Goal: Complete application form: Fill out and submit a form for a specific purpose

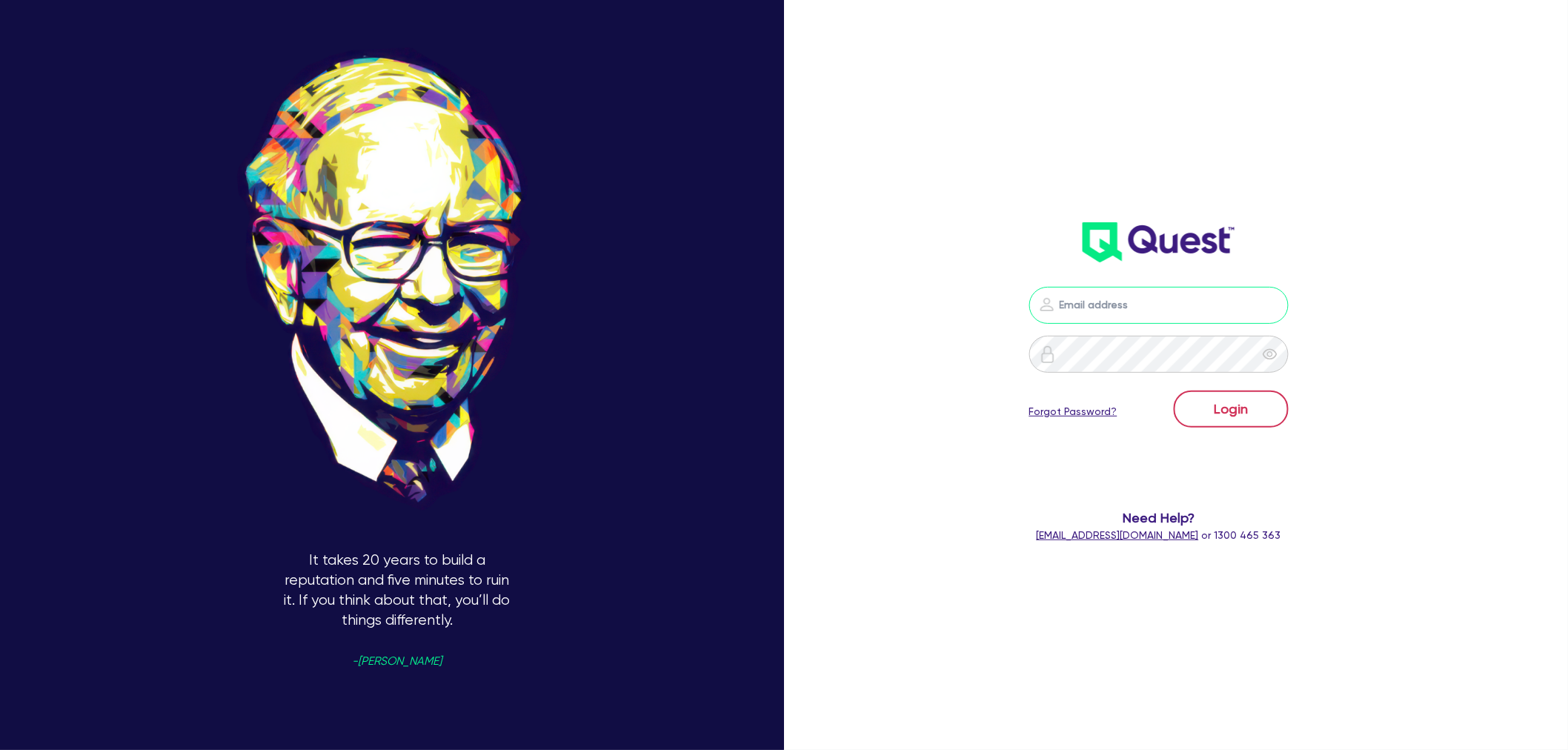
type input "[EMAIL_ADDRESS][PERSON_NAME][DOMAIN_NAME]"
click at [1270, 416] on button "Login" at bounding box center [1231, 409] width 115 height 37
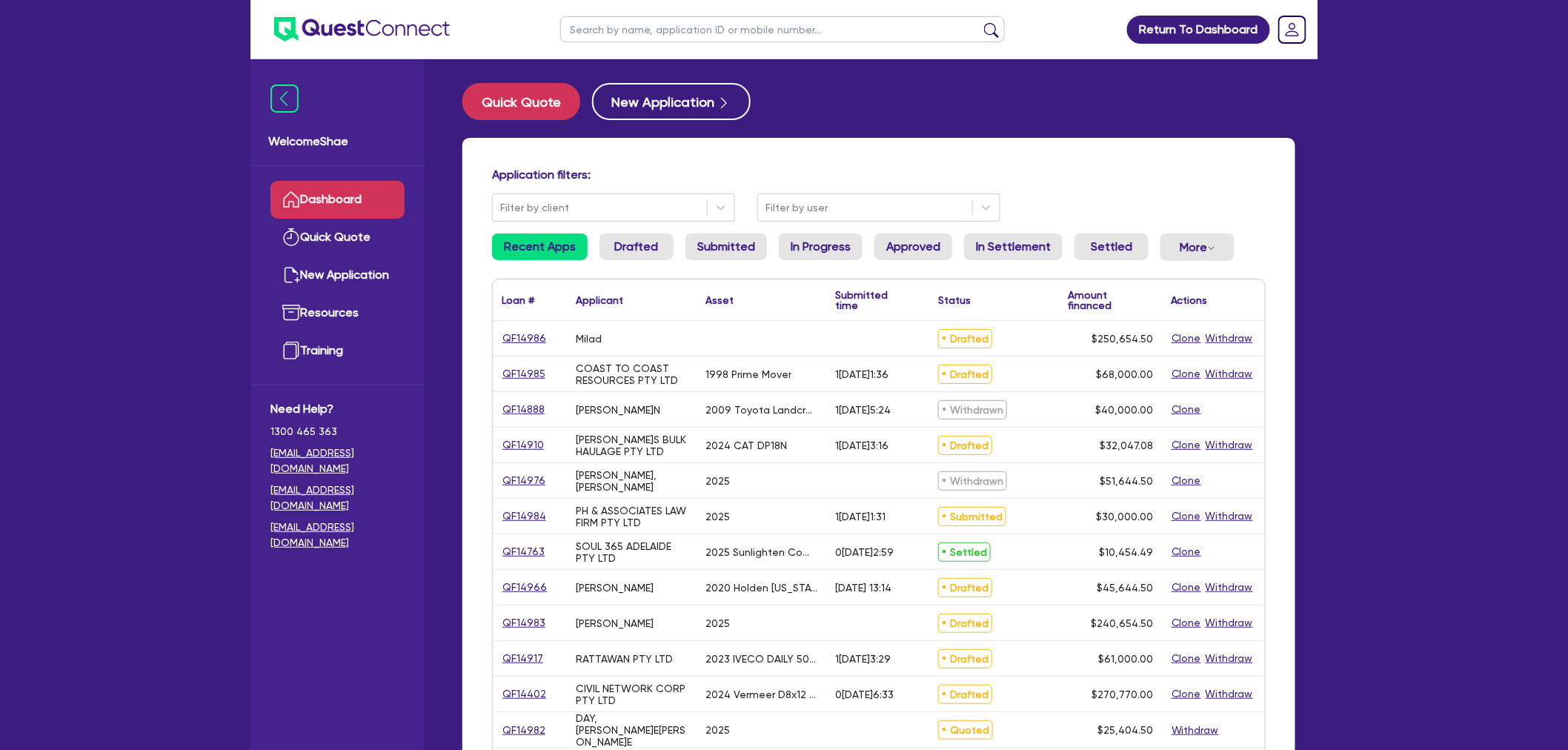
click at [587, 35] on input "text" at bounding box center [783, 29] width 444 height 26
type input "14953"
click at [980, 22] on button "submit" at bounding box center [992, 33] width 24 height 21
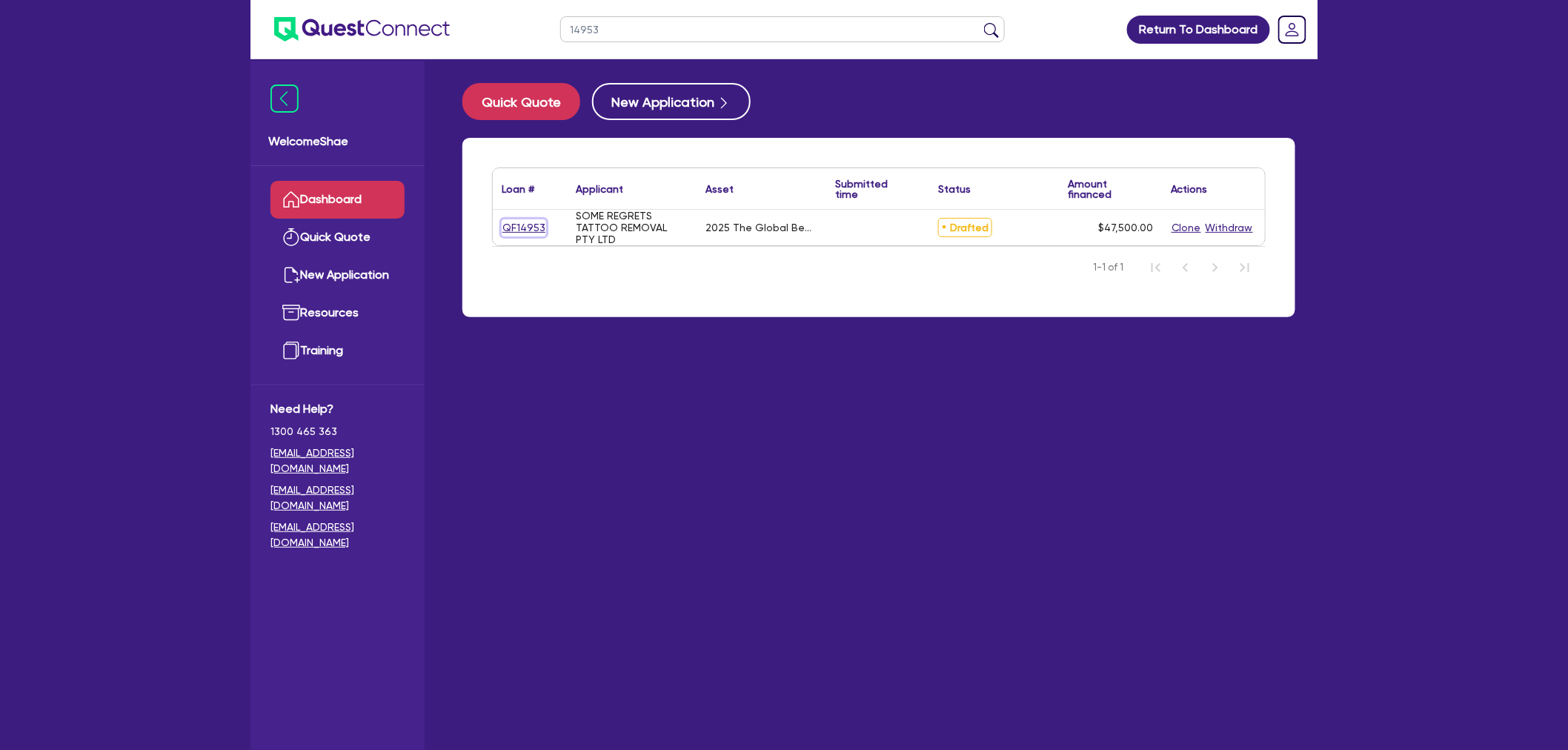
click at [509, 229] on link "QF14953" at bounding box center [524, 228] width 44 height 17
select select "TERTIARY_ASSETS"
select select "BEAUTY_EQUIPMENT"
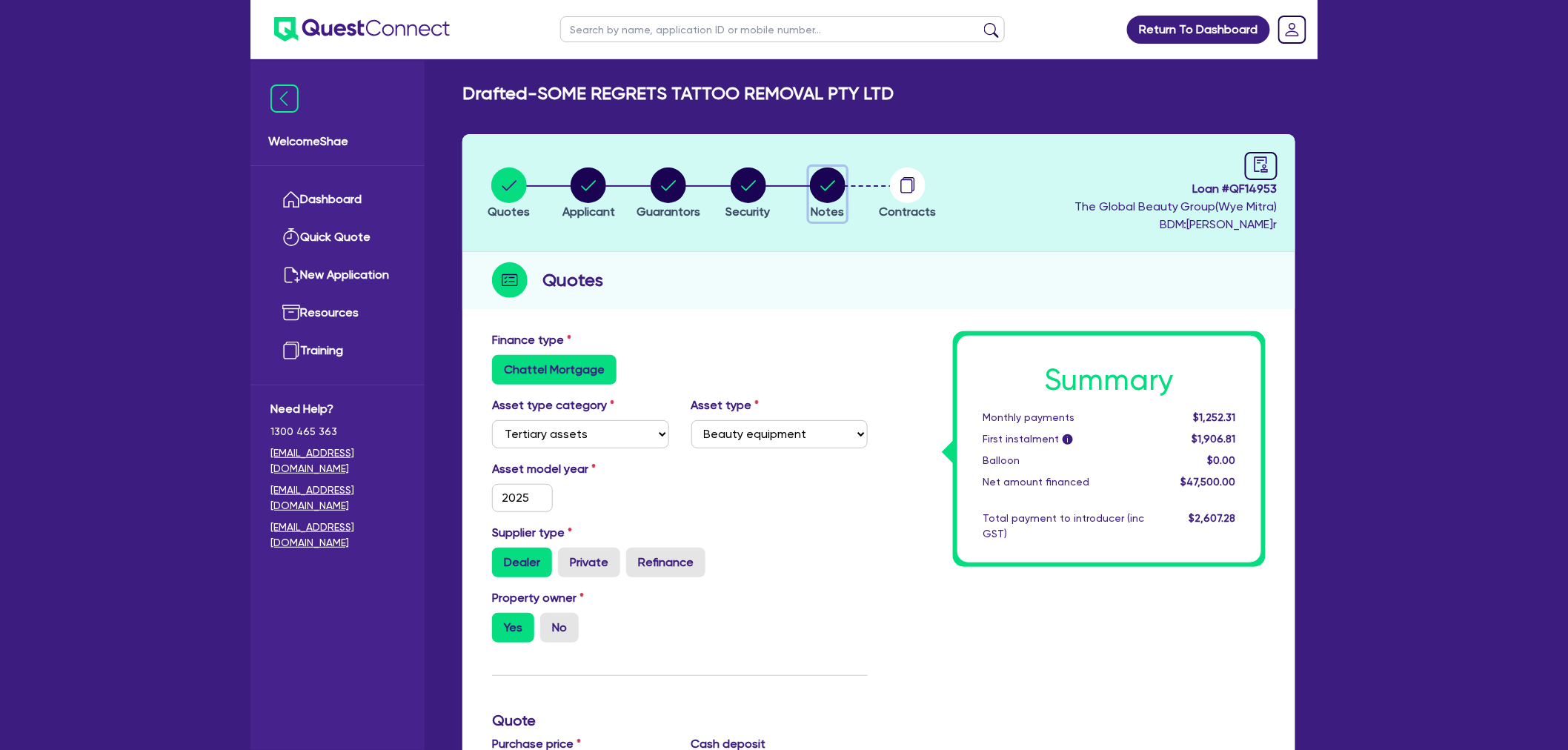
click at [829, 193] on circle "button" at bounding box center [828, 185] width 35 height 35
select select "Quest Finance - Own Book"
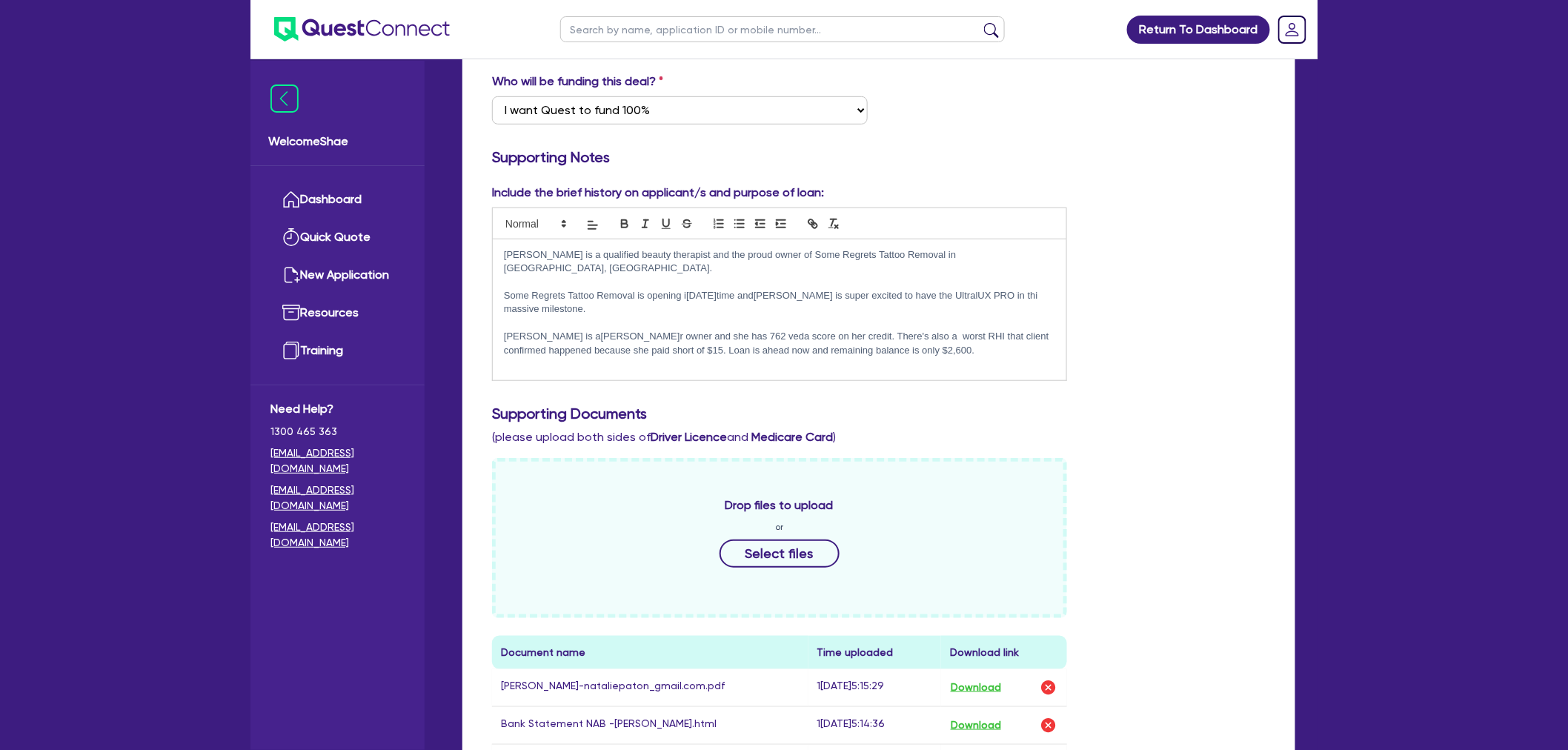
scroll to position [329, 0]
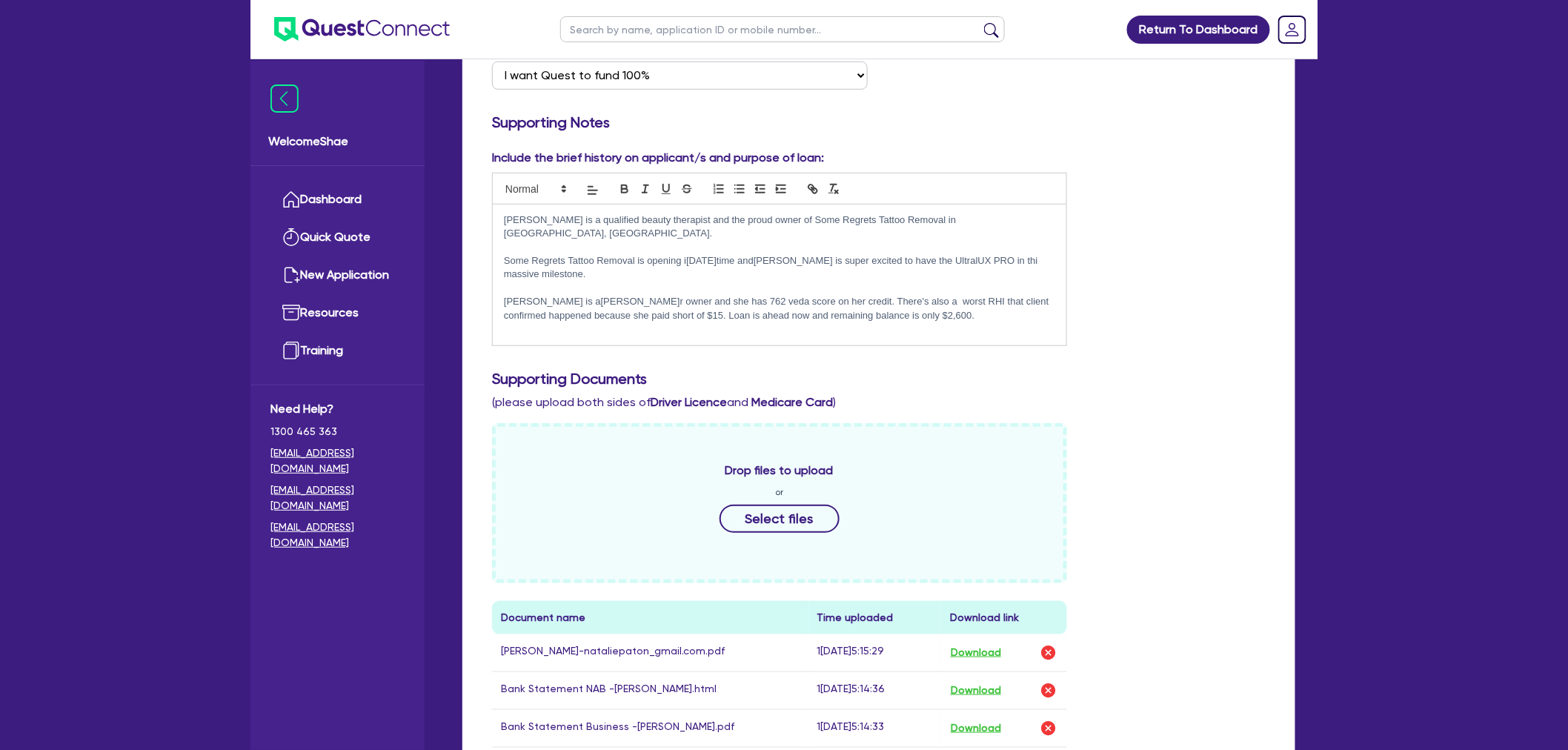
click at [703, 295] on p "[PERSON_NAME] is a[PERSON_NAME]r owner and she has 762 veda score on her credit…" at bounding box center [780, 309] width 552 height 27
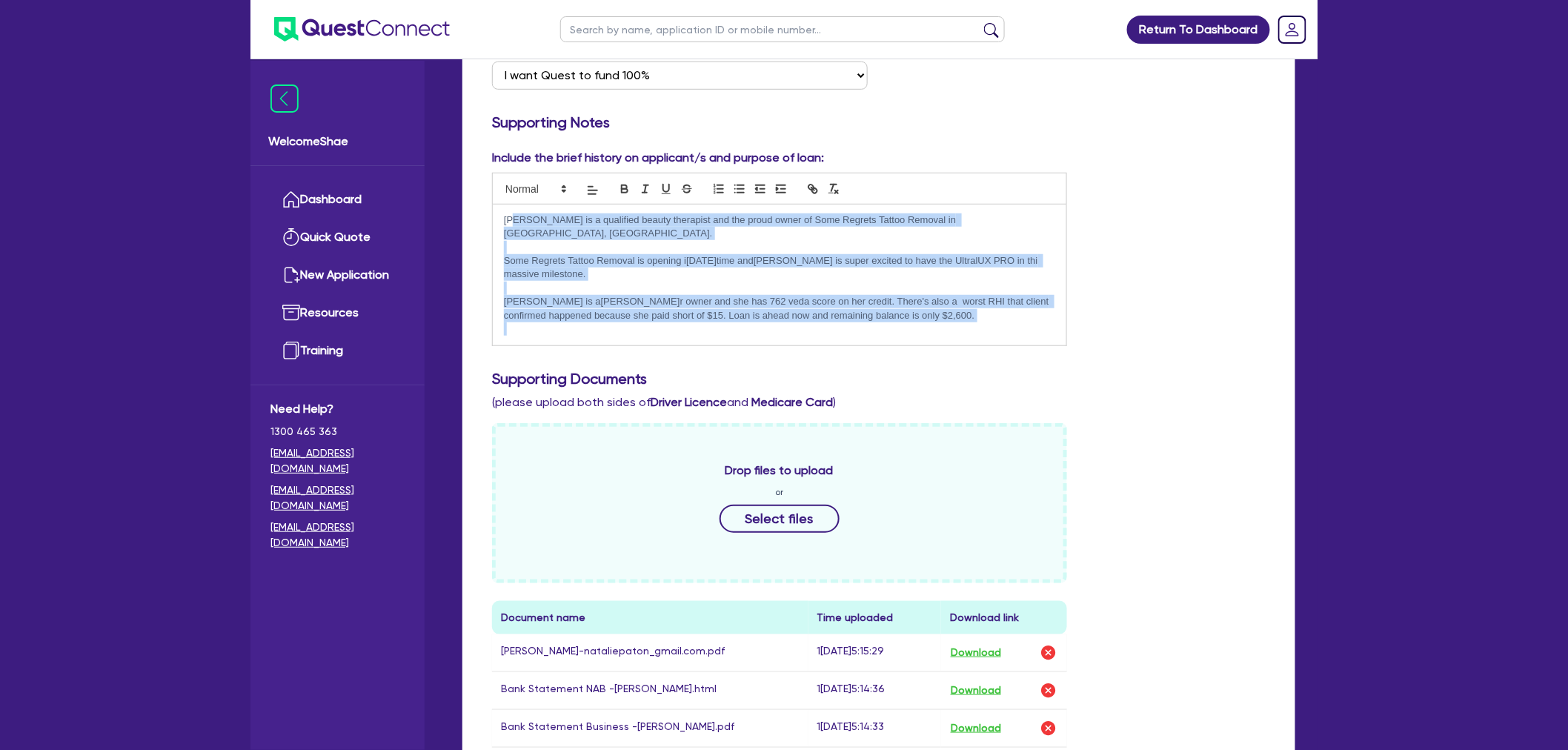
drag, startPoint x: 515, startPoint y: 222, endPoint x: 906, endPoint y: 298, distance: 398.3
click at [880, 308] on div "[PERSON_NAME] is a qualified beauty therapist and the proud owner of Some Regre…" at bounding box center [780, 275] width 573 height 141
click at [906, 298] on p "[PERSON_NAME] is a[PERSON_NAME]r owner and she has 762 veda score on her credit…" at bounding box center [780, 309] width 552 height 27
drag, startPoint x: 906, startPoint y: 302, endPoint x: 500, endPoint y: 157, distance: 431.1
click at [500, 157] on div "Include the brief history on applicant/s and purpose of loan: [PERSON_NAME] is …" at bounding box center [780, 248] width 598 height 197
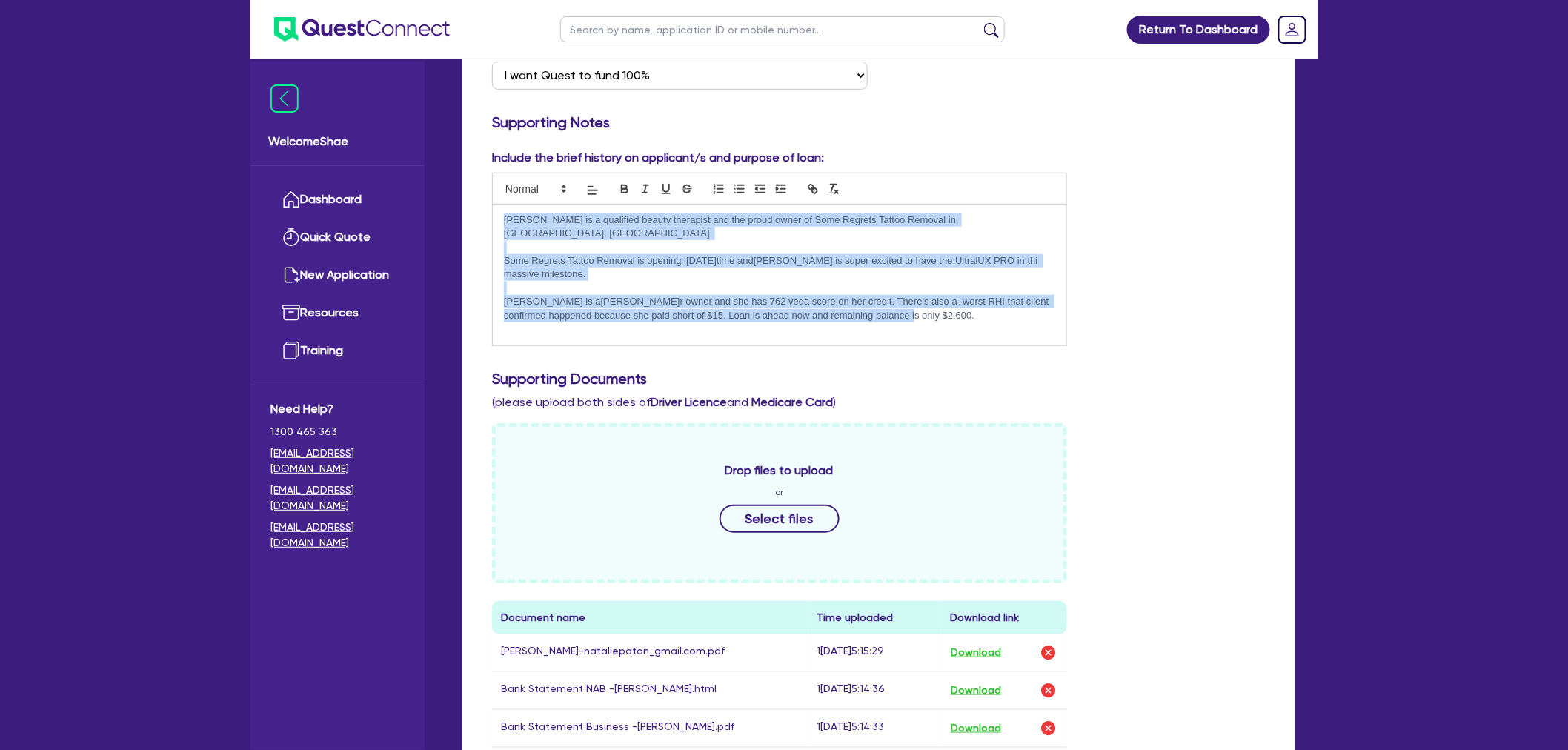
click at [604, 254] on p "Some Regrets Tattoo Removal is opening i[DATE]time and[PERSON_NAME] is super ex…" at bounding box center [780, 268] width 552 height 27
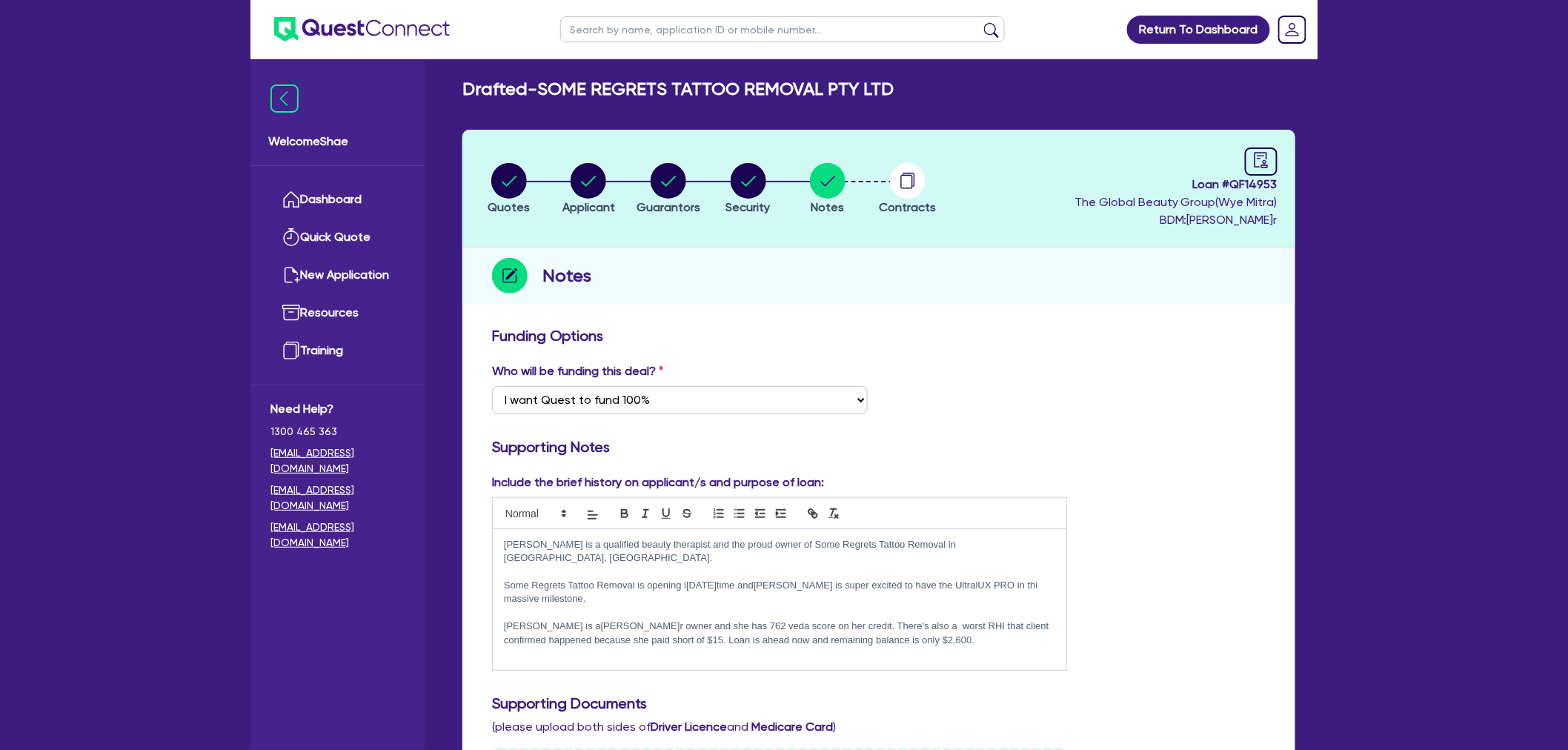
scroll to position [0, 0]
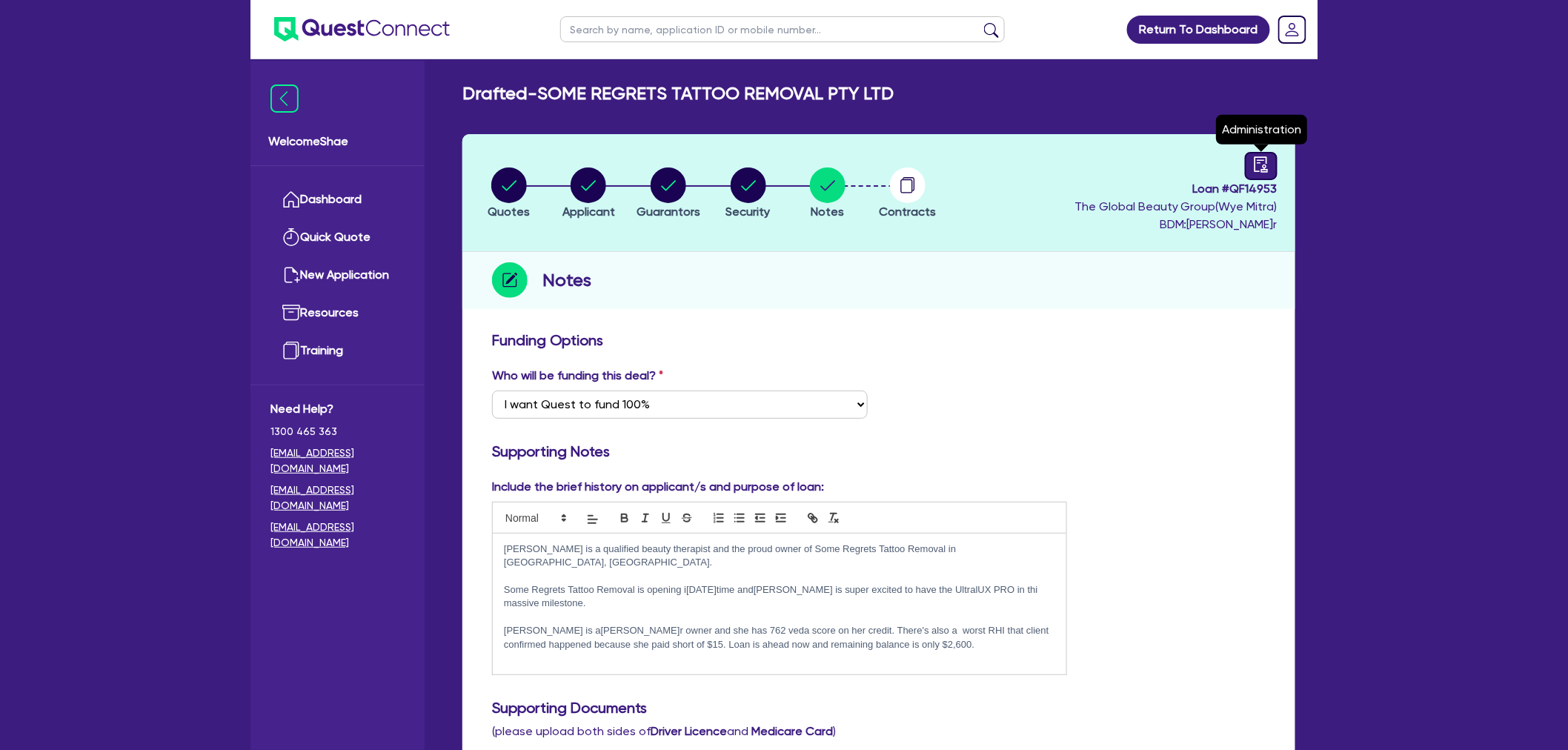
click at [1254, 169] on icon "audit" at bounding box center [1262, 164] width 16 height 16
select select "DRAFTED_NEW"
select select "Quest Finance - Own Book"
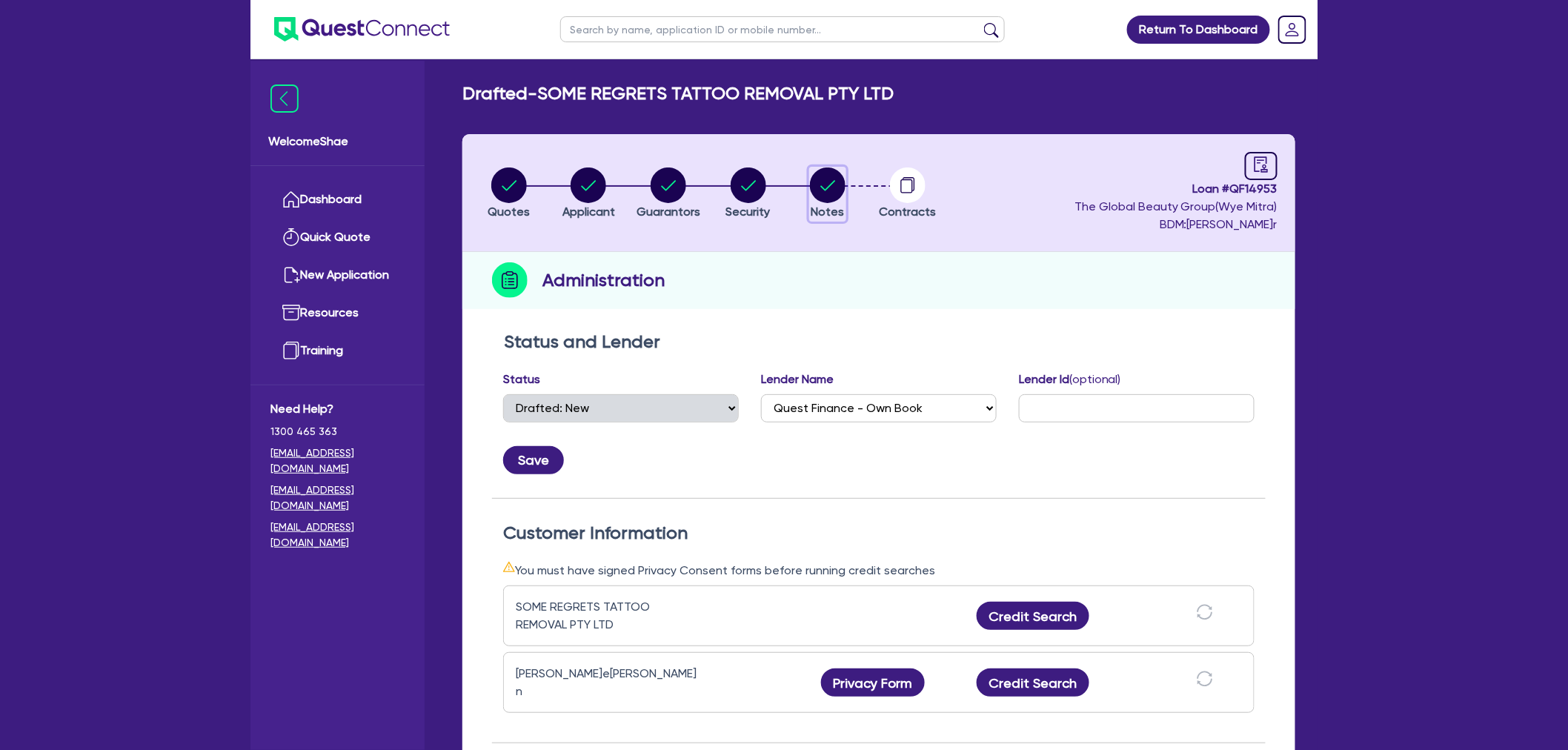
click at [813, 193] on circle "button" at bounding box center [828, 185] width 35 height 35
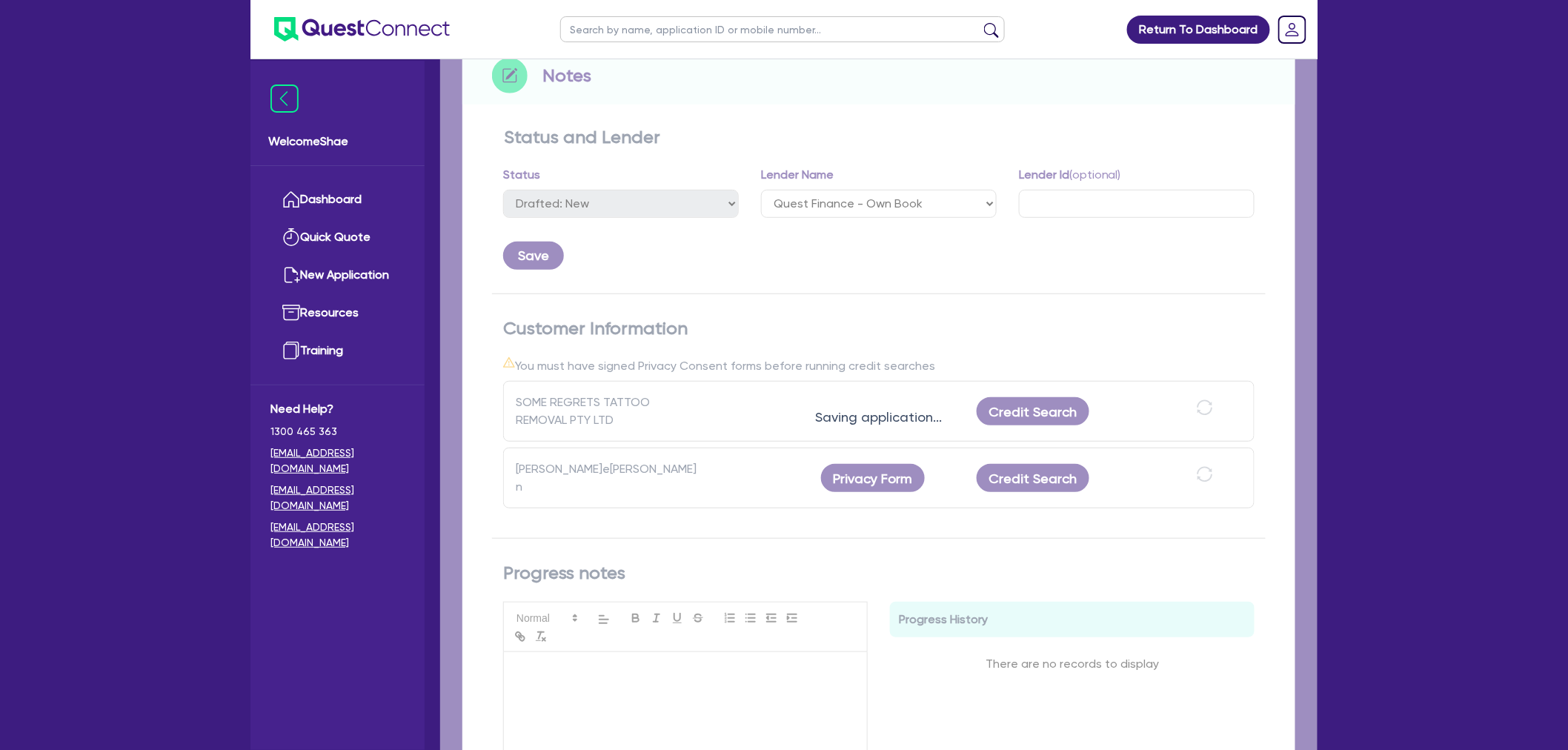
select select "Quest Finance - Own Book"
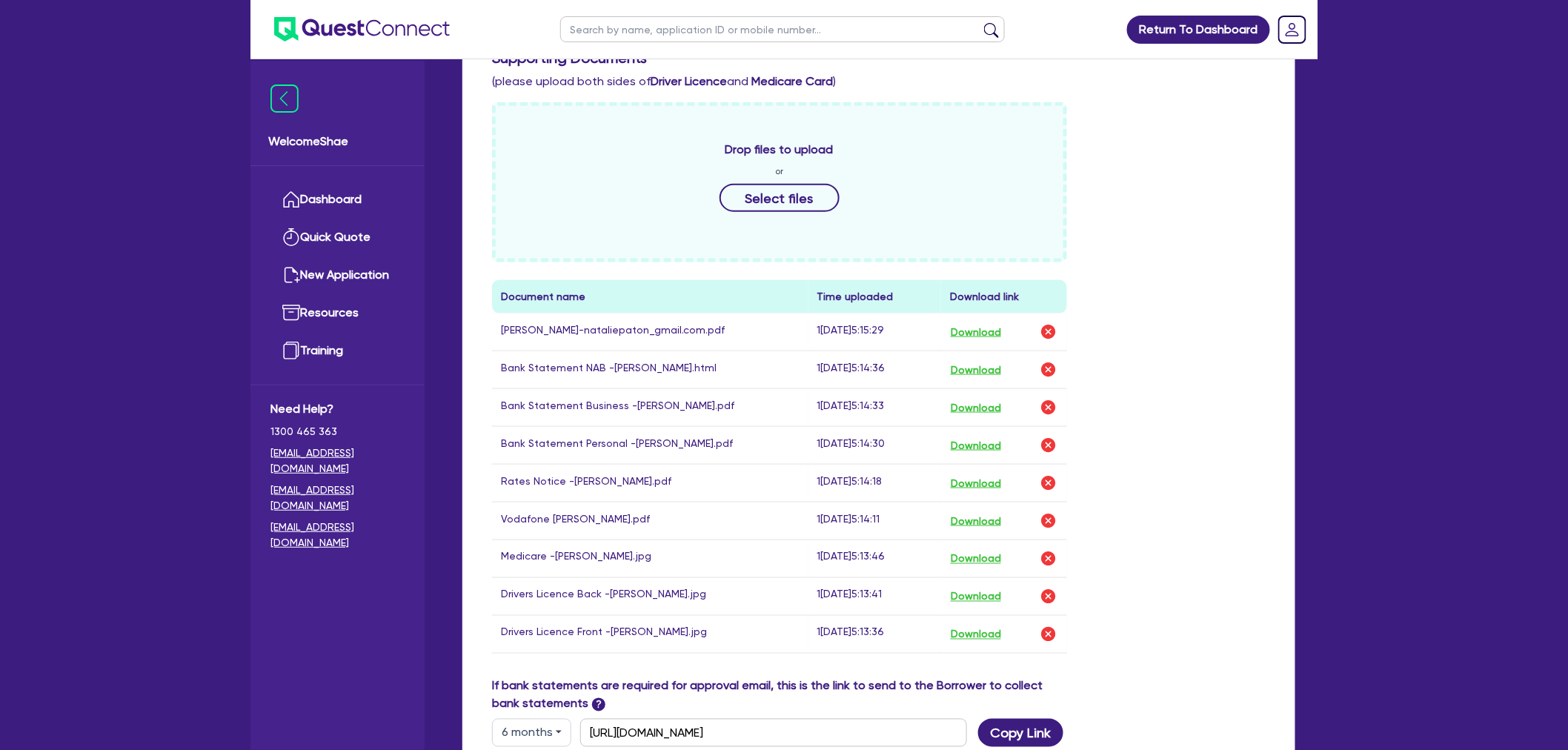
scroll to position [576, 0]
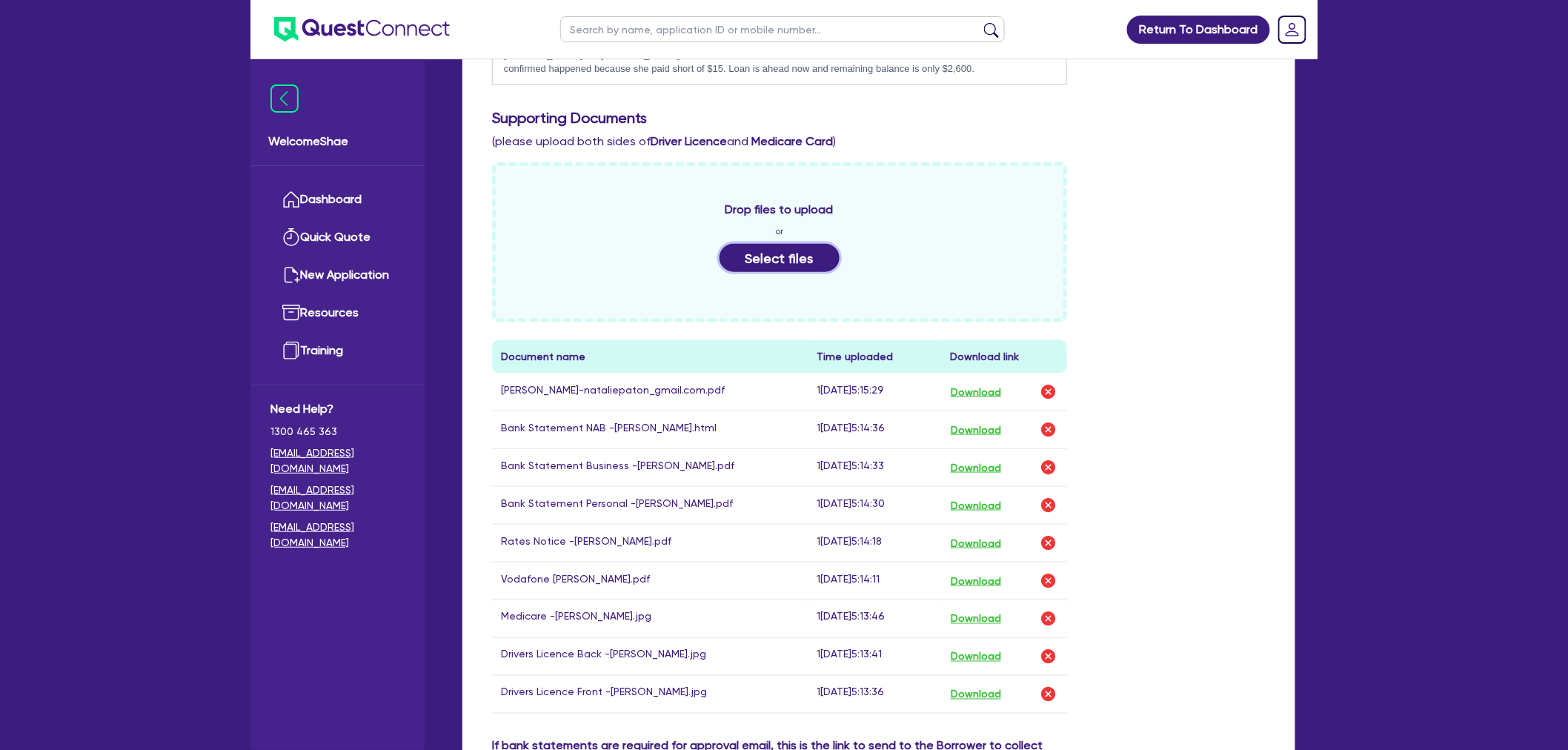
click at [787, 244] on button "Select files" at bounding box center [780, 257] width 120 height 28
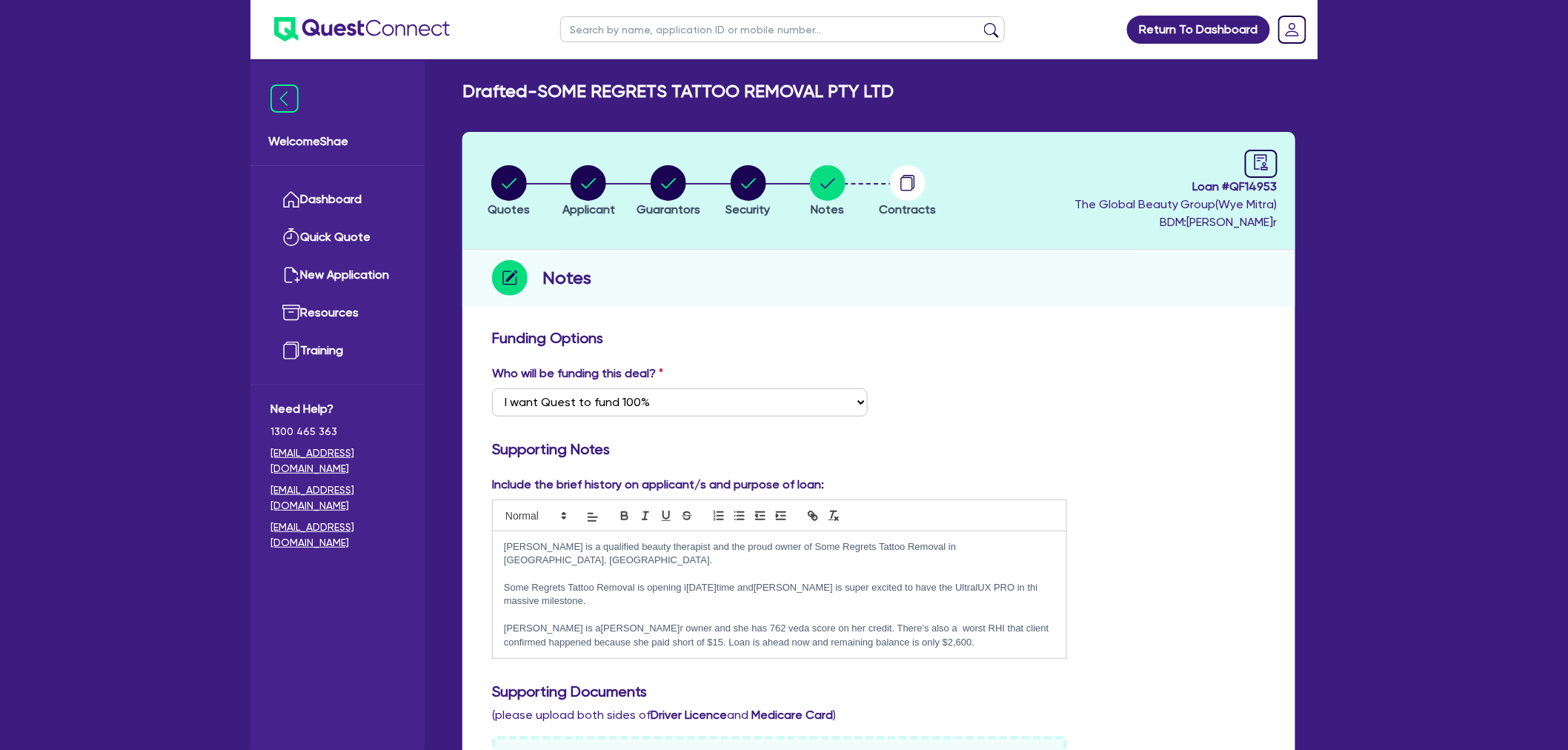
scroll to position [0, 0]
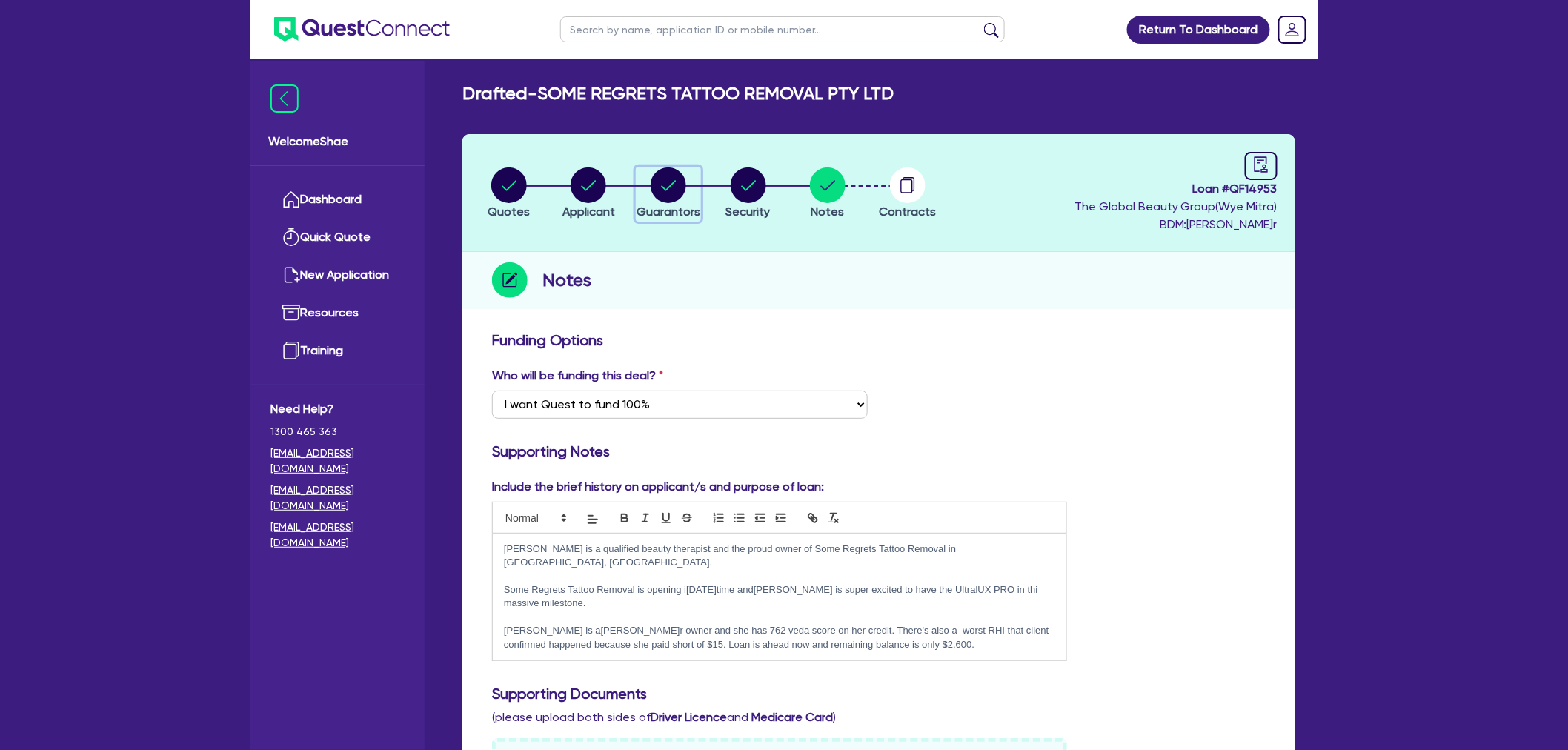
click at [673, 201] on circle "button" at bounding box center [668, 185] width 35 height 35
select select "MS"
select select "QLD"
select select "SINGLE"
select select "CASH"
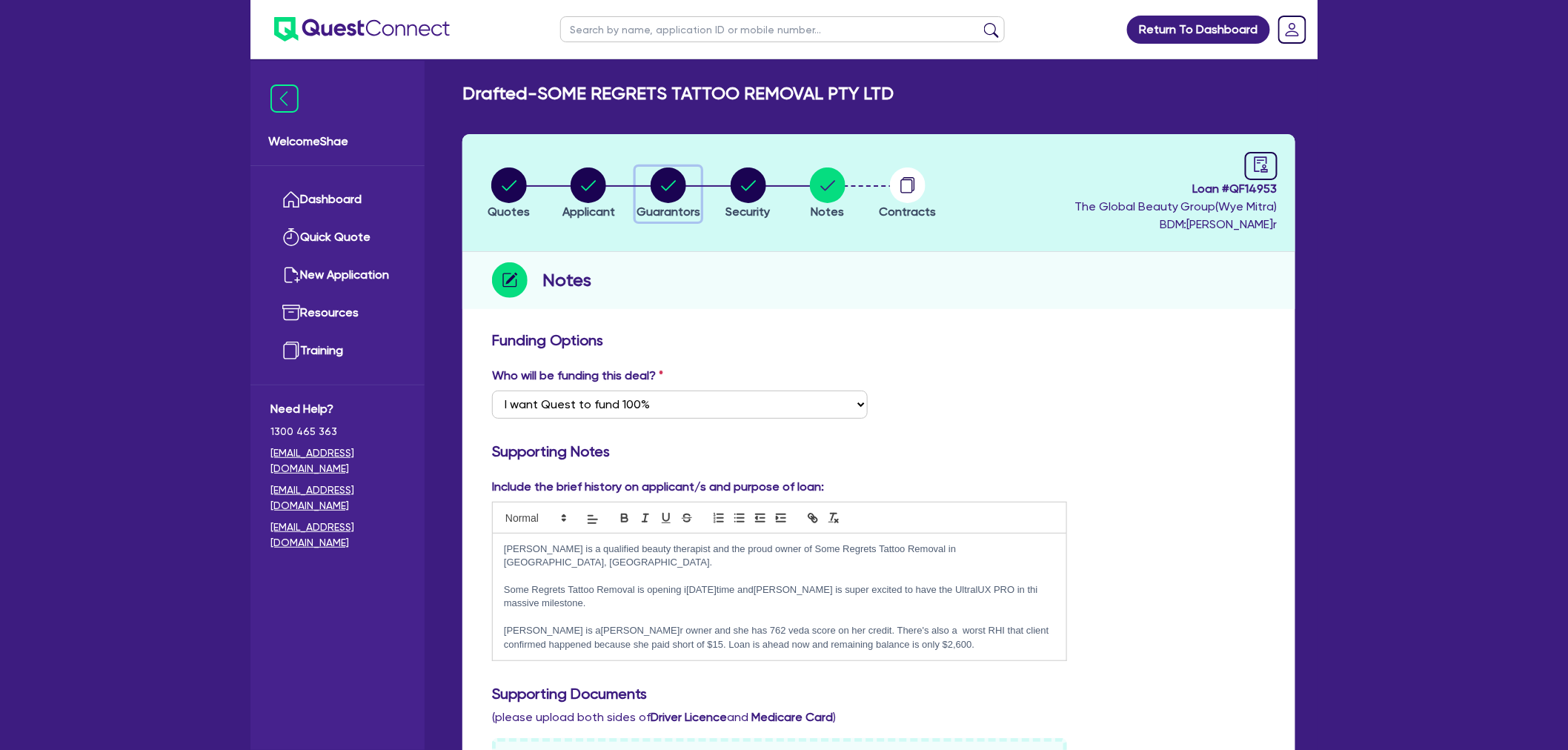
select select "PROPERTY"
select select "VEHICLE"
select select "HOUSEHOLD_PERSONAL"
select select "OTHER"
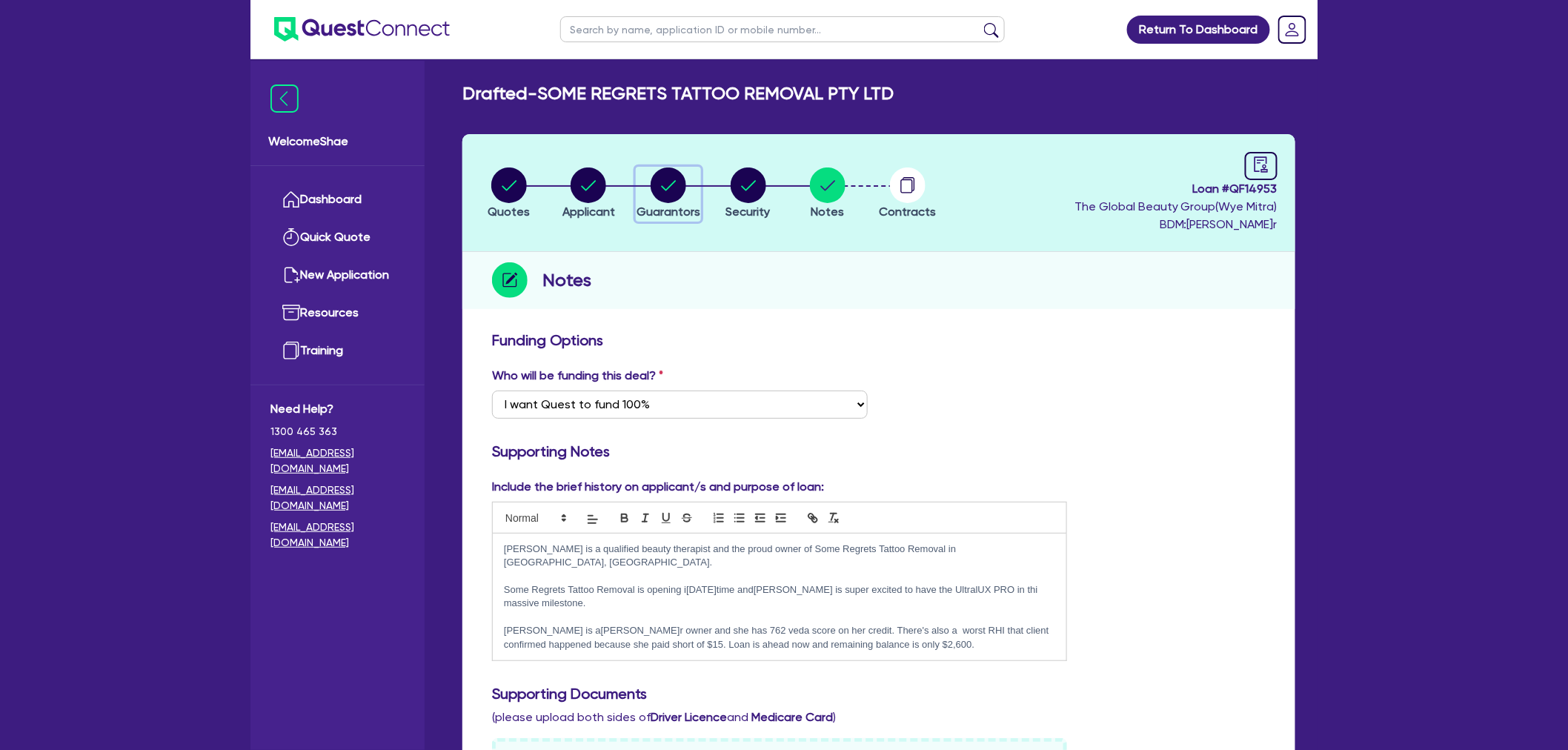
select select "INVESTMENT_PROPERTY_LOAN"
select select "PERSONAL_LOAN"
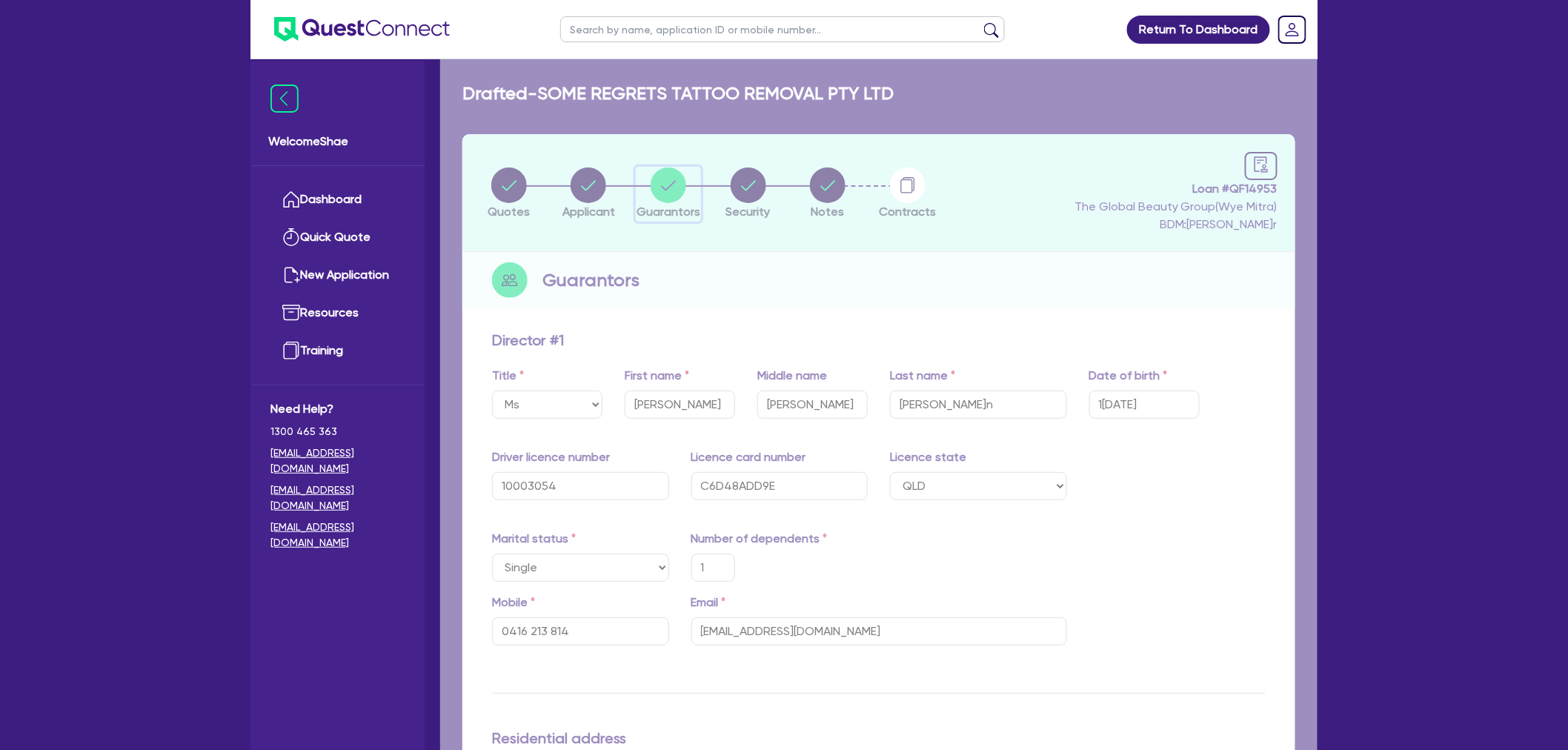
type input "1"
type input "0416 213 814"
type input "560,000"
type input "35,000"
type input "30,000"
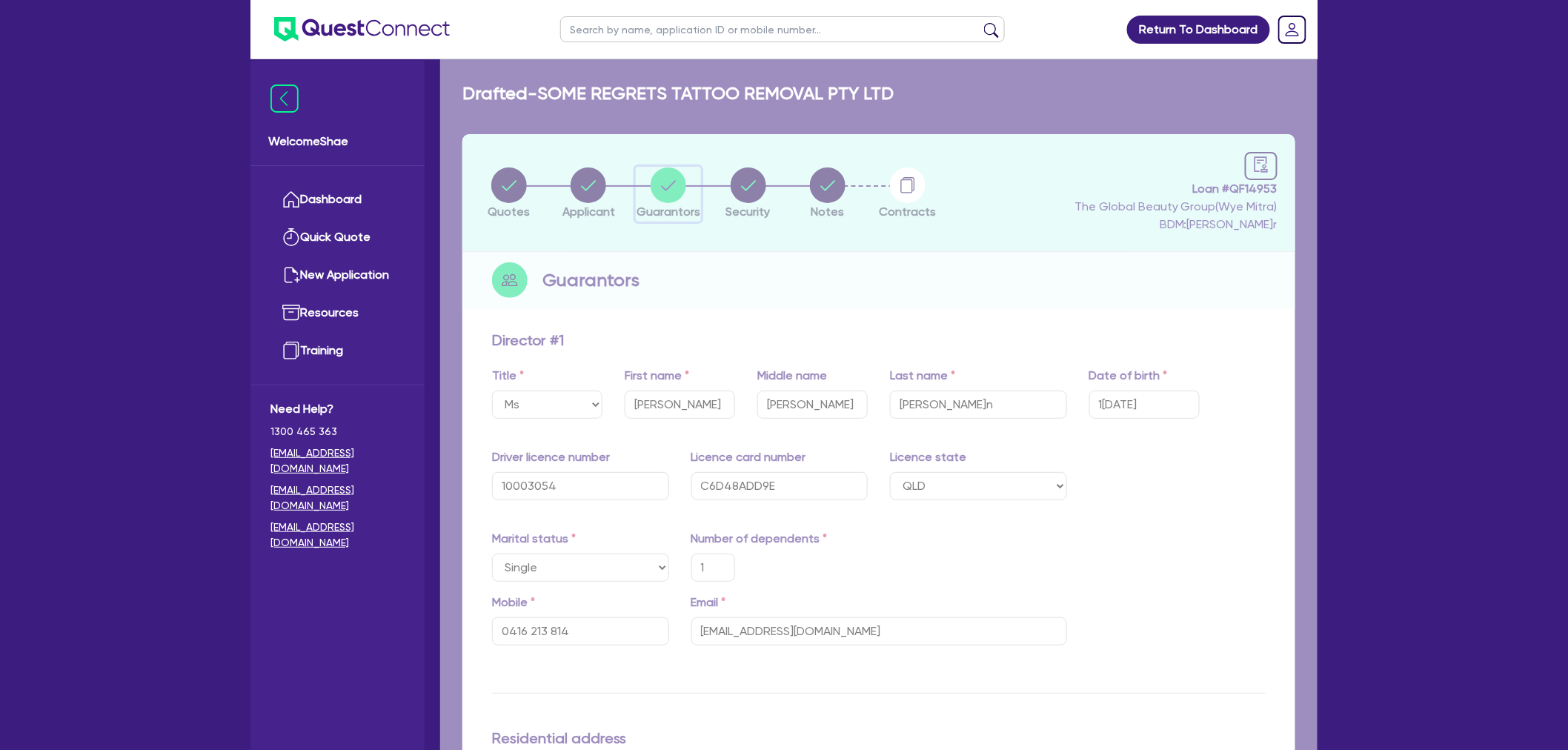
type input "135,000"
type input "1,000"
type input "321,000"
type input "1,967"
type input "2,600"
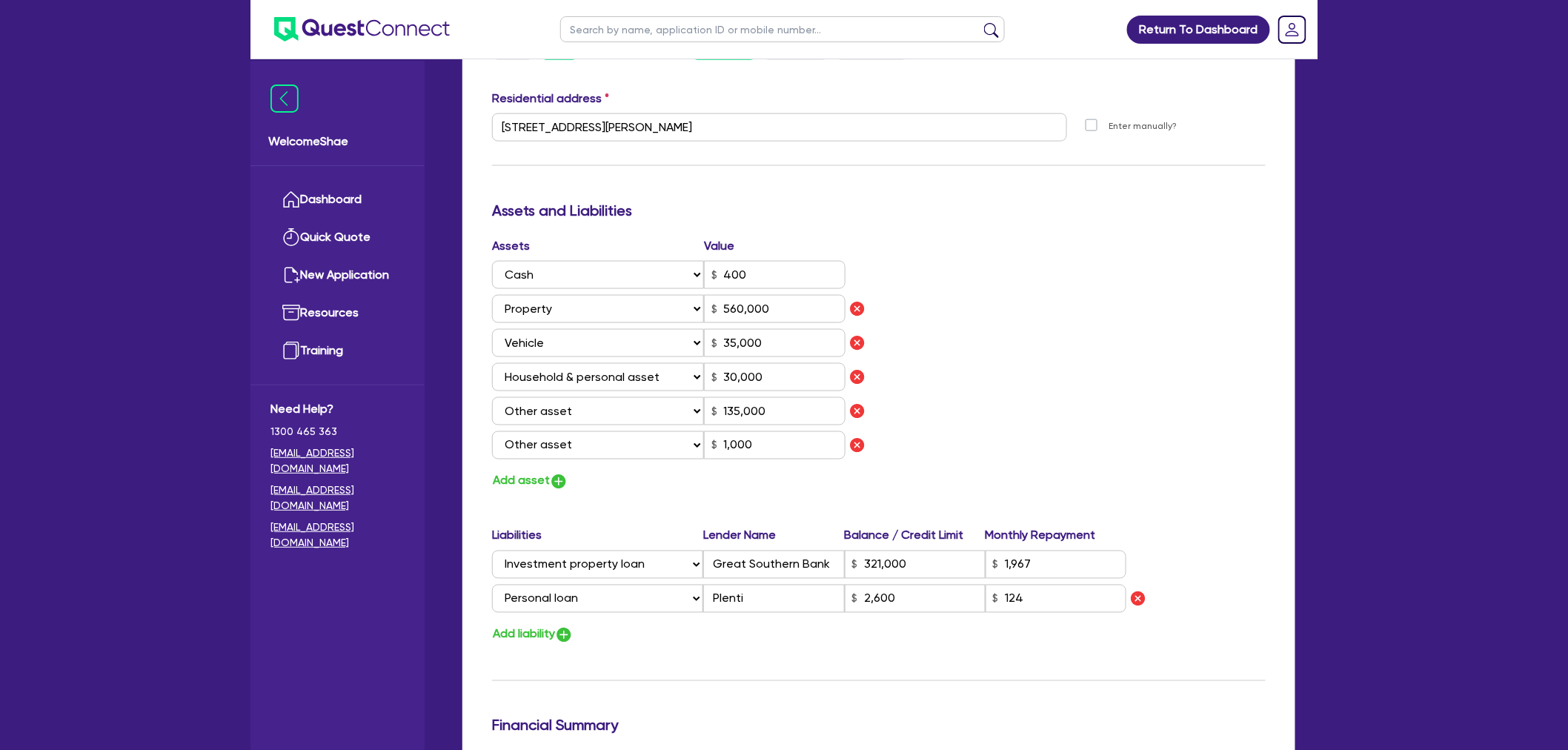
scroll to position [741, 0]
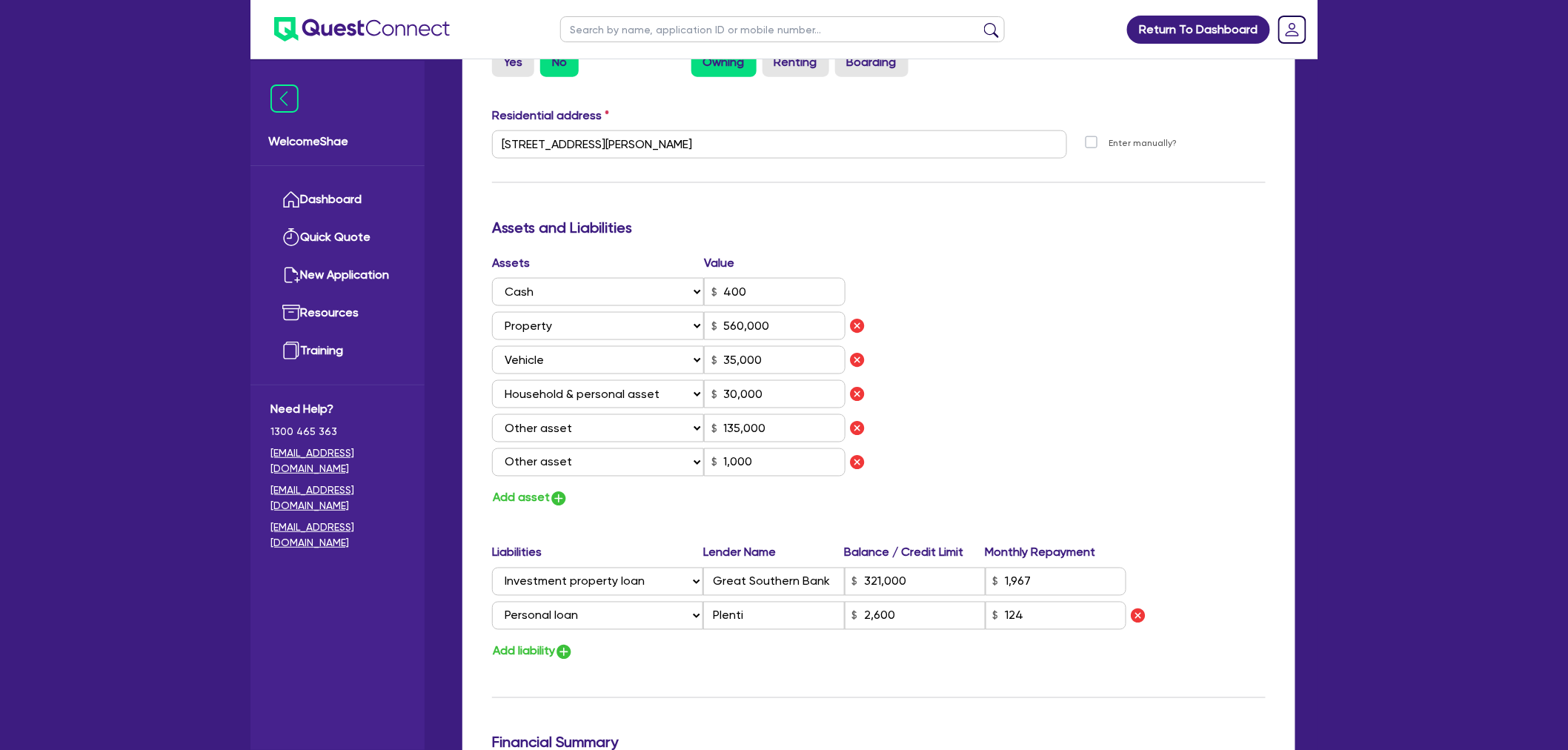
click at [598, 24] on input "text" at bounding box center [783, 29] width 444 height 26
type input "[PERSON_NAME]r"
click button "submit" at bounding box center [992, 33] width 24 height 21
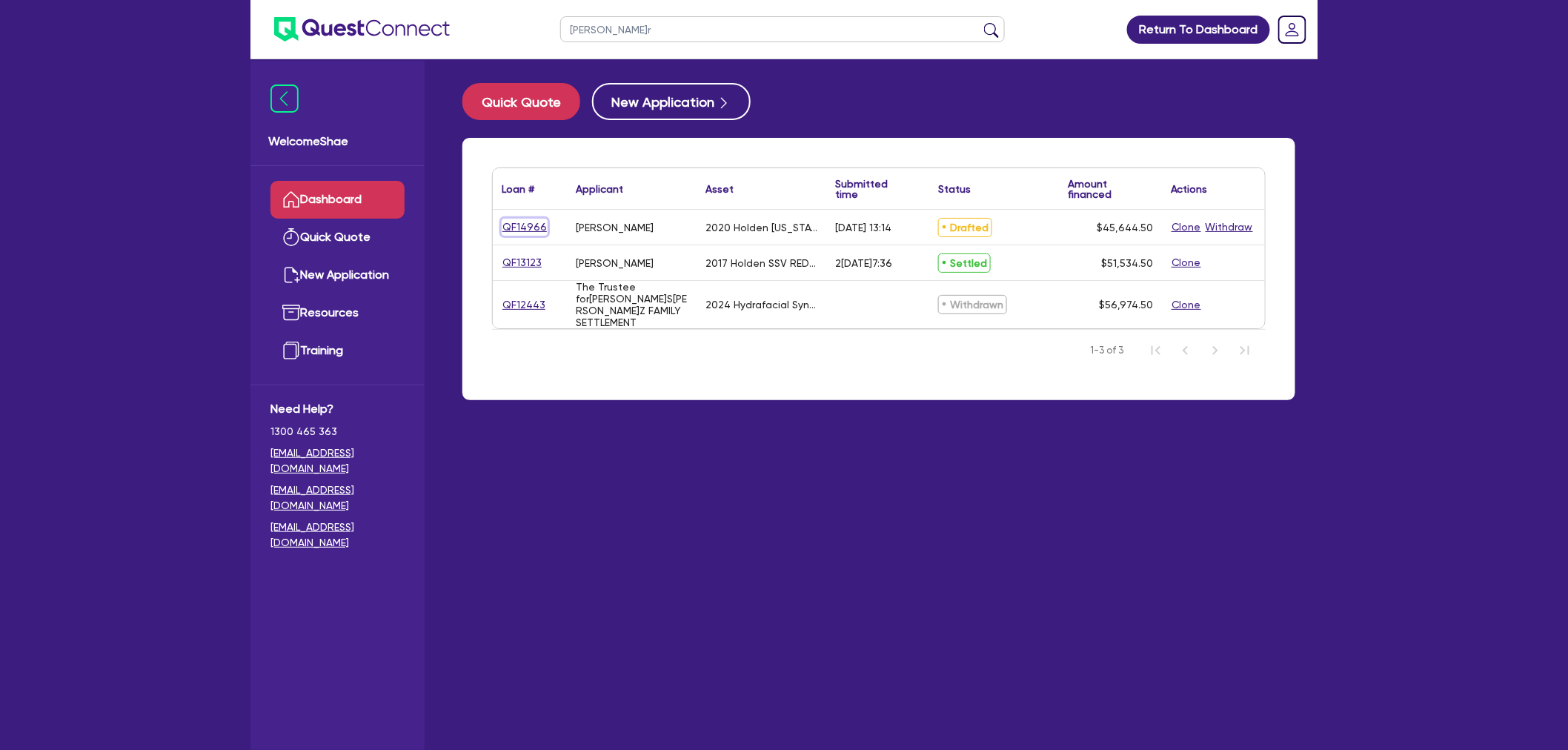
click at [513, 222] on link "QF14966" at bounding box center [525, 227] width 46 height 17
select select "CARS_AND_LIGHT_TRUCKS"
select select "PASSENGER_VEHICLES"
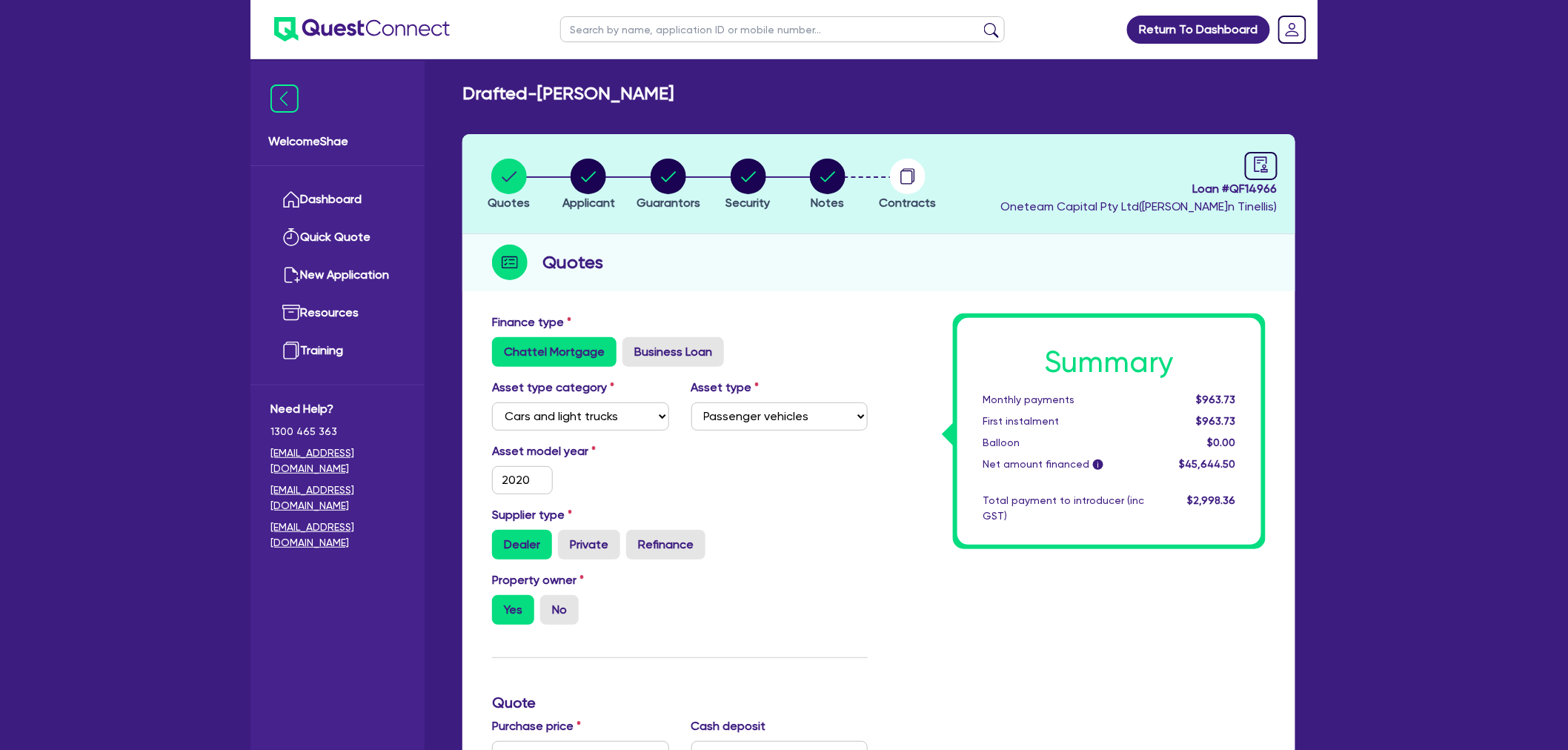
click at [725, 478] on div "Asset model year 2[DATE]" at bounding box center [680, 474] width 398 height 63
click at [590, 24] on input "text" at bounding box center [783, 29] width 444 height 26
type input "[PERSON_NAME]"
click button "submit" at bounding box center [992, 33] width 24 height 21
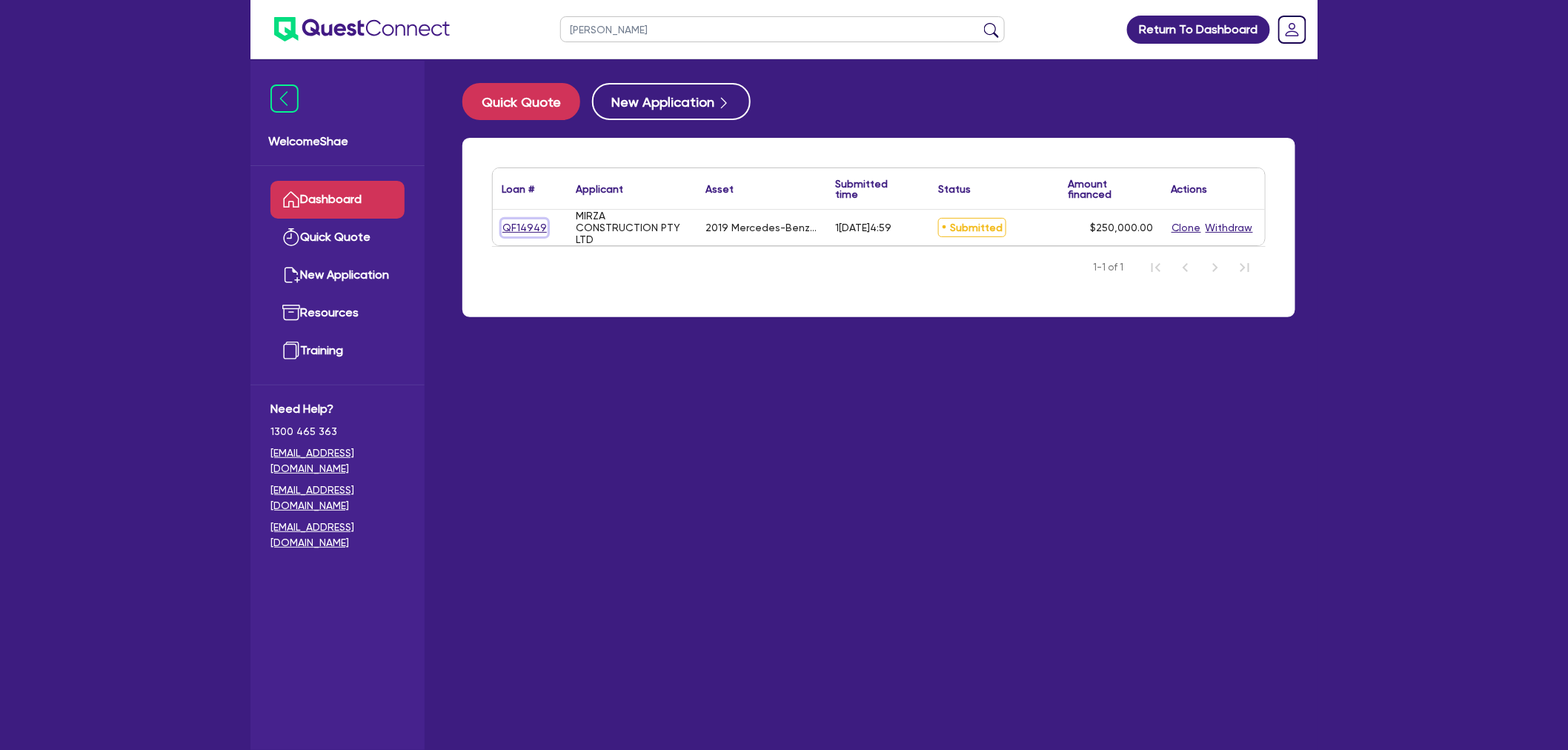
click at [527, 226] on link "QF14949" at bounding box center [525, 228] width 46 height 17
select select "CARS_AND_LIGHT_TRUCKS"
select select "PASSENGER_VEHICLES"
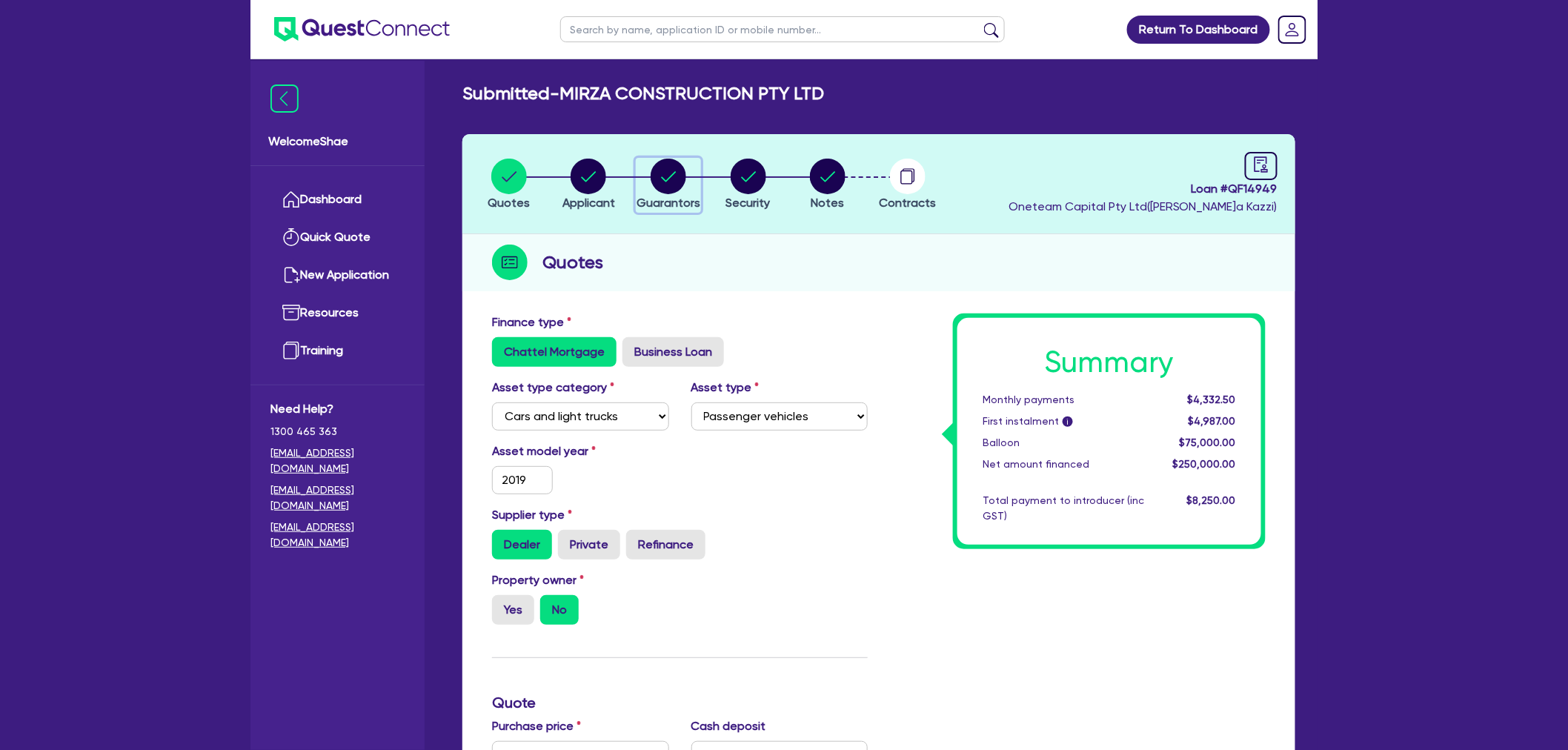
click at [670, 169] on circle "button" at bounding box center [668, 176] width 35 height 35
select select "MRS"
select select "VIC"
select select "MARRIED"
select select "PROPERTY"
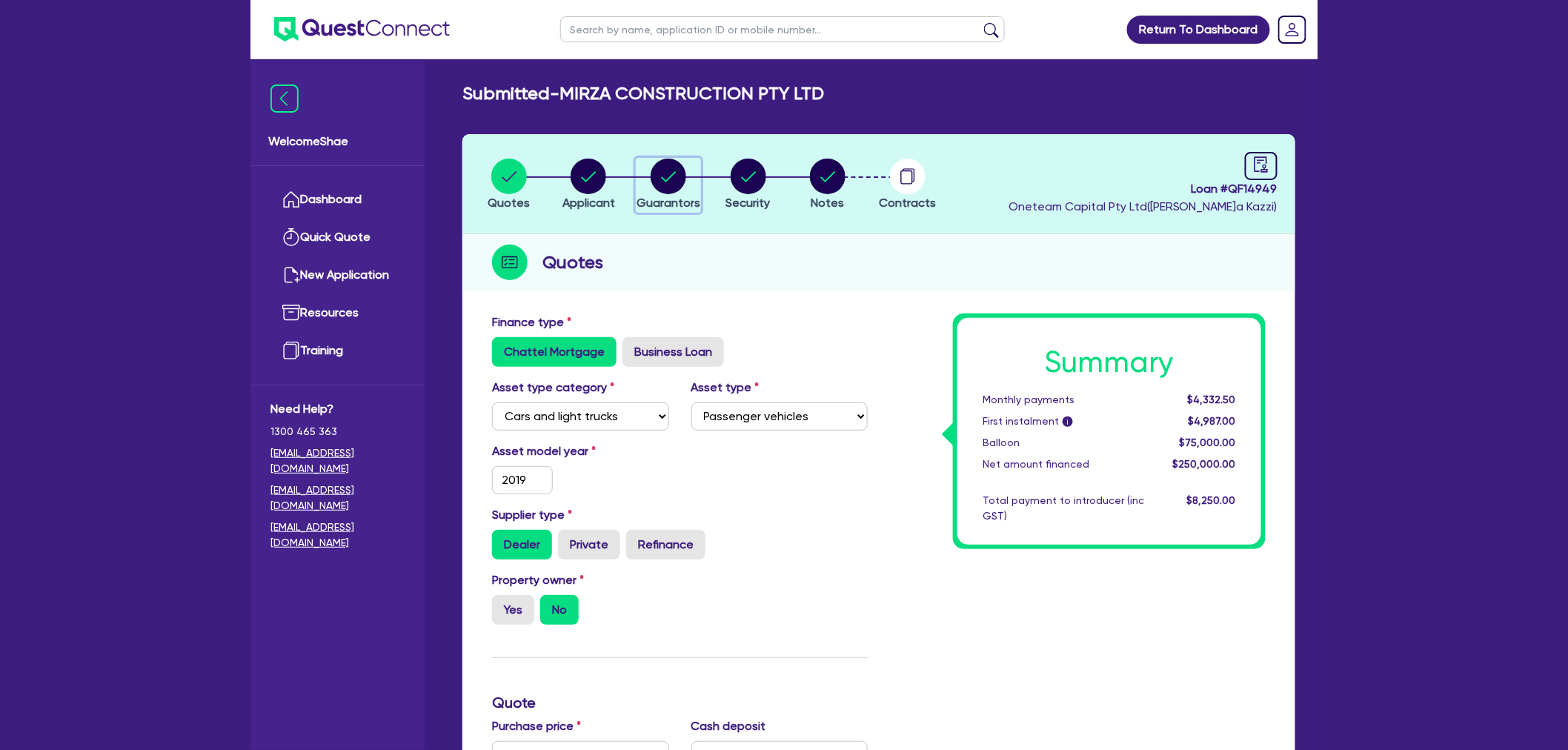
select select "MORTGAGE"
select select "VEHICLE_LOAN"
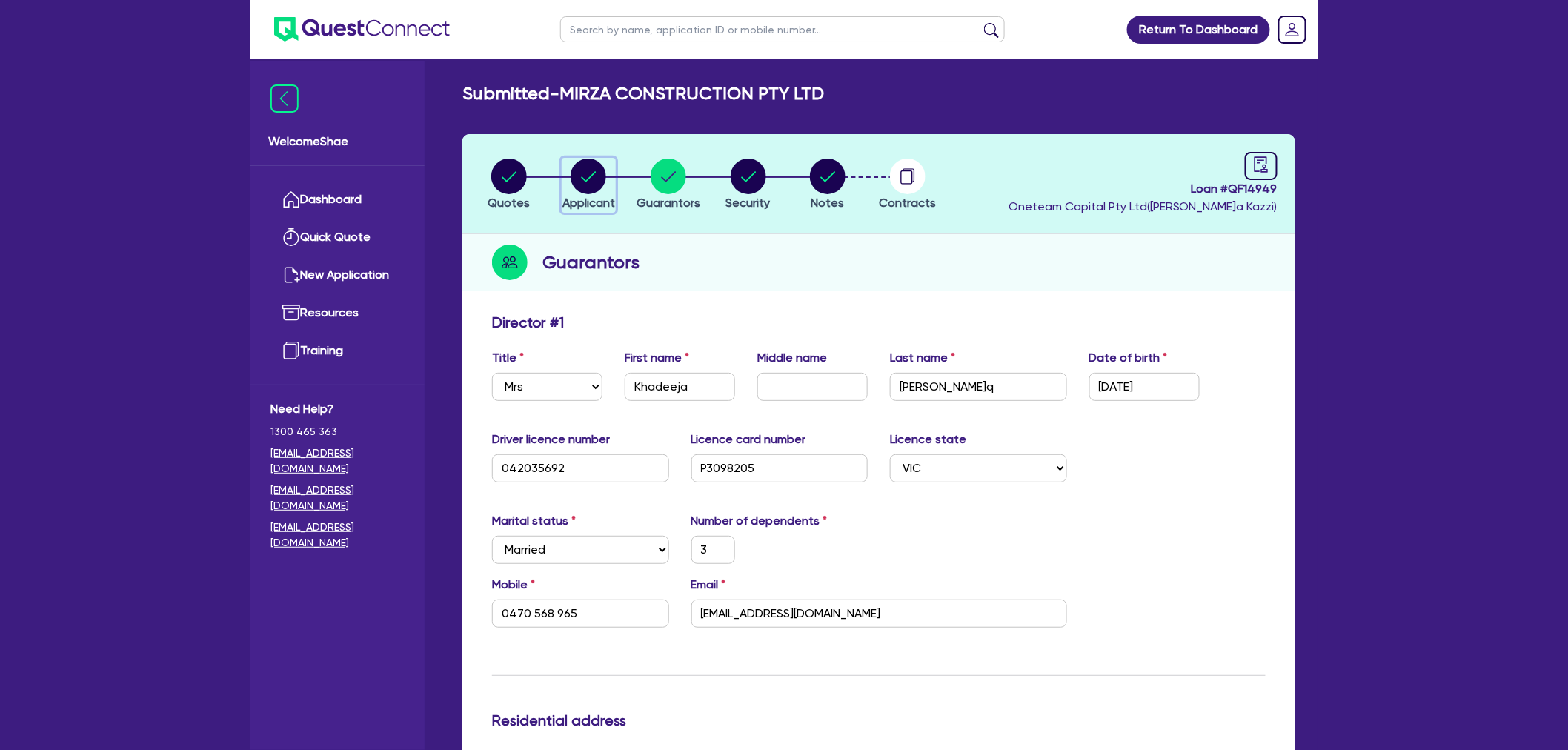
click at [602, 181] on circle "button" at bounding box center [589, 176] width 35 height 35
select select "COMPANY"
select select "BUILDING_CONSTRUCTION"
select select "TRADES_SERVICES_CONSUMERS"
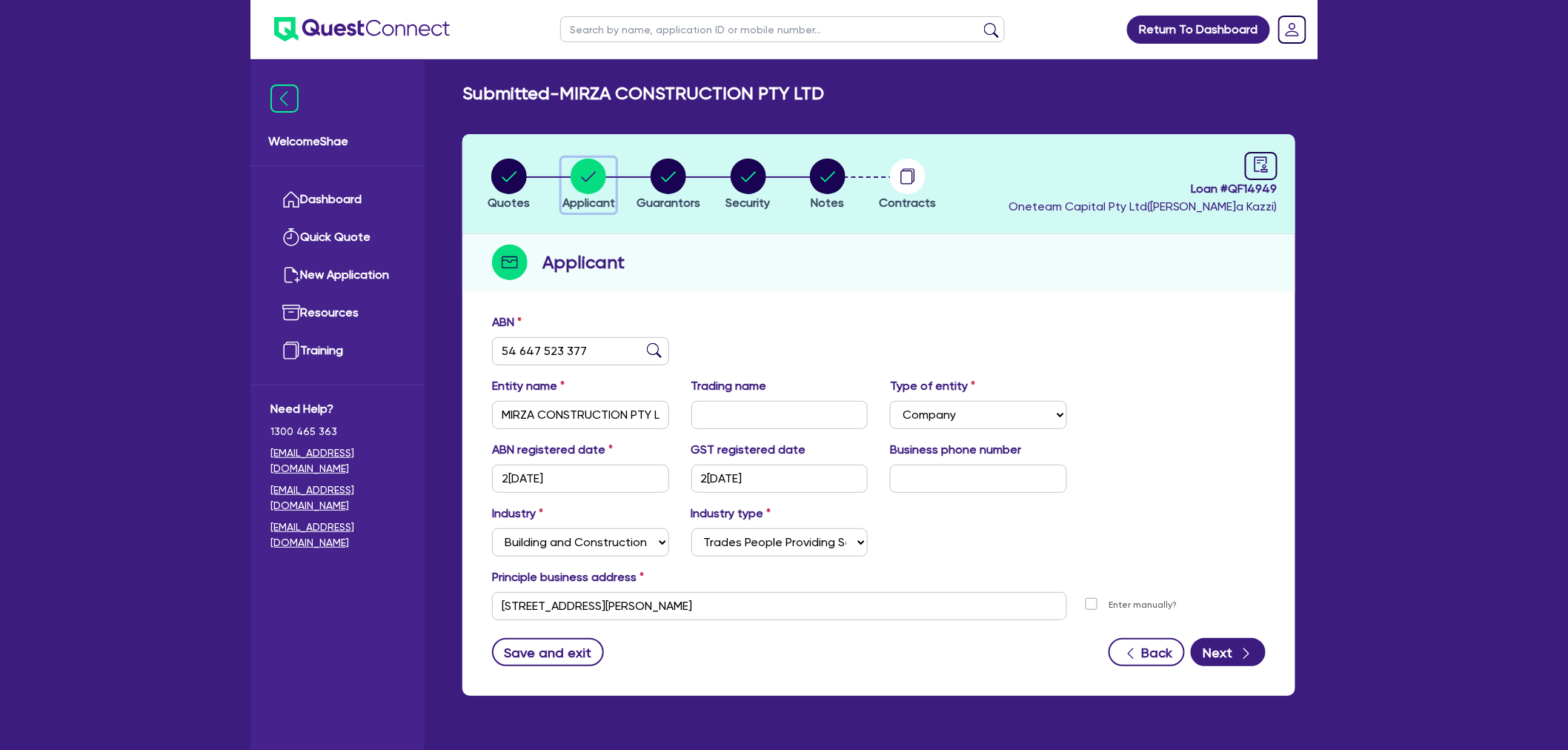
scroll to position [59, 0]
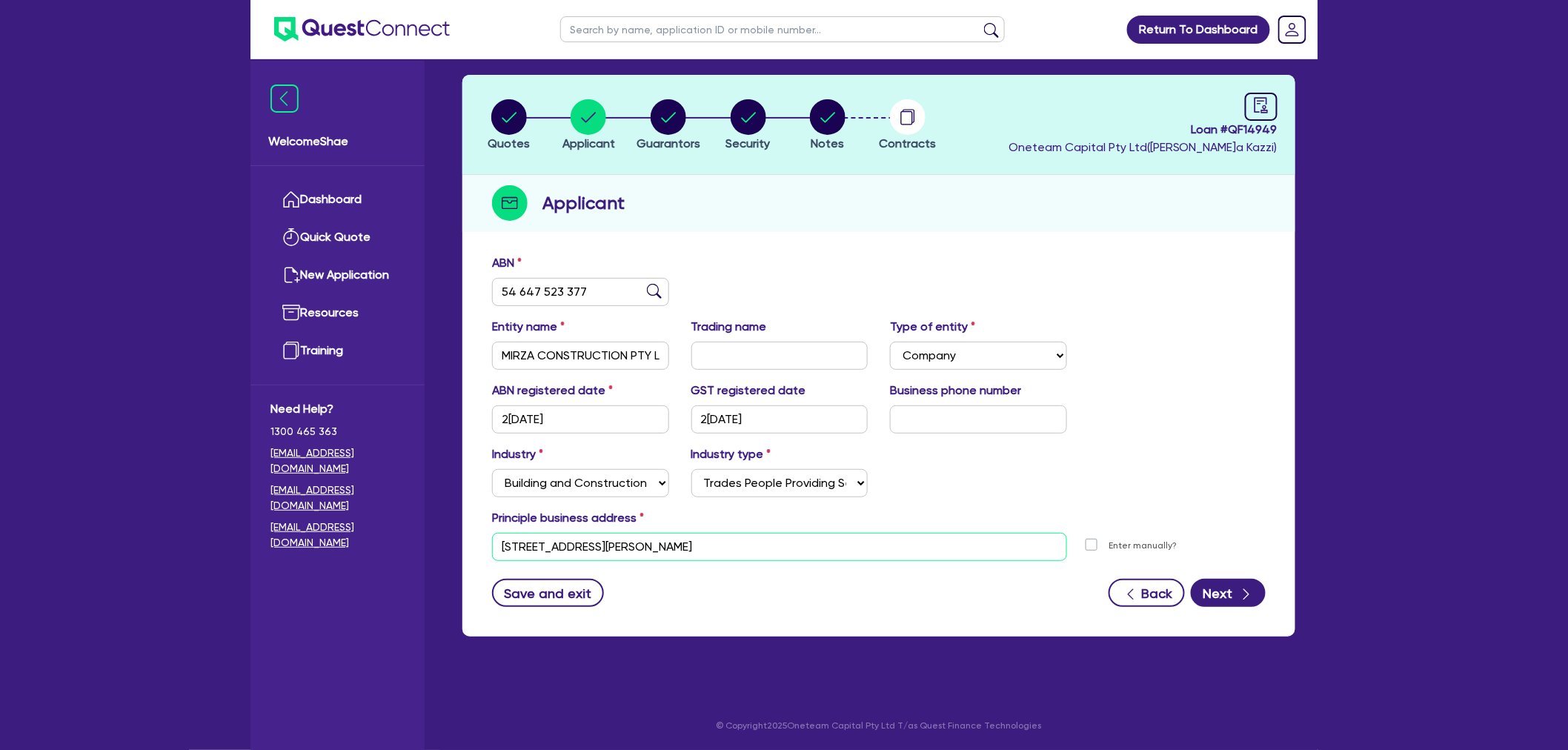
drag, startPoint x: 685, startPoint y: 545, endPoint x: 456, endPoint y: 530, distance: 229.5
click at [456, 530] on div "Quotes Applicant [GEOGRAPHIC_DATA] Security Notes Contracts Loan # QF14949 Onet…" at bounding box center [879, 364] width 855 height 580
click at [587, 533] on input "[STREET_ADDRESS][PERSON_NAME]" at bounding box center [780, 546] width 575 height 28
drag, startPoint x: 703, startPoint y: 545, endPoint x: 482, endPoint y: 536, distance: 221.2
click at [482, 536] on div "[STREET_ADDRESS][PERSON_NAME]" at bounding box center [780, 546] width 598 height 28
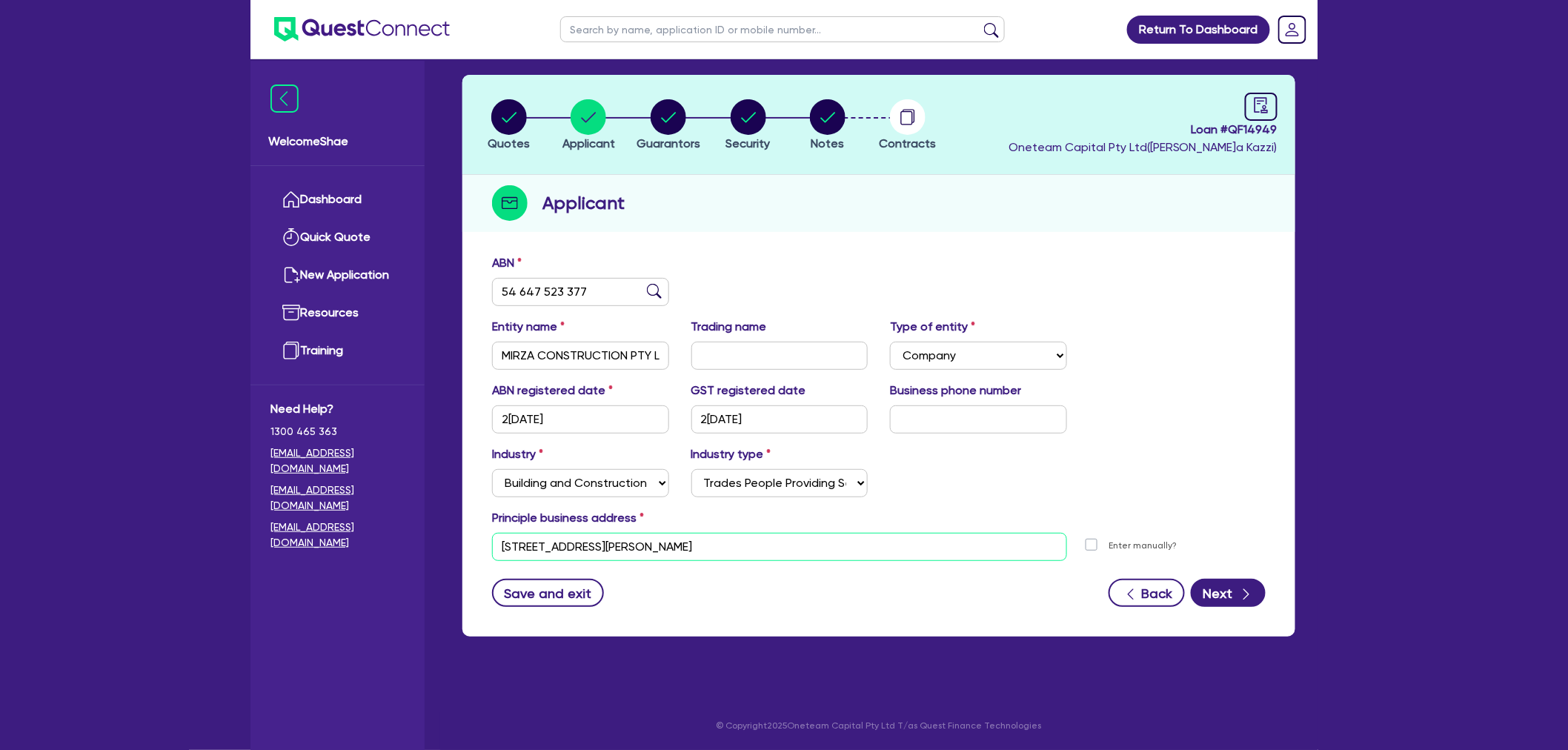
click at [532, 551] on input "[STREET_ADDRESS][PERSON_NAME]" at bounding box center [780, 546] width 575 height 28
drag, startPoint x: 676, startPoint y: 124, endPoint x: 707, endPoint y: 160, distance: 47.5
click at [679, 132] on icon "button" at bounding box center [668, 117] width 35 height 35
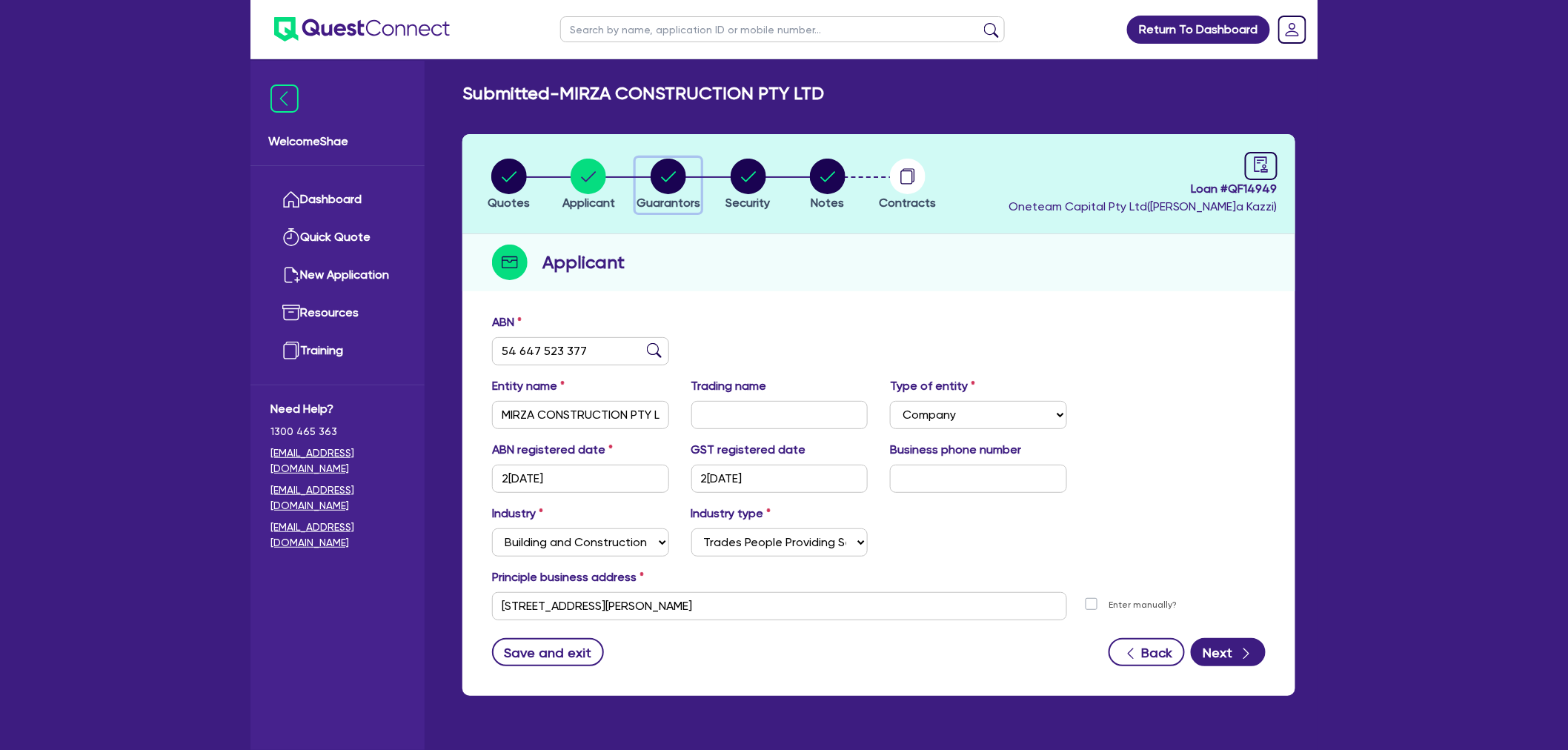
select select "MRS"
select select "VIC"
select select "MARRIED"
select select "PROPERTY"
select select "MORTGAGE"
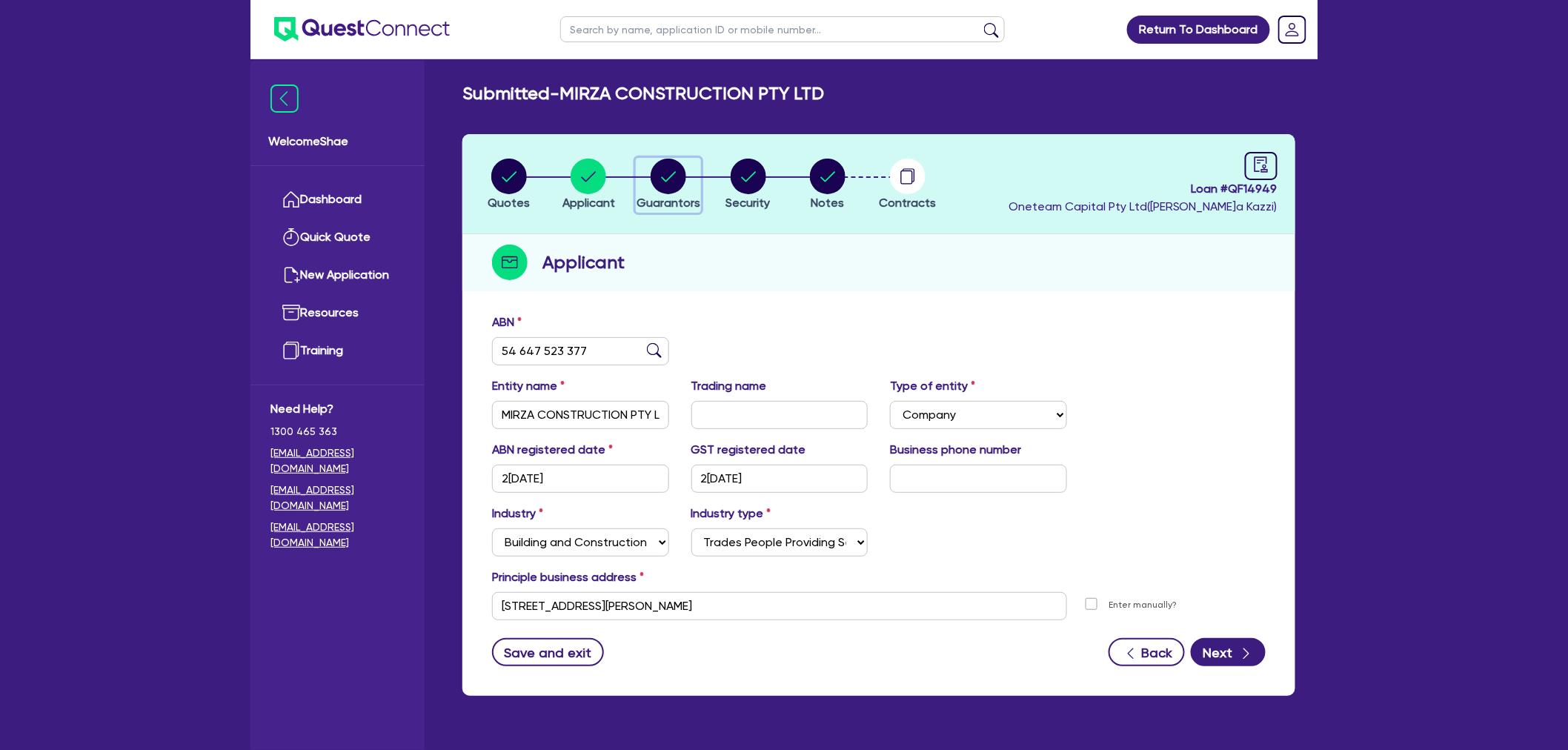
select select "VEHICLE_LOAN"
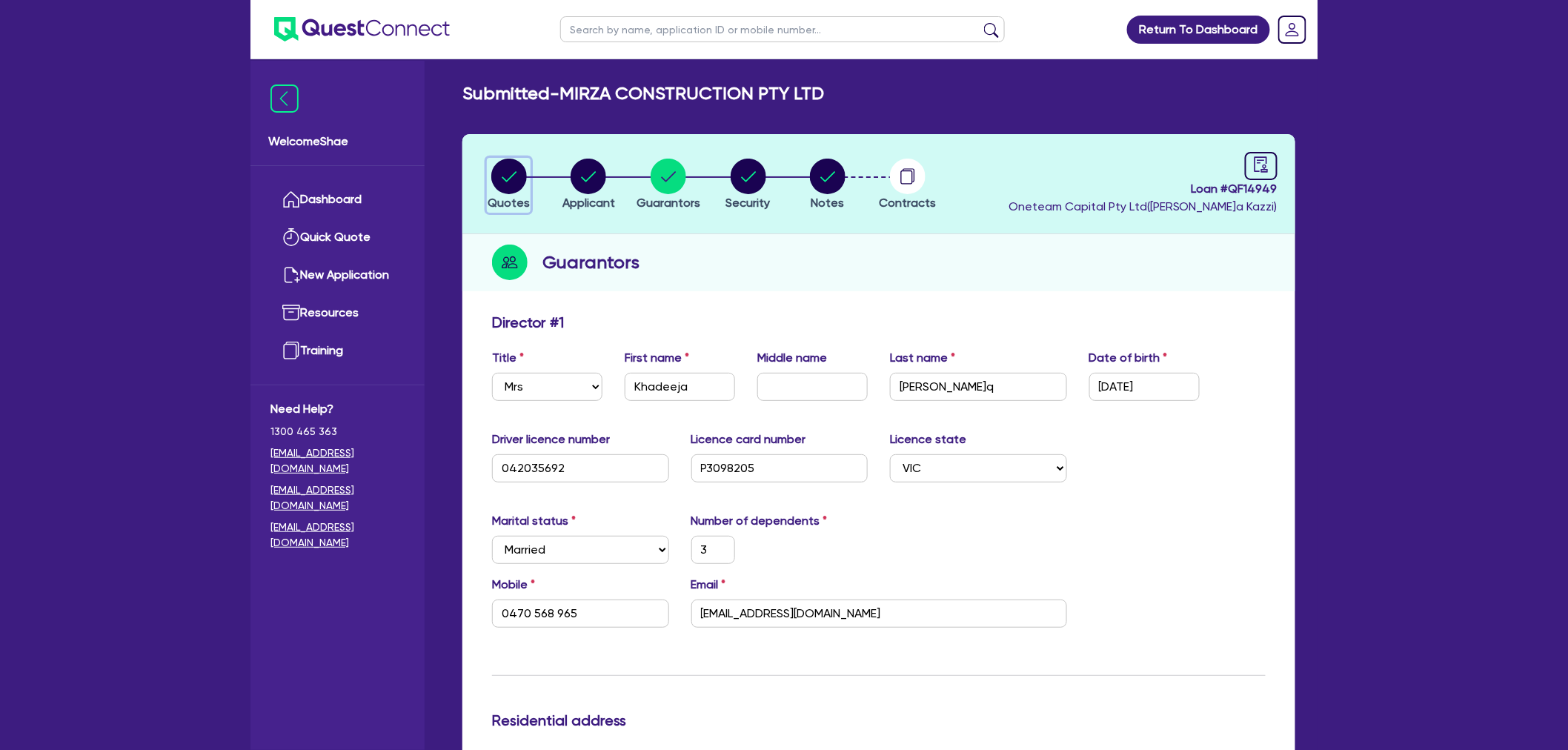
click at [500, 180] on circle "button" at bounding box center [509, 176] width 35 height 35
select select "CARS_AND_LIGHT_TRUCKS"
select select "PASSENGER_VEHICLES"
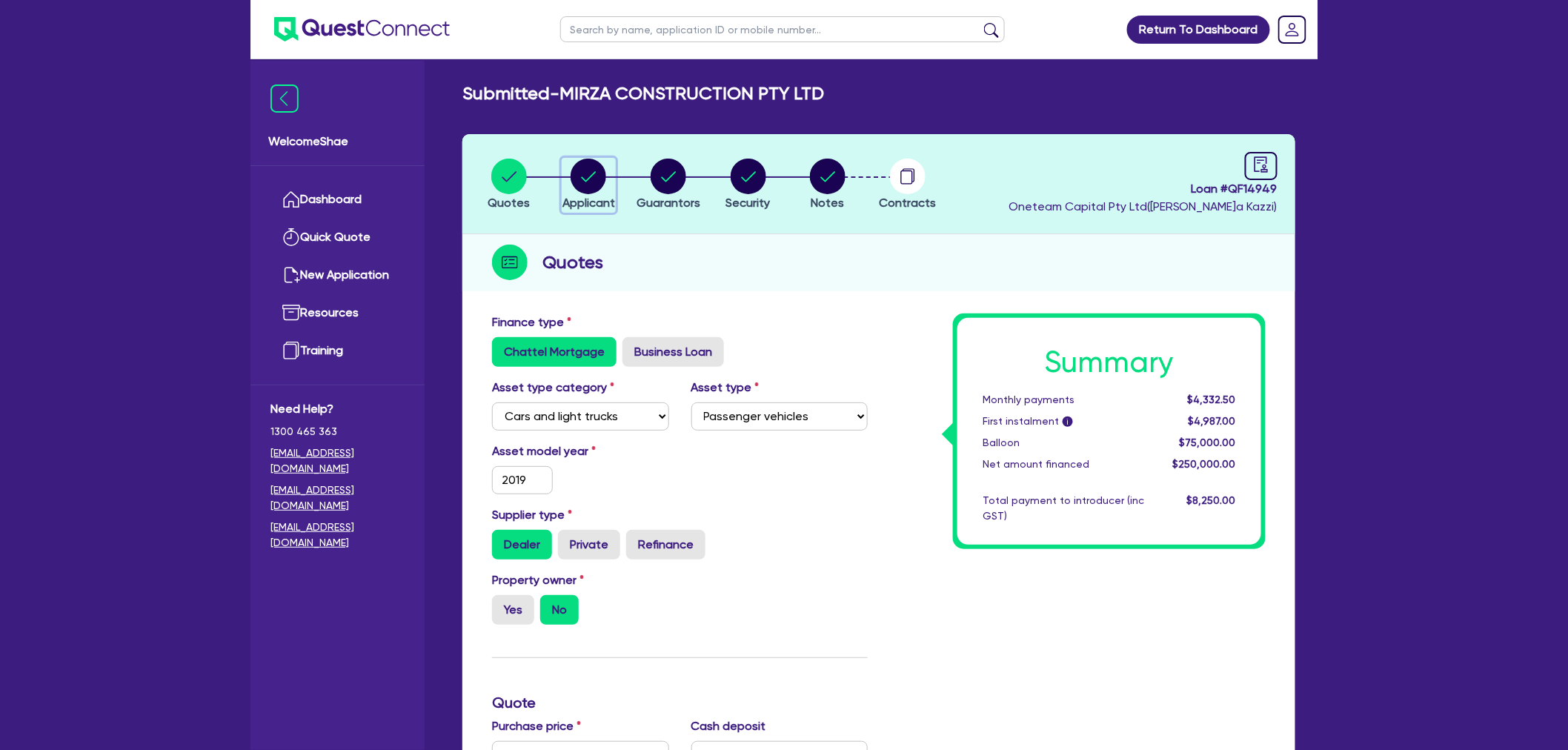
click at [597, 186] on circle "button" at bounding box center [589, 176] width 35 height 35
select select "COMPANY"
select select "BUILDING_CONSTRUCTION"
select select "TRADES_SERVICES_CONSUMERS"
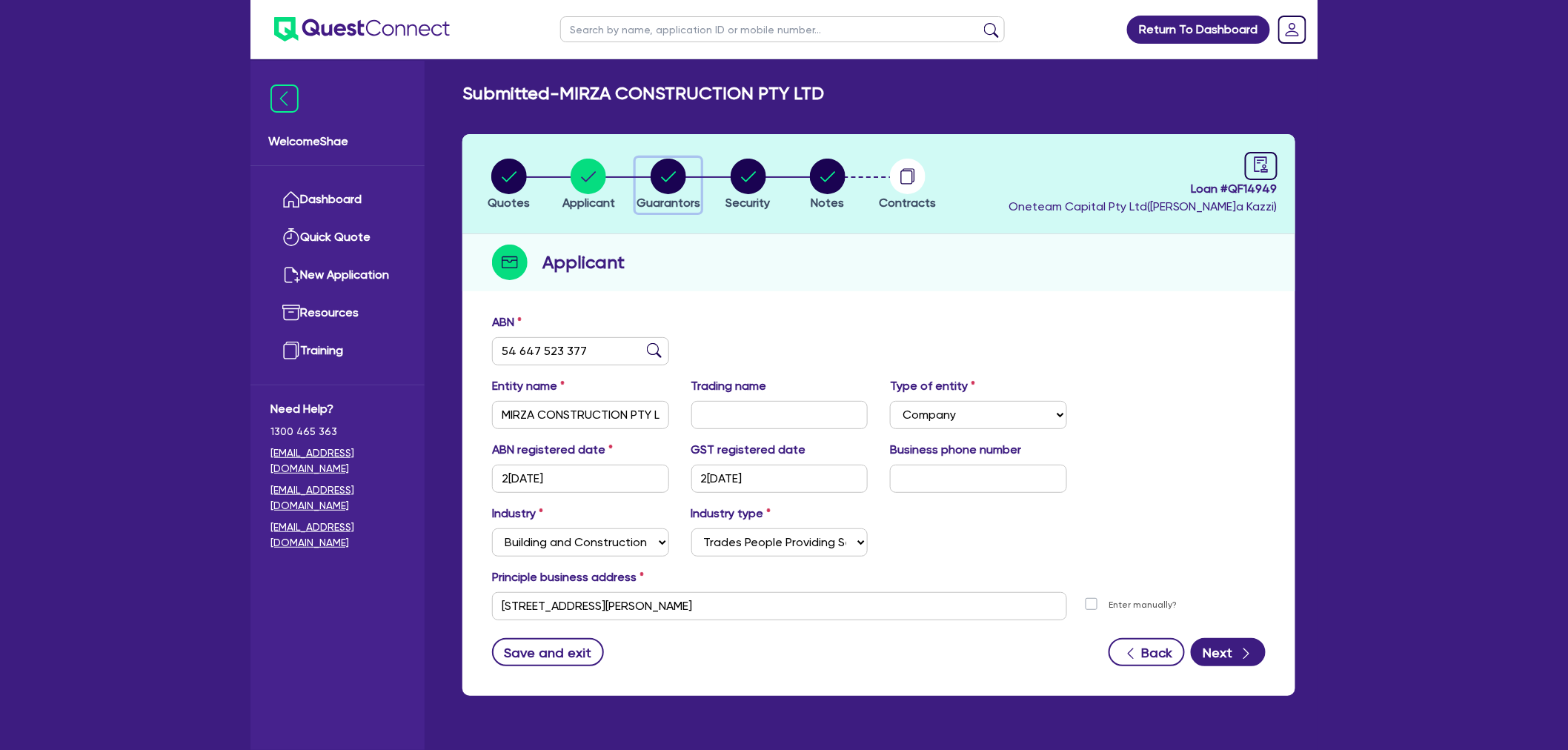
click at [675, 174] on circle "button" at bounding box center [668, 176] width 35 height 35
select select "MRS"
select select "VIC"
select select "MARRIED"
select select "PROPERTY"
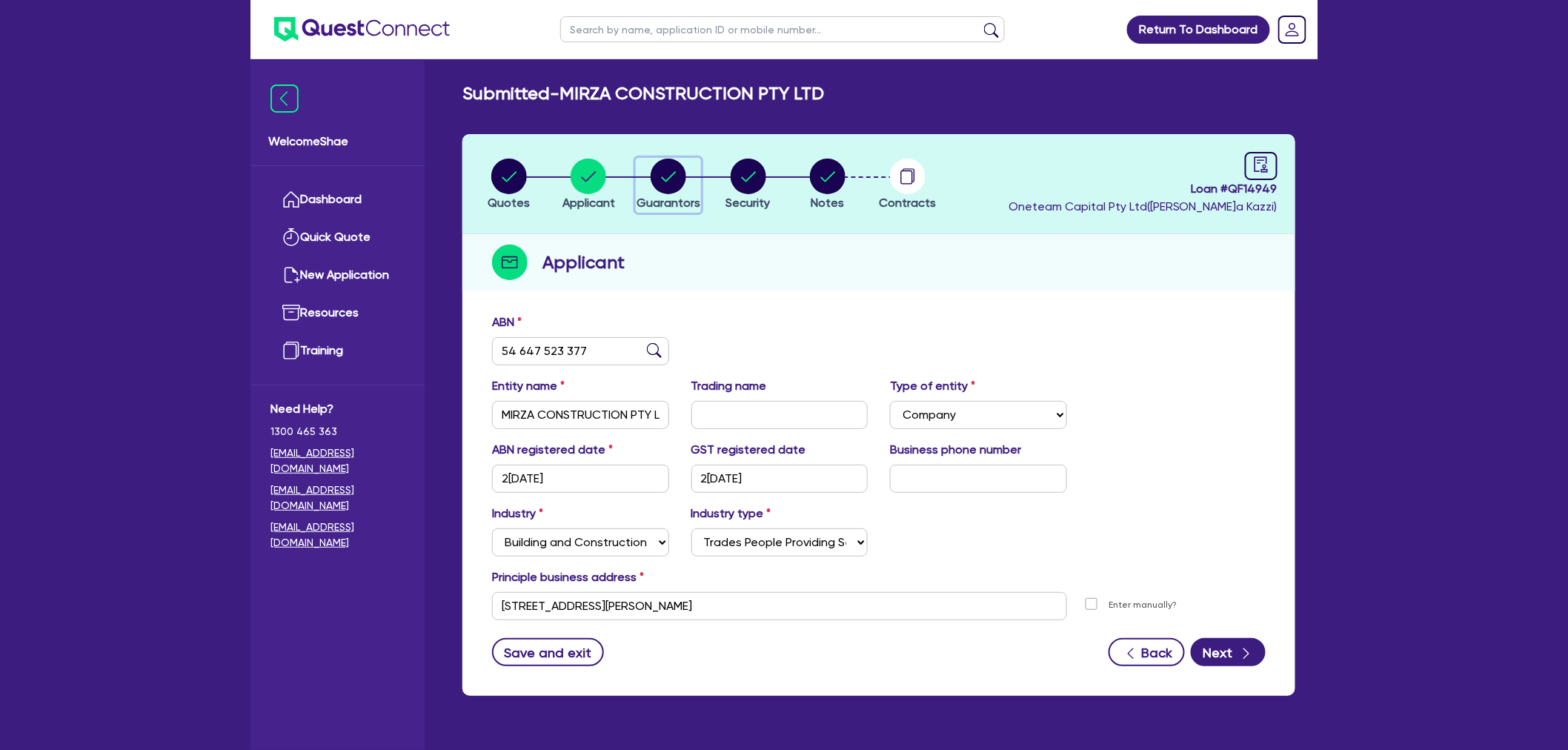
select select "MORTGAGE"
select select "VEHICLE_LOAN"
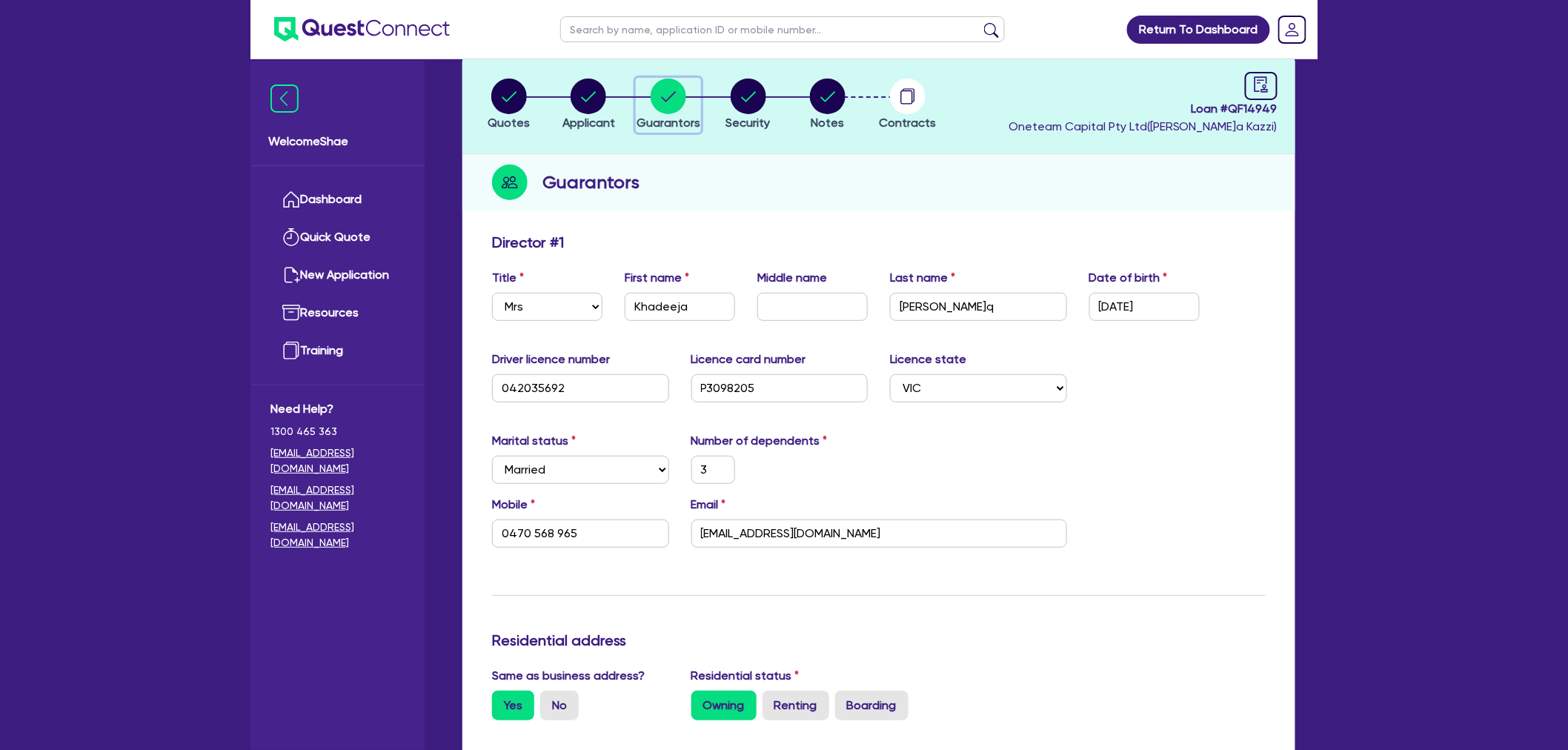
scroll to position [83, 0]
click at [588, 92] on circle "button" at bounding box center [589, 94] width 35 height 35
select select "COMPANY"
select select "BUILDING_CONSTRUCTION"
select select "TRADES_SERVICES_CONSUMERS"
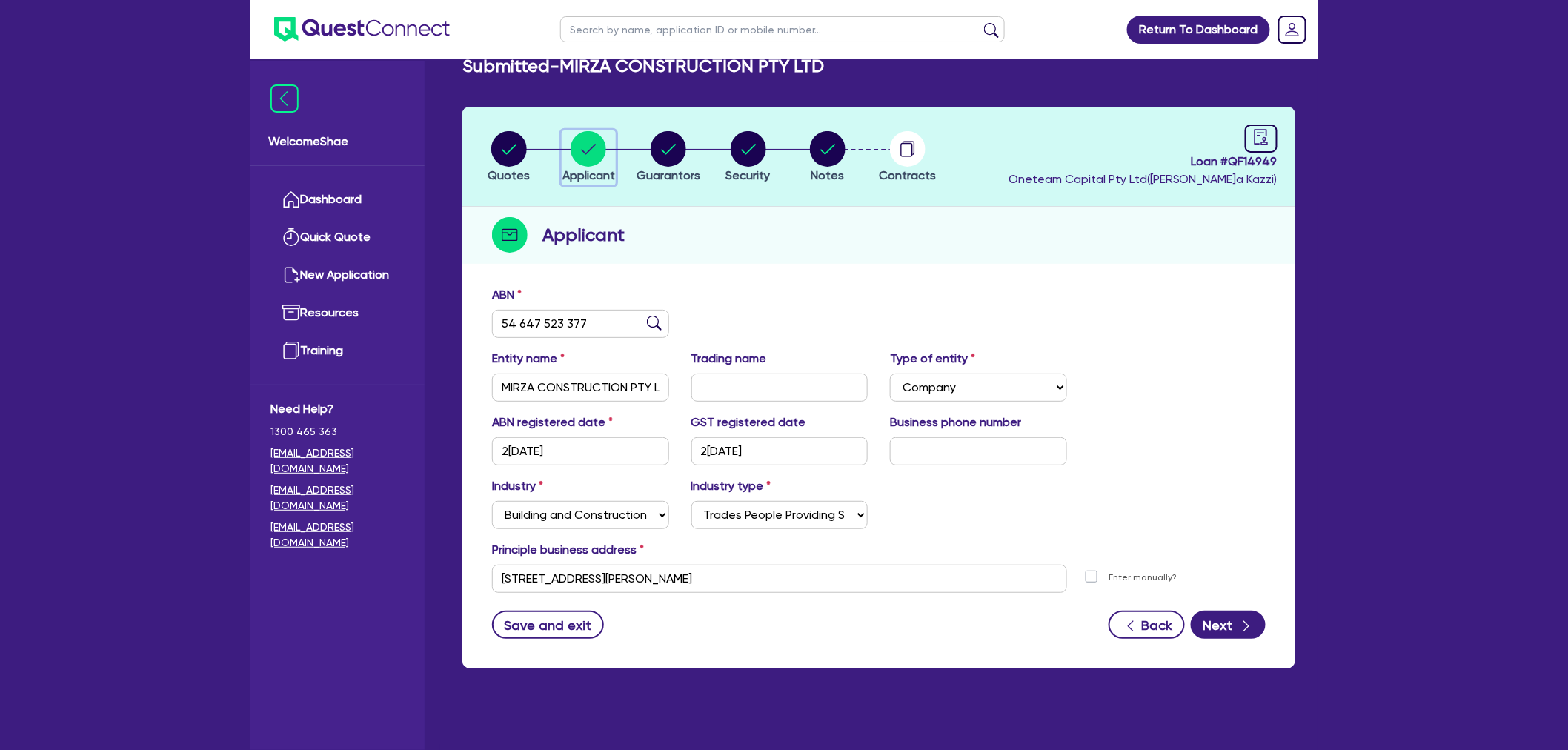
scroll to position [59, 0]
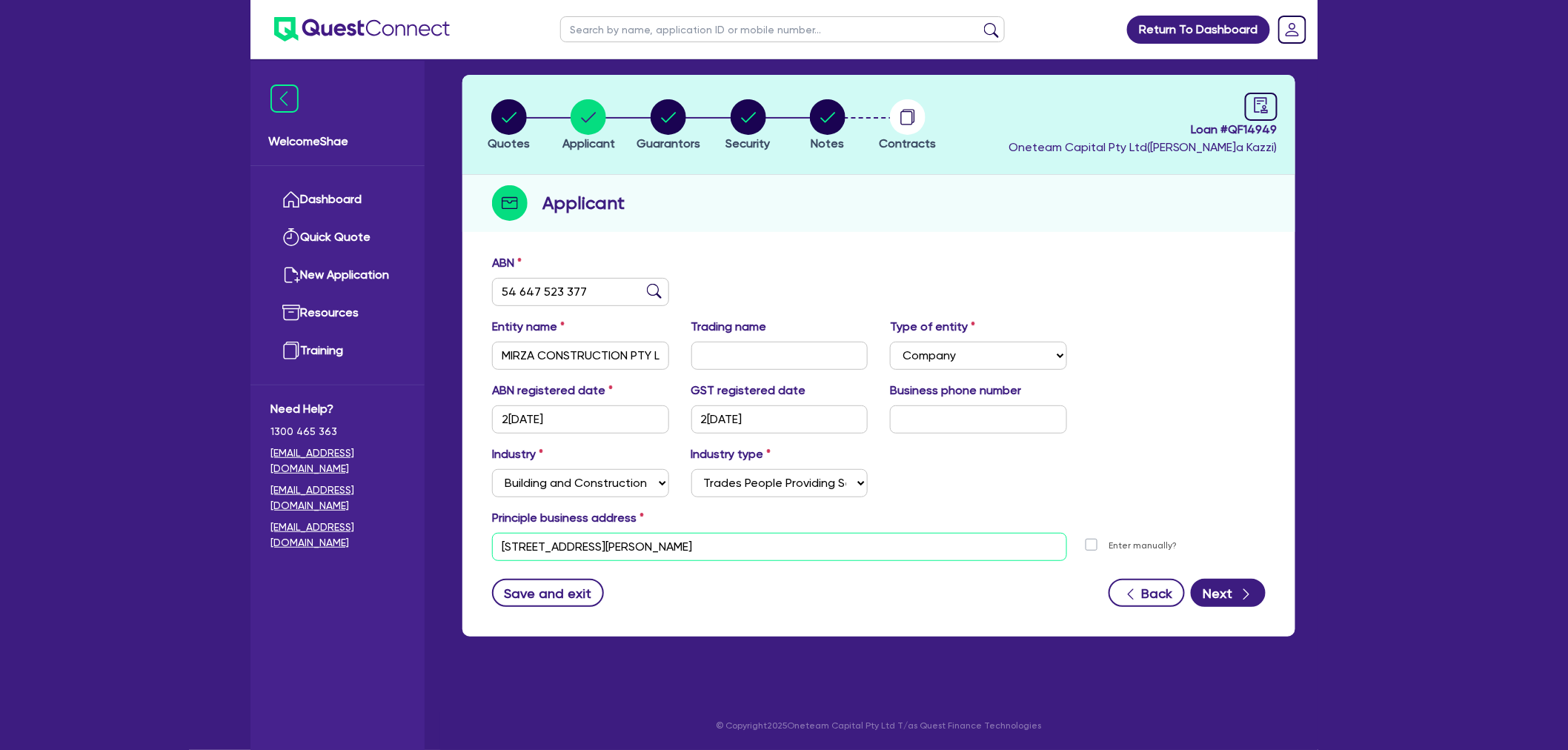
drag, startPoint x: 724, startPoint y: 550, endPoint x: 435, endPoint y: 556, distance: 289.1
click at [435, 556] on div "Welcome Shae Dashboard Quick Quote New Application Ref Company Ref Salesperson …" at bounding box center [784, 345] width 1068 height 809
click at [703, 545] on input "[STREET_ADDRESS][PERSON_NAME]" at bounding box center [780, 546] width 575 height 28
drag, startPoint x: 759, startPoint y: 545, endPoint x: 426, endPoint y: 552, distance: 333.1
click at [426, 552] on div "Welcome Shae Dashboard Quick Quote New Application Ref Company Ref Salesperson …" at bounding box center [784, 345] width 1068 height 809
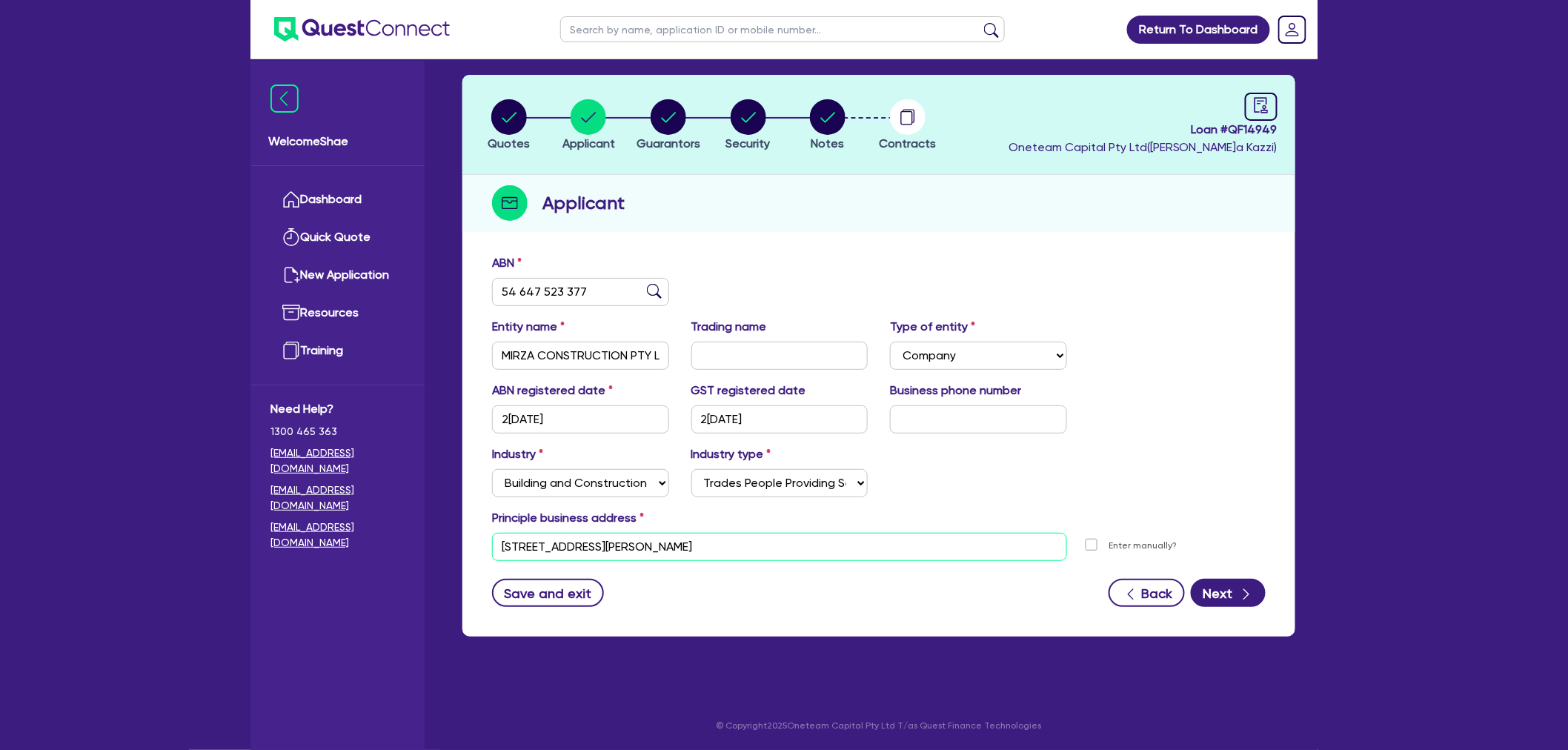
click at [626, 545] on input "[STREET_ADDRESS][PERSON_NAME]" at bounding box center [780, 546] width 575 height 28
click at [657, 121] on circle "button" at bounding box center [668, 117] width 35 height 35
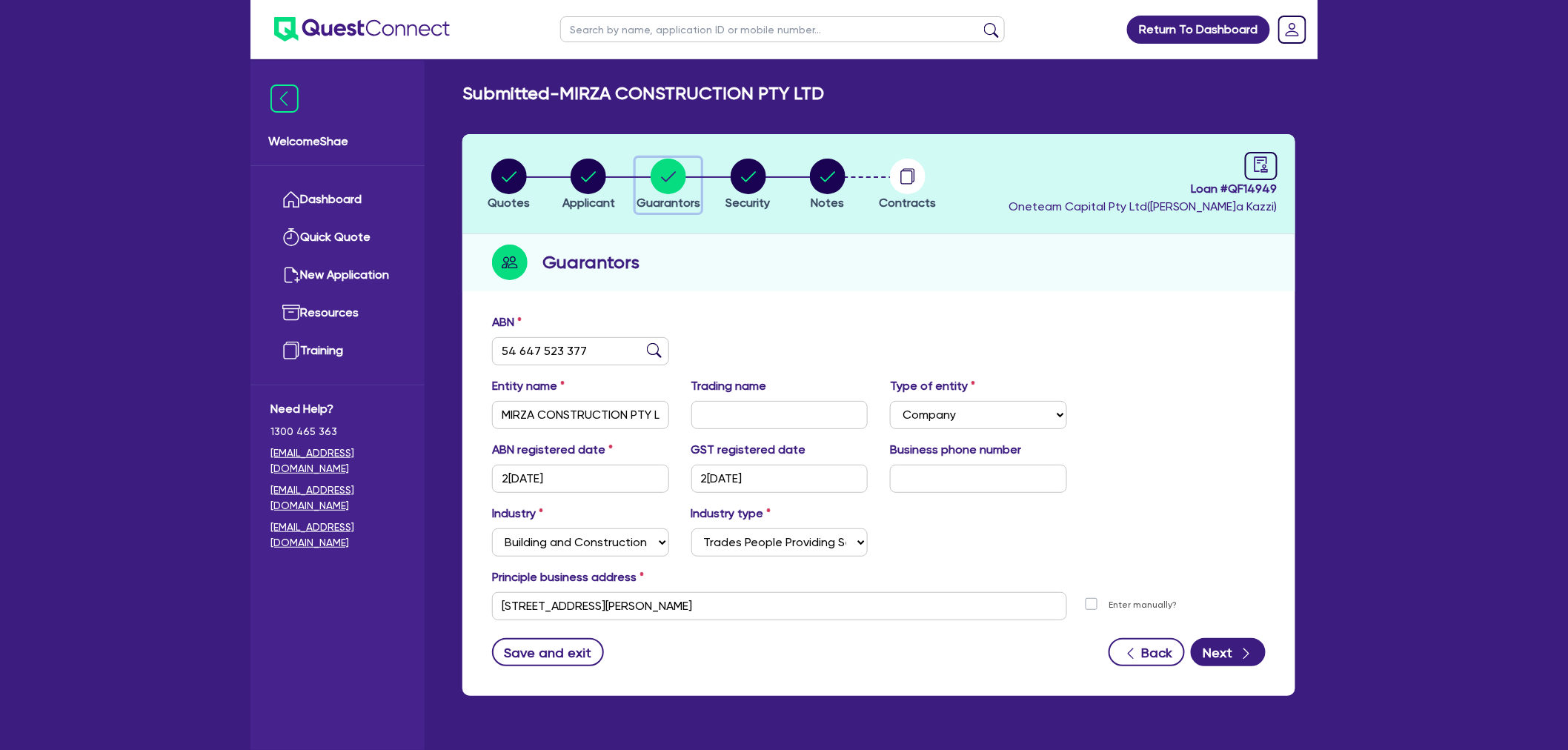
select select "MRS"
select select "VIC"
select select "MARRIED"
select select "PROPERTY"
select select "MORTGAGE"
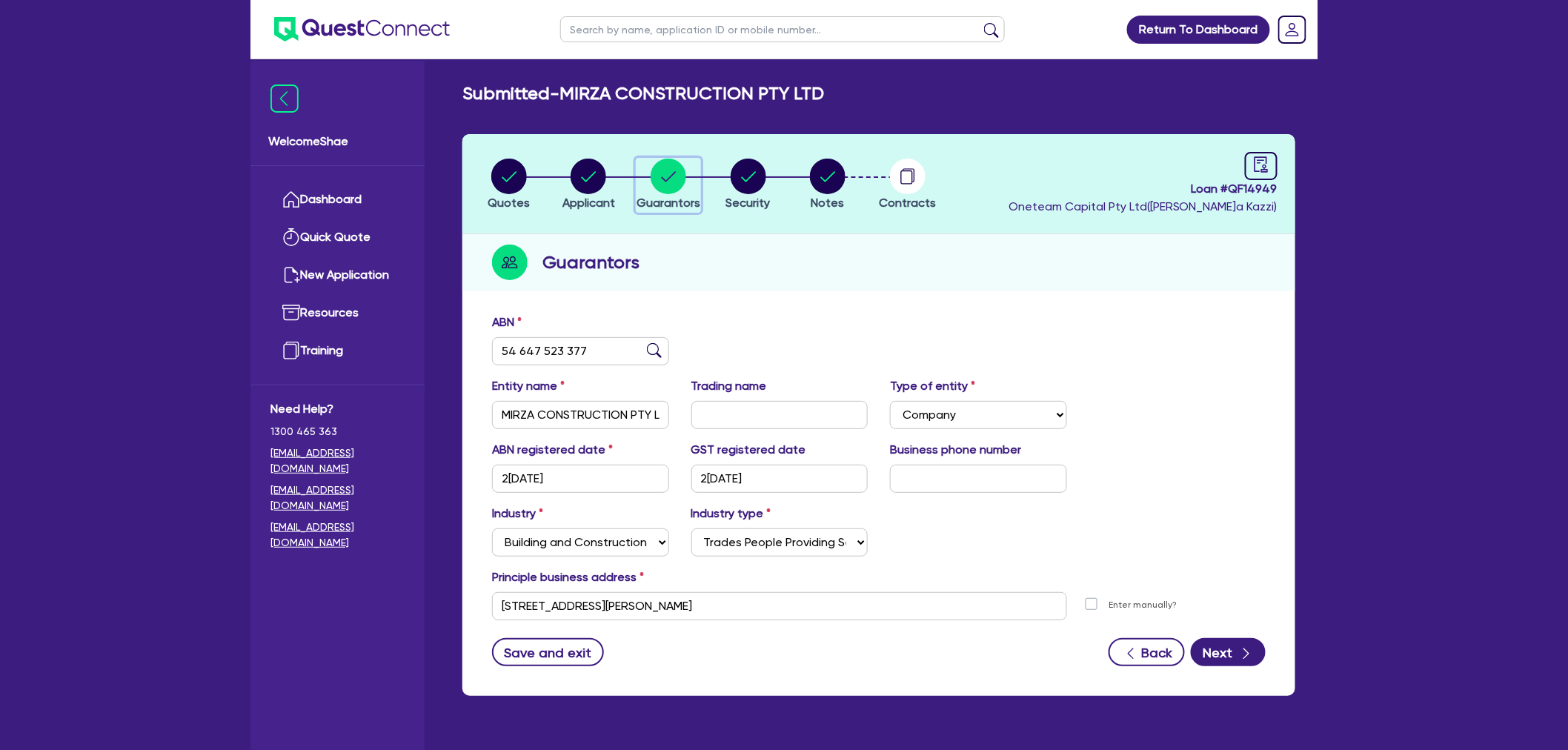
select select "VEHICLE_LOAN"
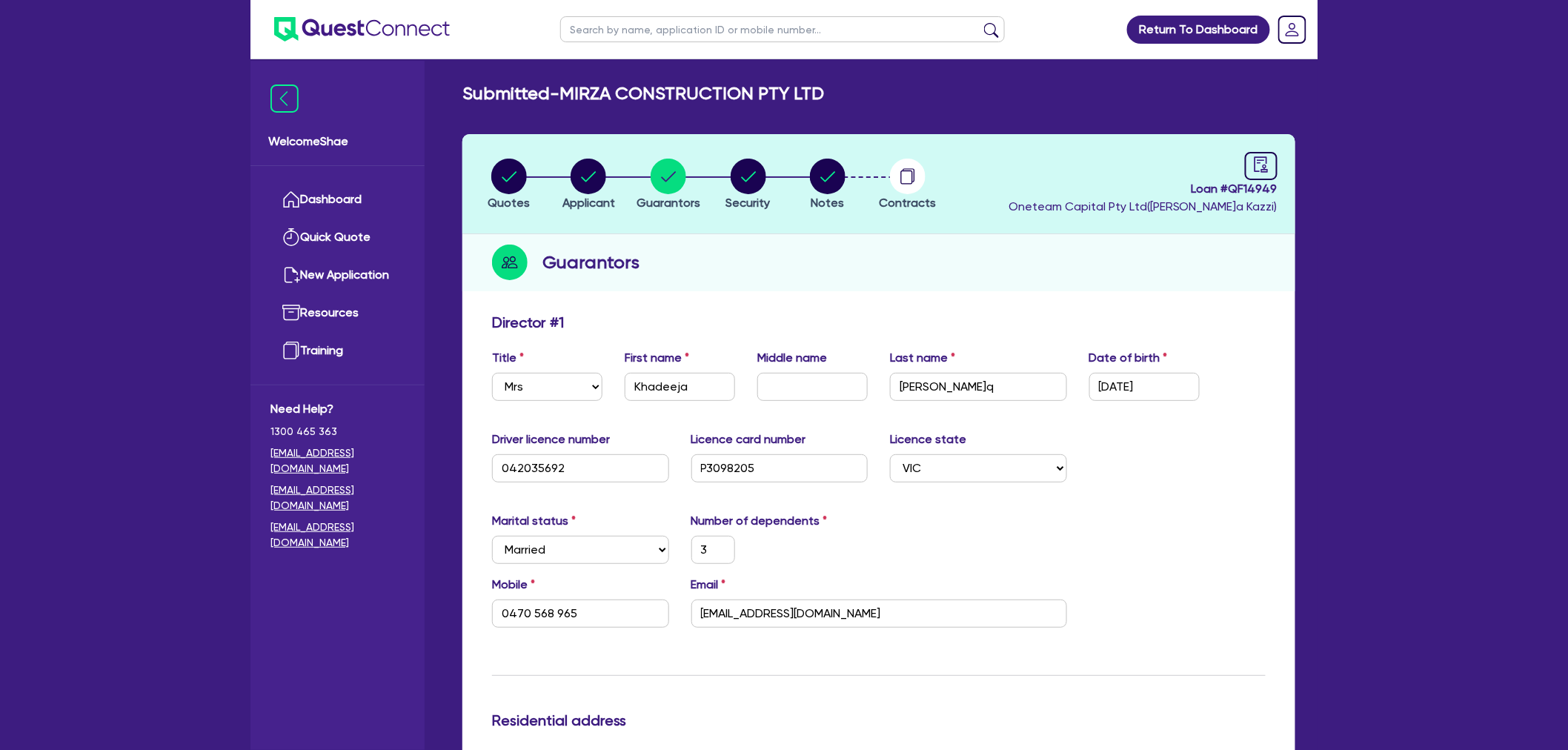
click at [646, 41] on input "text" at bounding box center [783, 29] width 444 height 26
type input "coch"
click button "submit" at bounding box center [992, 33] width 24 height 21
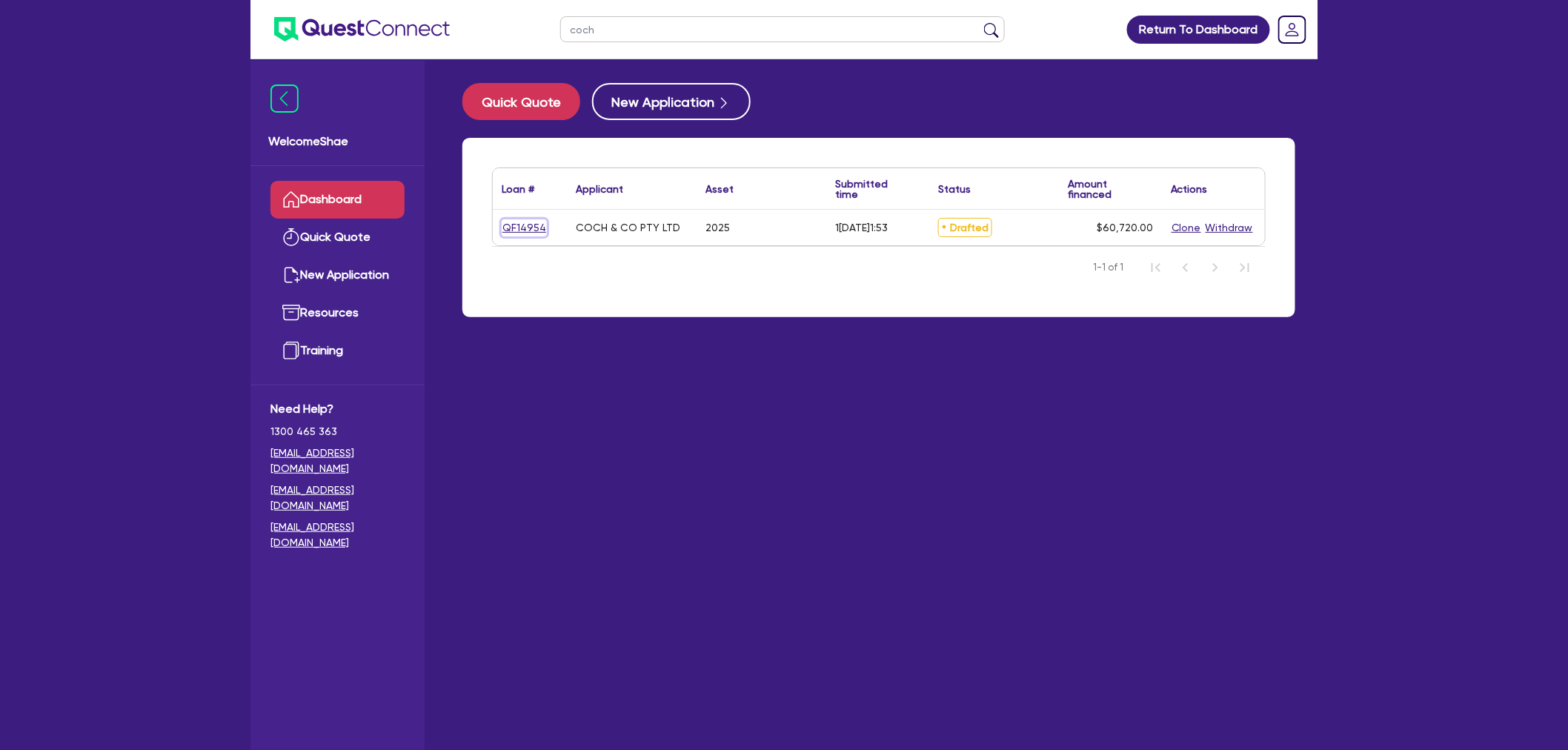
click at [532, 224] on link "QF14954" at bounding box center [525, 228] width 45 height 17
select select "TERTIARY_ASSETS"
select select "BEAUTY_EQUIPMENT"
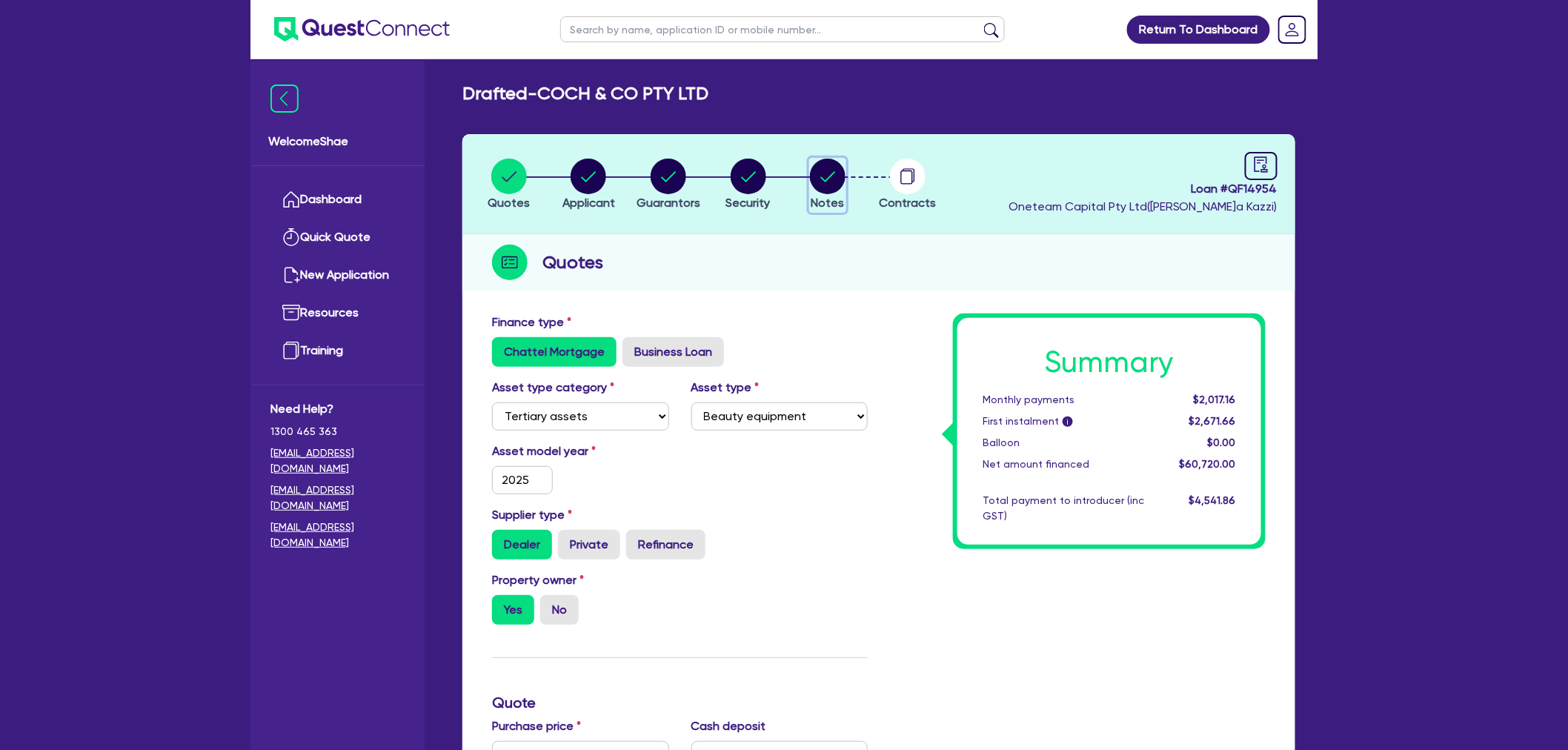
click at [816, 180] on circle "button" at bounding box center [828, 176] width 35 height 35
select select "Other"
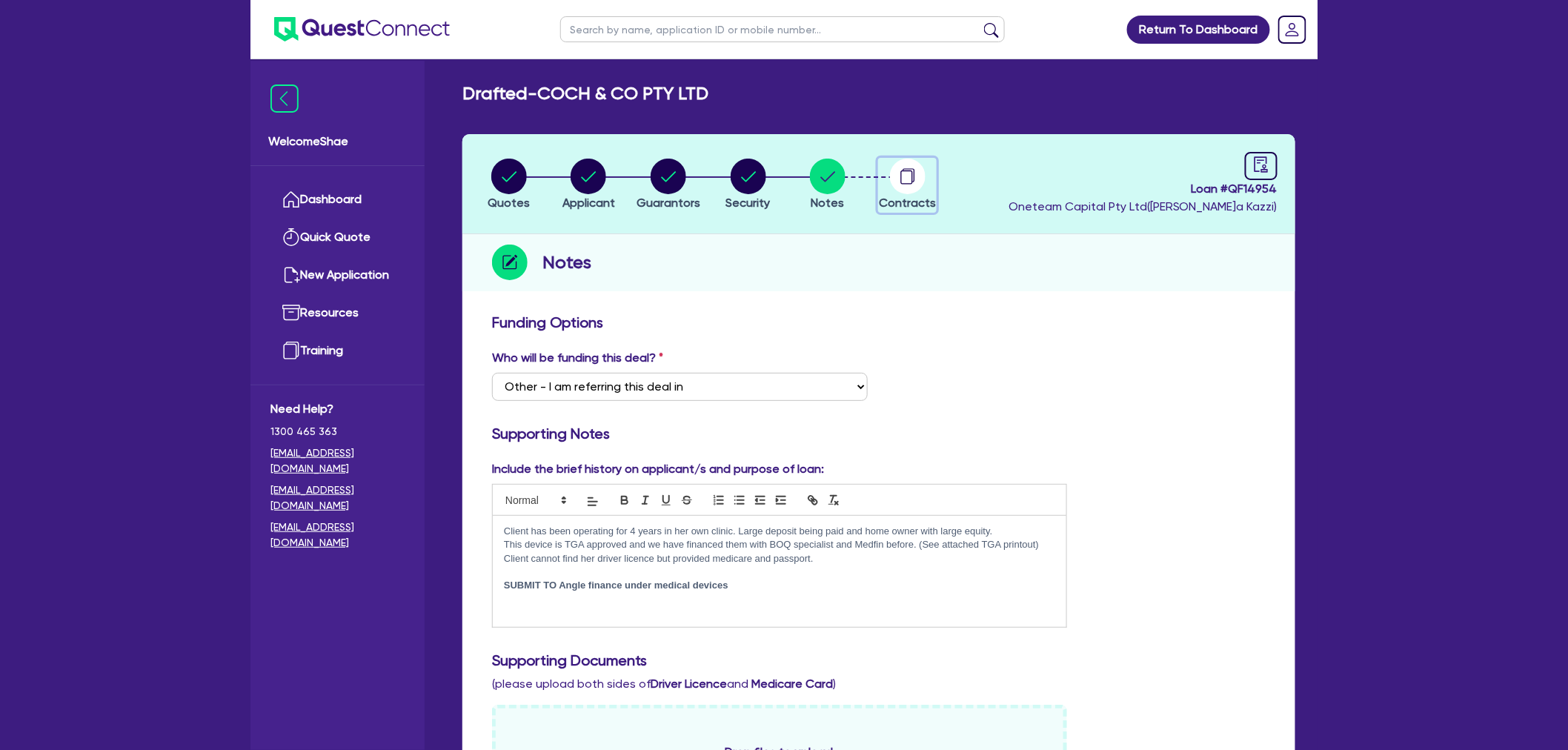
click at [914, 172] on icon "button" at bounding box center [909, 176] width 12 height 14
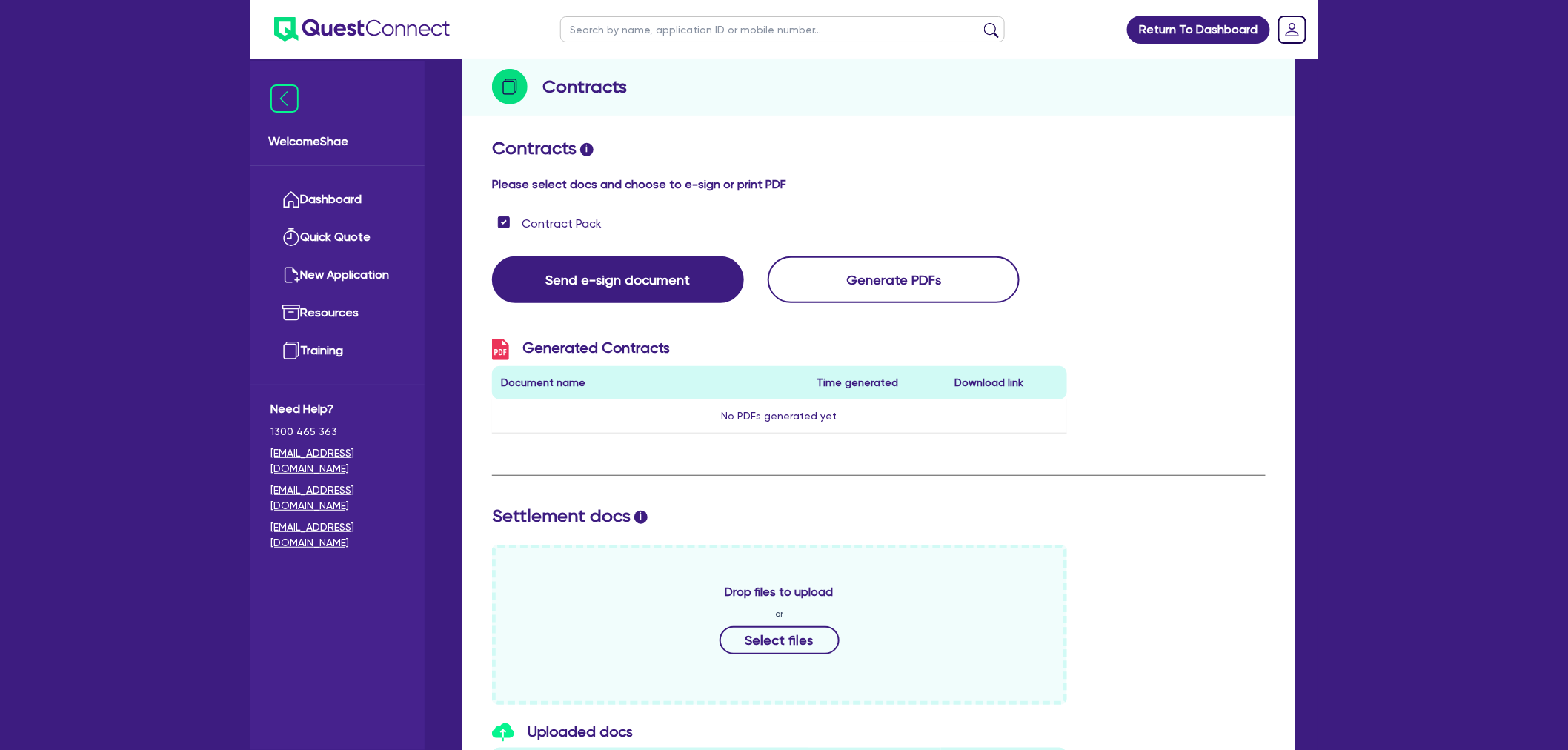
scroll to position [403, 0]
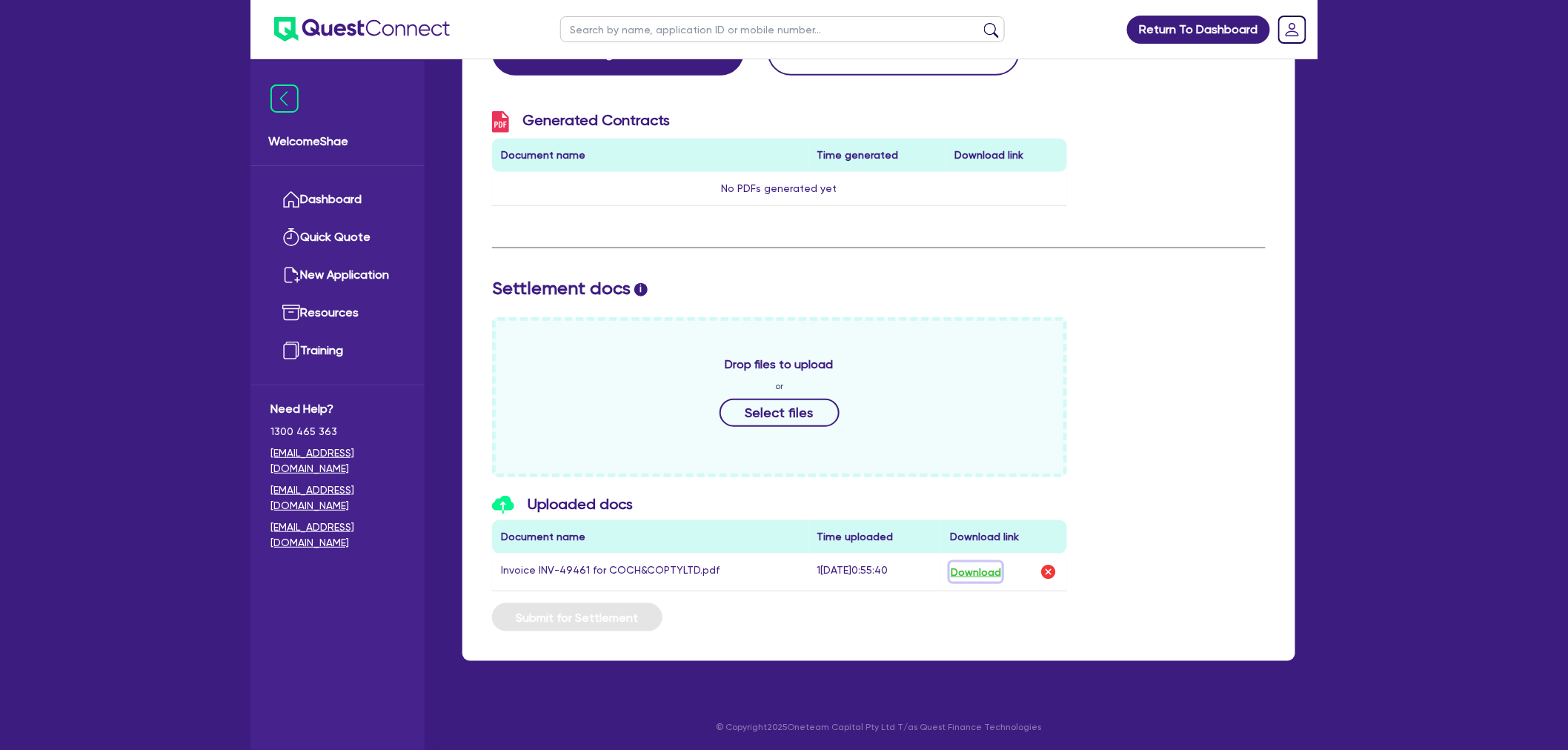
click at [986, 562] on button "Download" at bounding box center [976, 572] width 52 height 19
click at [582, 21] on input "text" at bounding box center [783, 29] width 444 height 26
type input "[GEOGRAPHIC_DATA]"
click button "submit" at bounding box center [992, 33] width 24 height 21
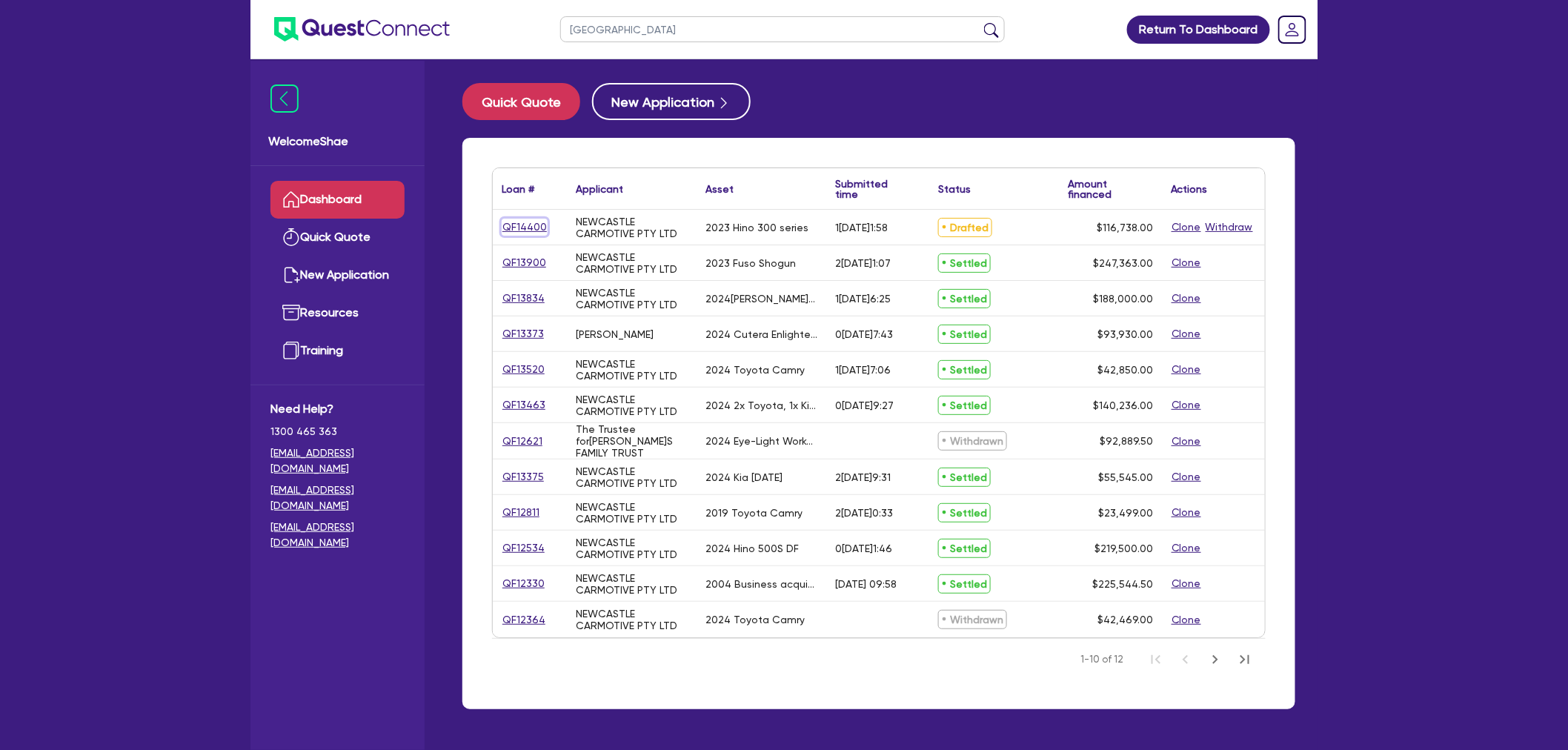
click at [526, 219] on link "QF14400" at bounding box center [525, 227] width 46 height 17
select select "PRIMARY_ASSETS"
select select "HEAVY_TRUCKS"
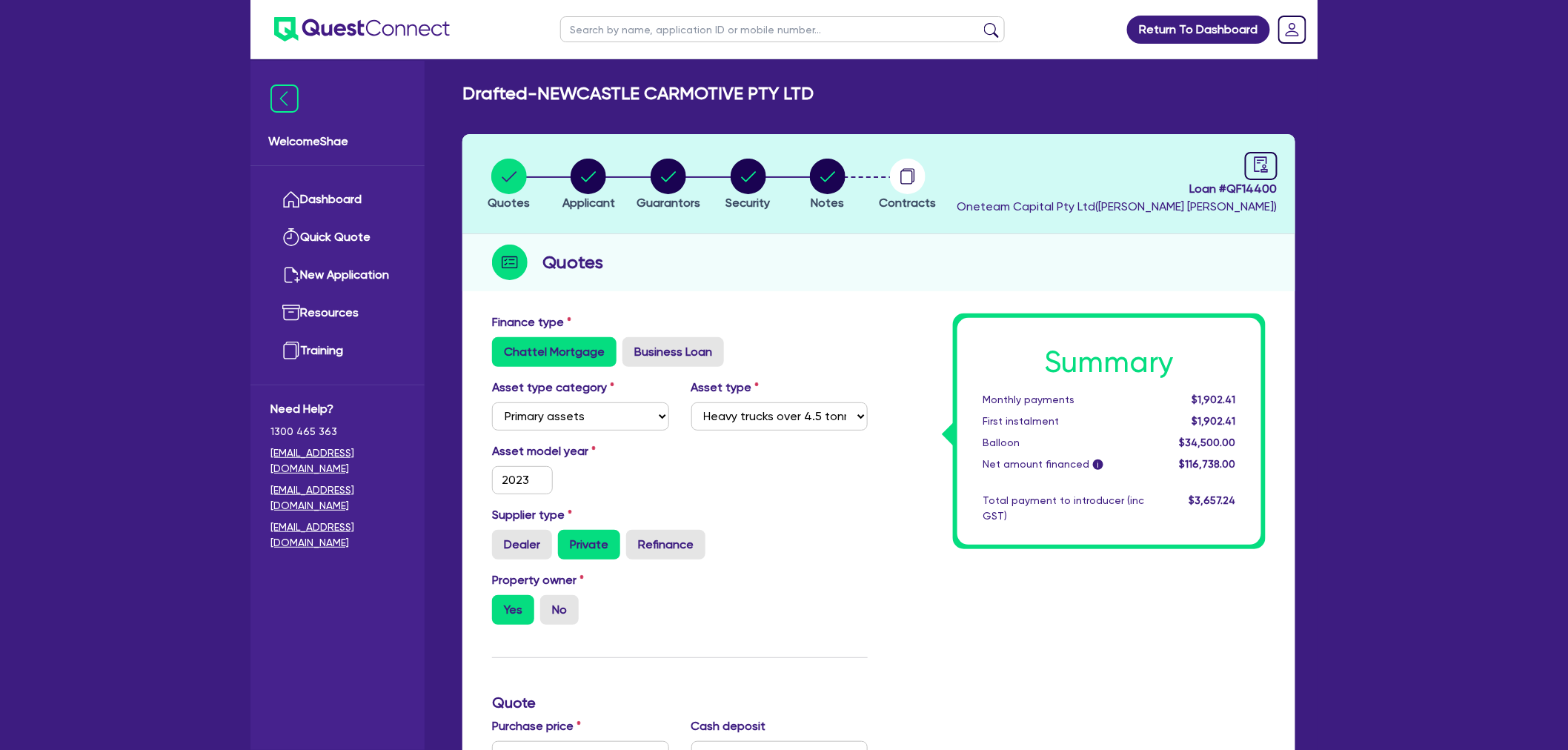
click at [627, 34] on input "text" at bounding box center [783, 29] width 444 height 26
type input "[PERSON_NAME]"
click button "submit" at bounding box center [992, 33] width 24 height 21
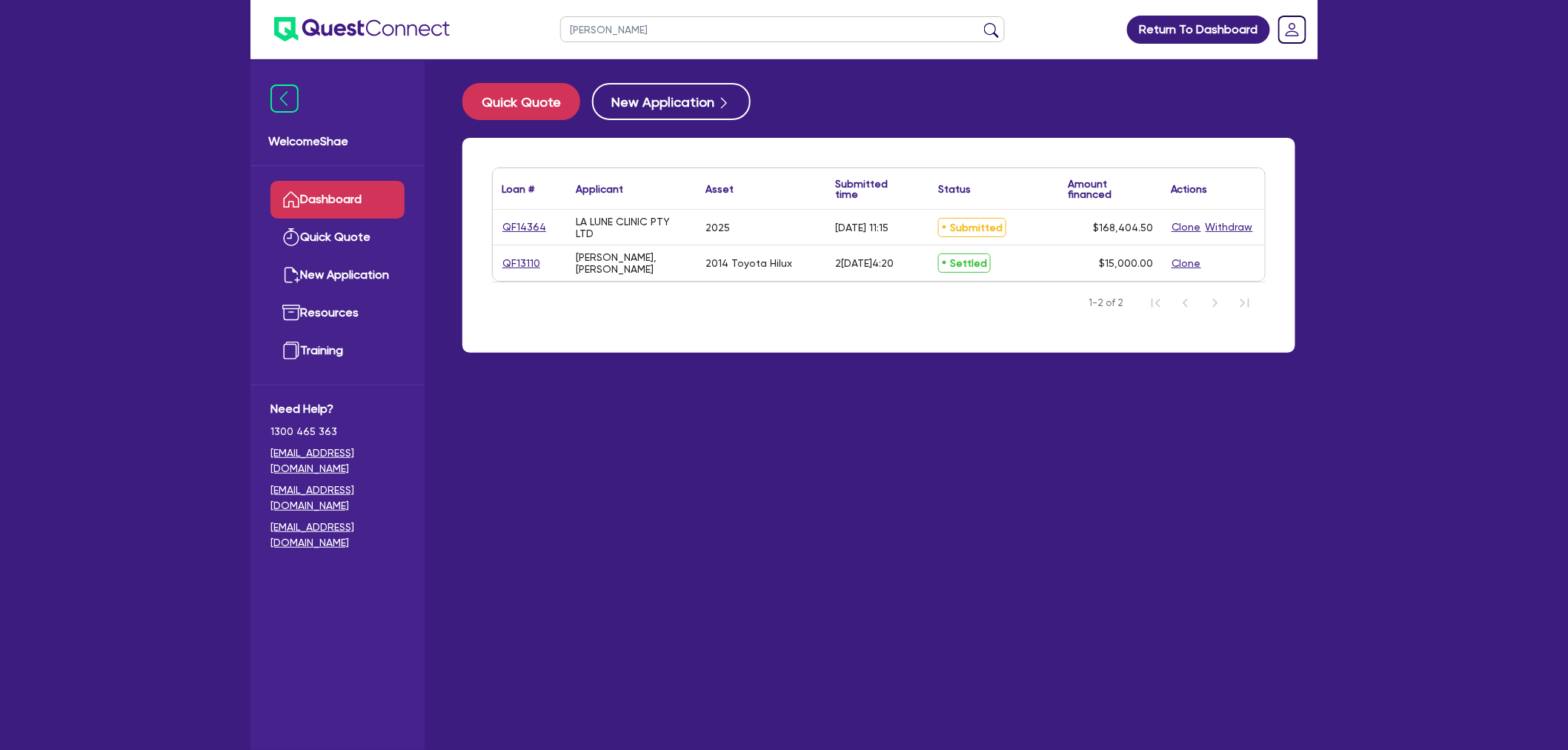
drag, startPoint x: 502, startPoint y: 21, endPoint x: 415, endPoint y: 16, distance: 87.1
click at [415, 16] on header "[PERSON_NAME] Return To Dashboard Edit Profile Logout" at bounding box center [784, 30] width 1068 height 59
type input "[GEOGRAPHIC_DATA]"
click at [980, 22] on button "submit" at bounding box center [992, 33] width 24 height 21
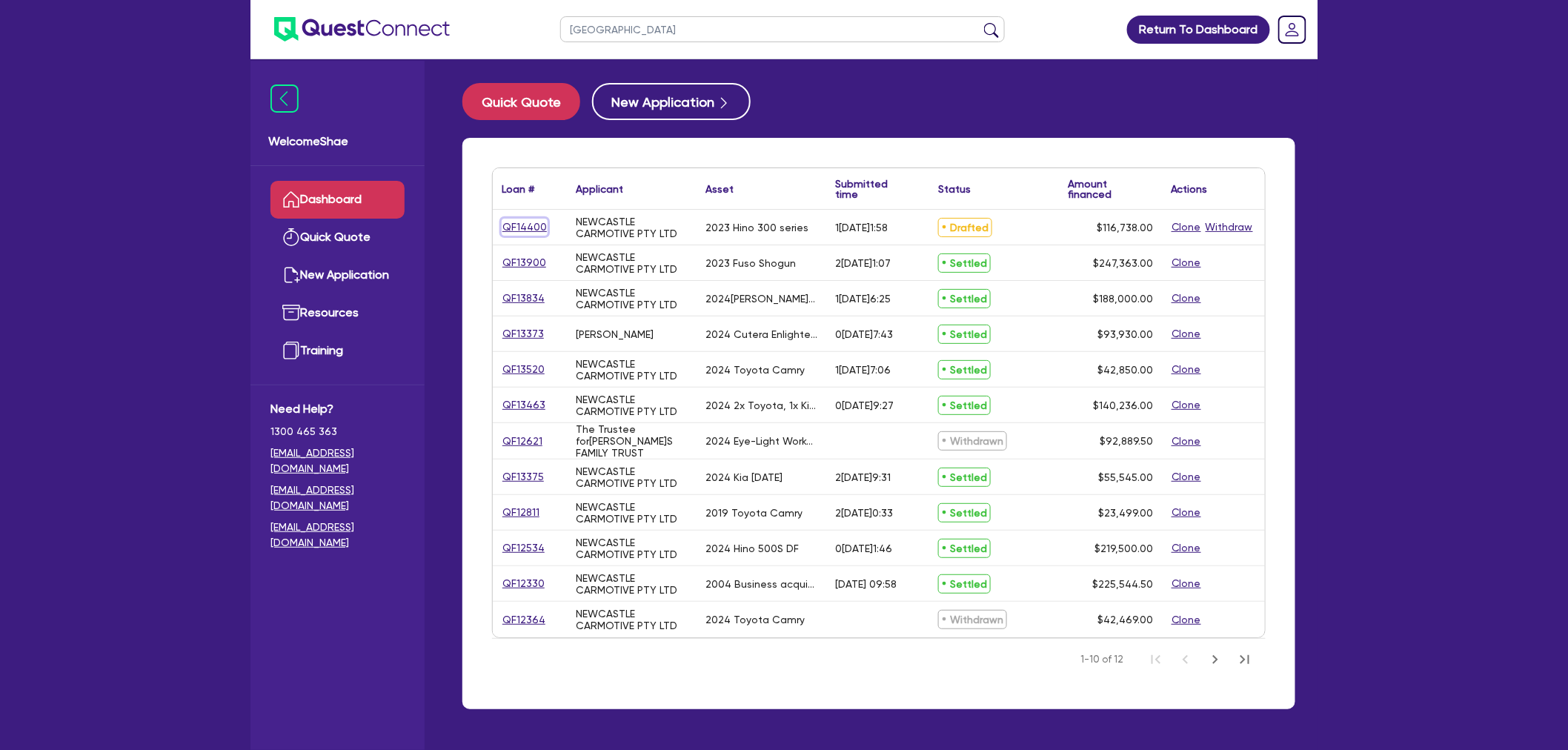
click at [526, 226] on link "QF14400" at bounding box center [525, 227] width 46 height 17
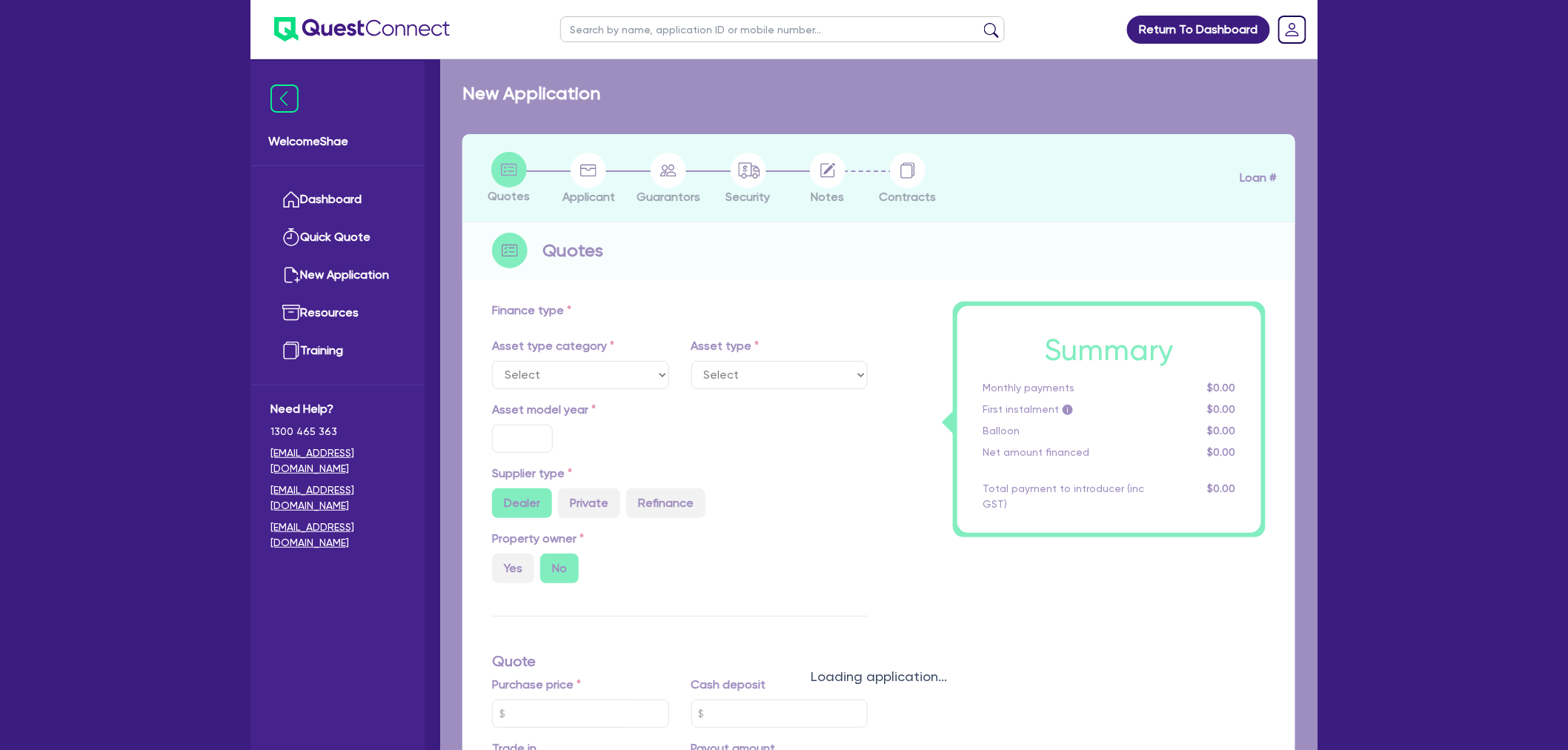
select select "PRIMARY_ASSETS"
type input "2023"
radio input "false"
radio input "true"
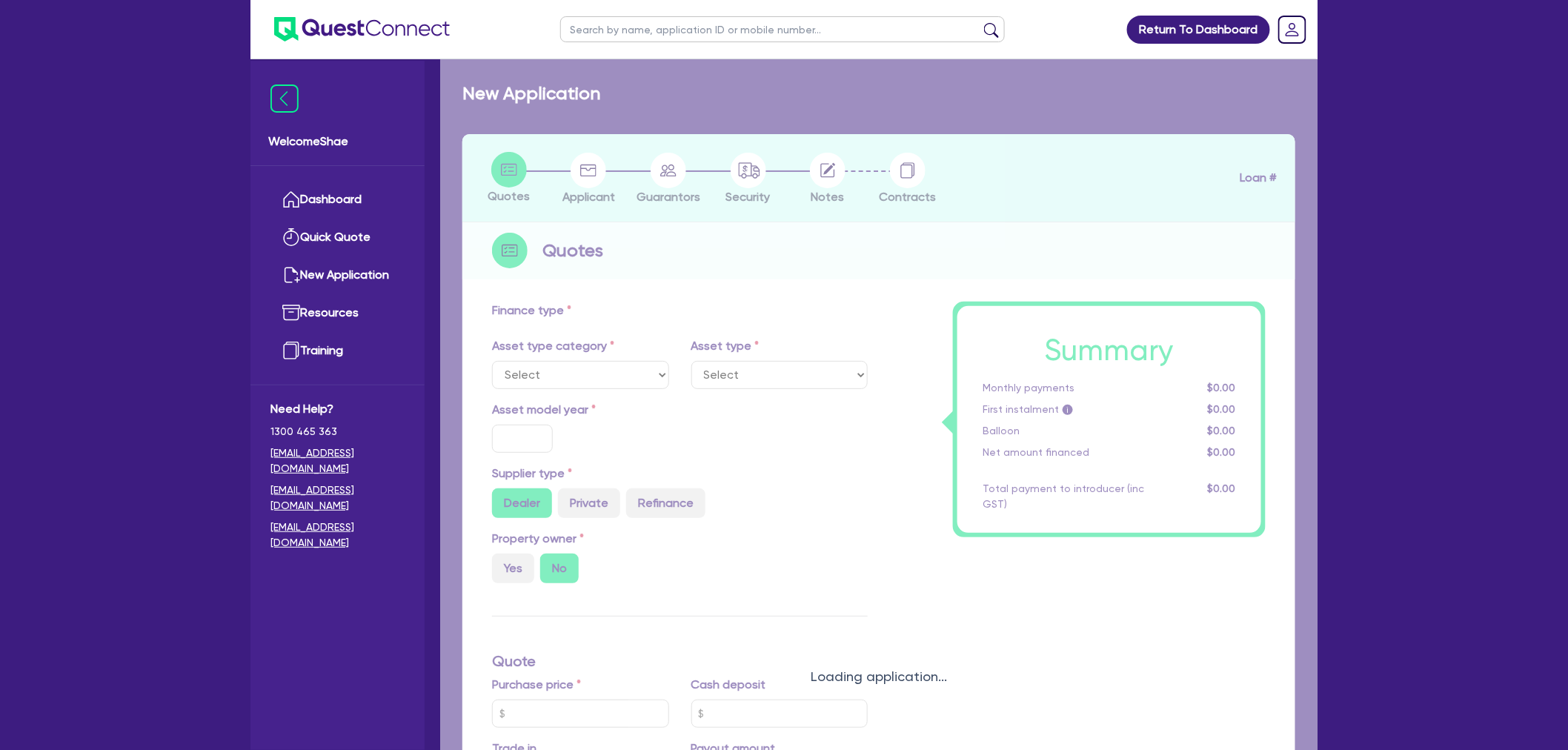
type input "115,000"
type input "30"
type input "34,500"
type input "2"
type input "2,334.76"
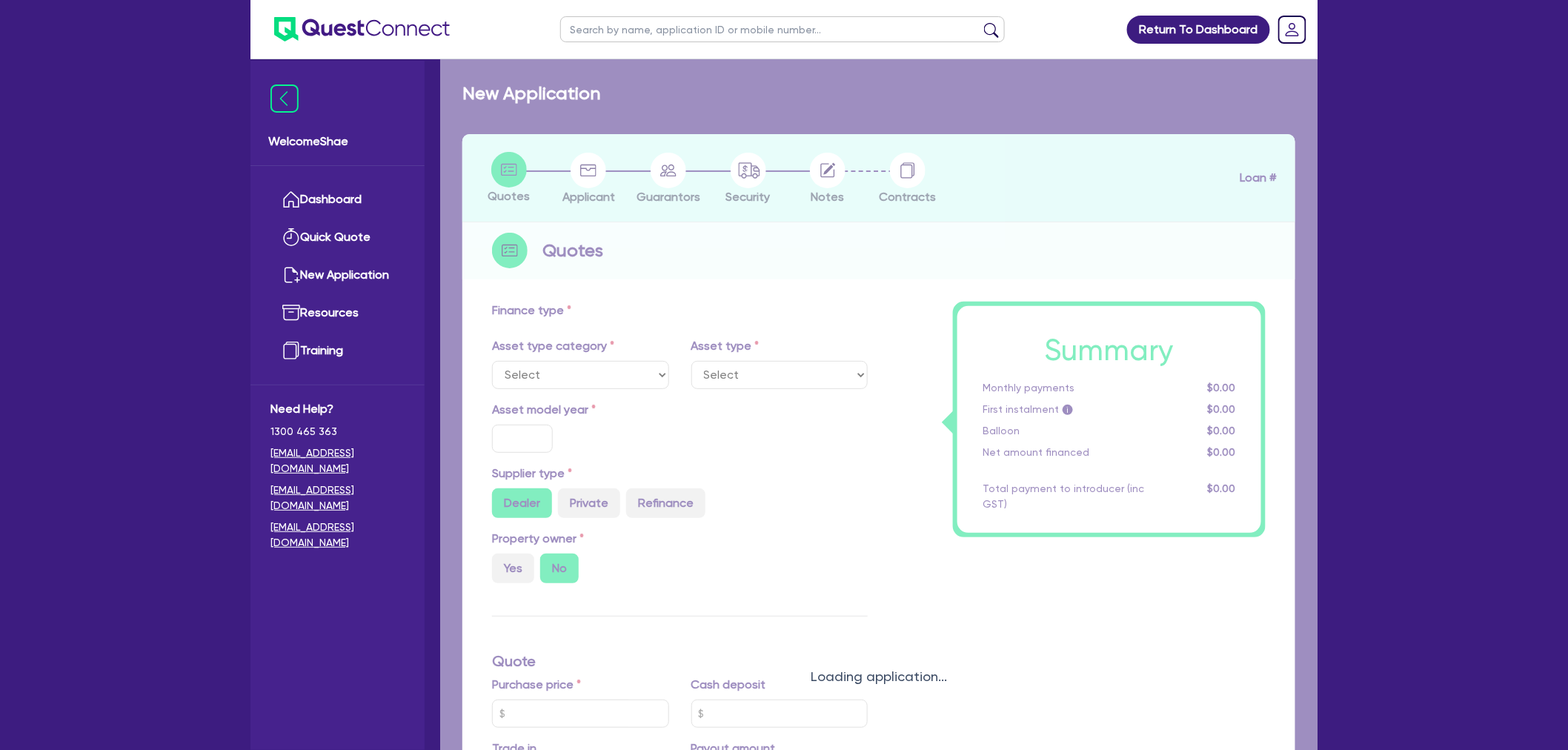
type input "7.49"
type input "590"
type input "990"
select select "HEAVY_TRUCKS"
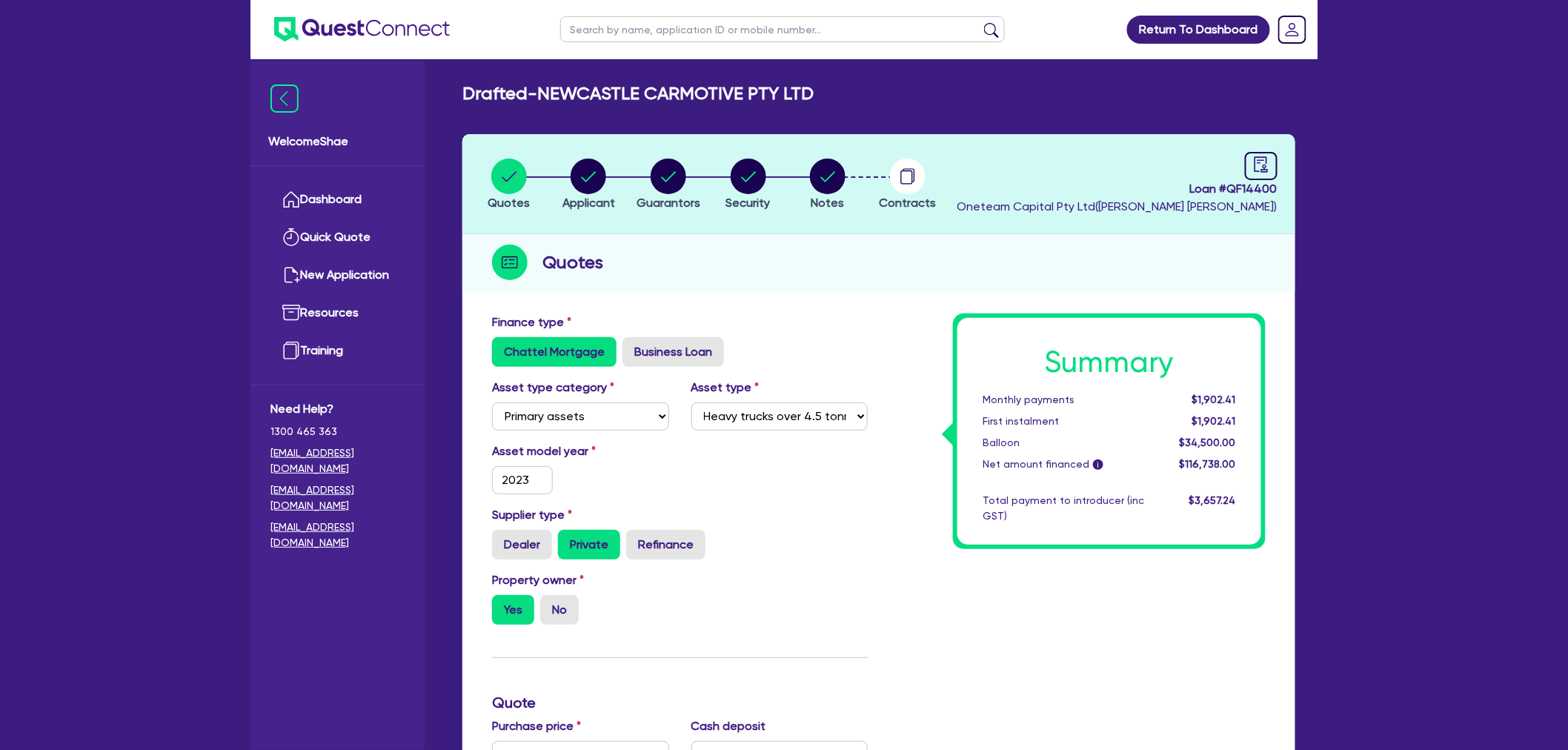
click at [1249, 190] on span "Loan # QF14400" at bounding box center [1117, 189] width 321 height 18
copy span "QF14400"
click at [573, 34] on input "text" at bounding box center [783, 29] width 444 height 26
type input "[PERSON_NAME]s"
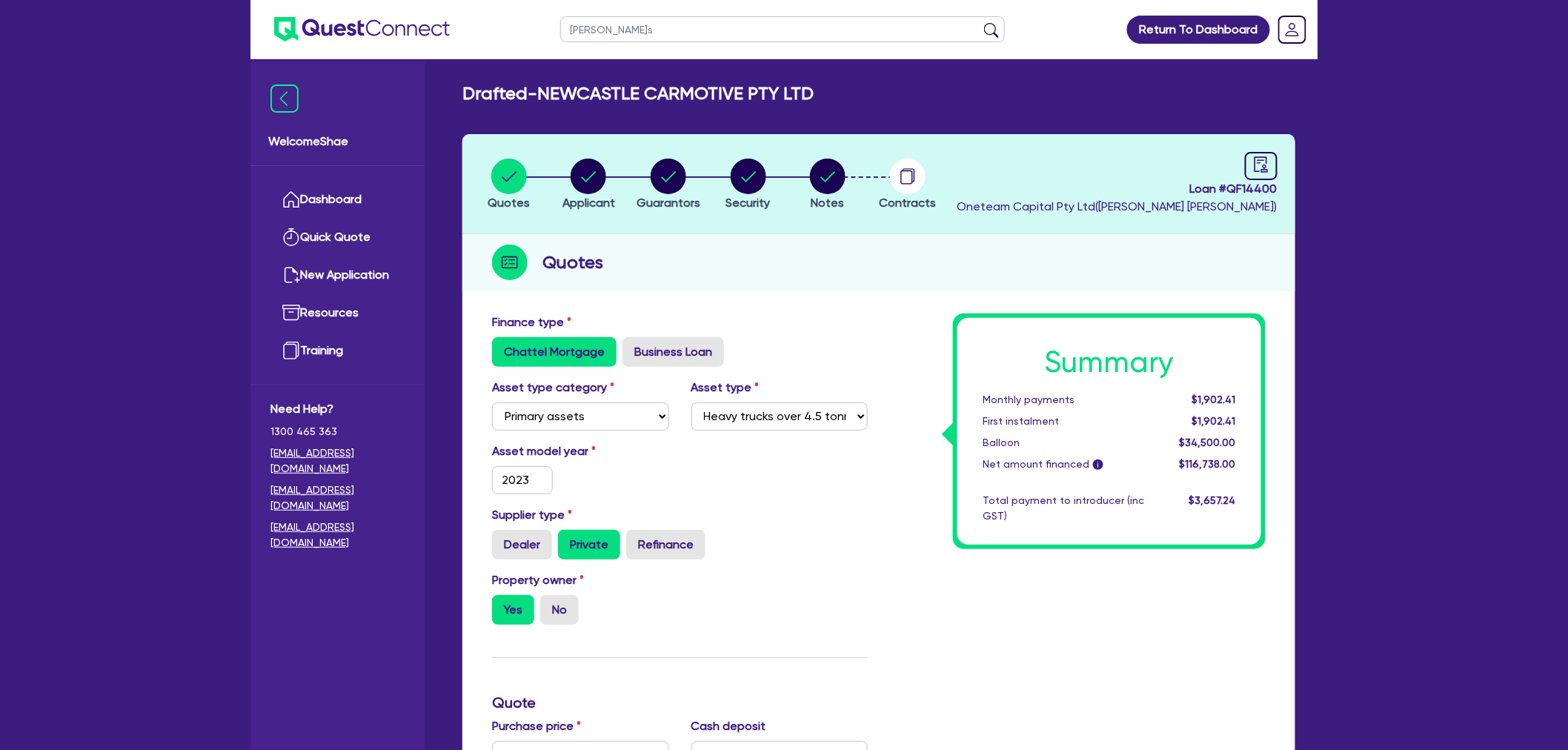
click button "submit" at bounding box center [992, 33] width 24 height 21
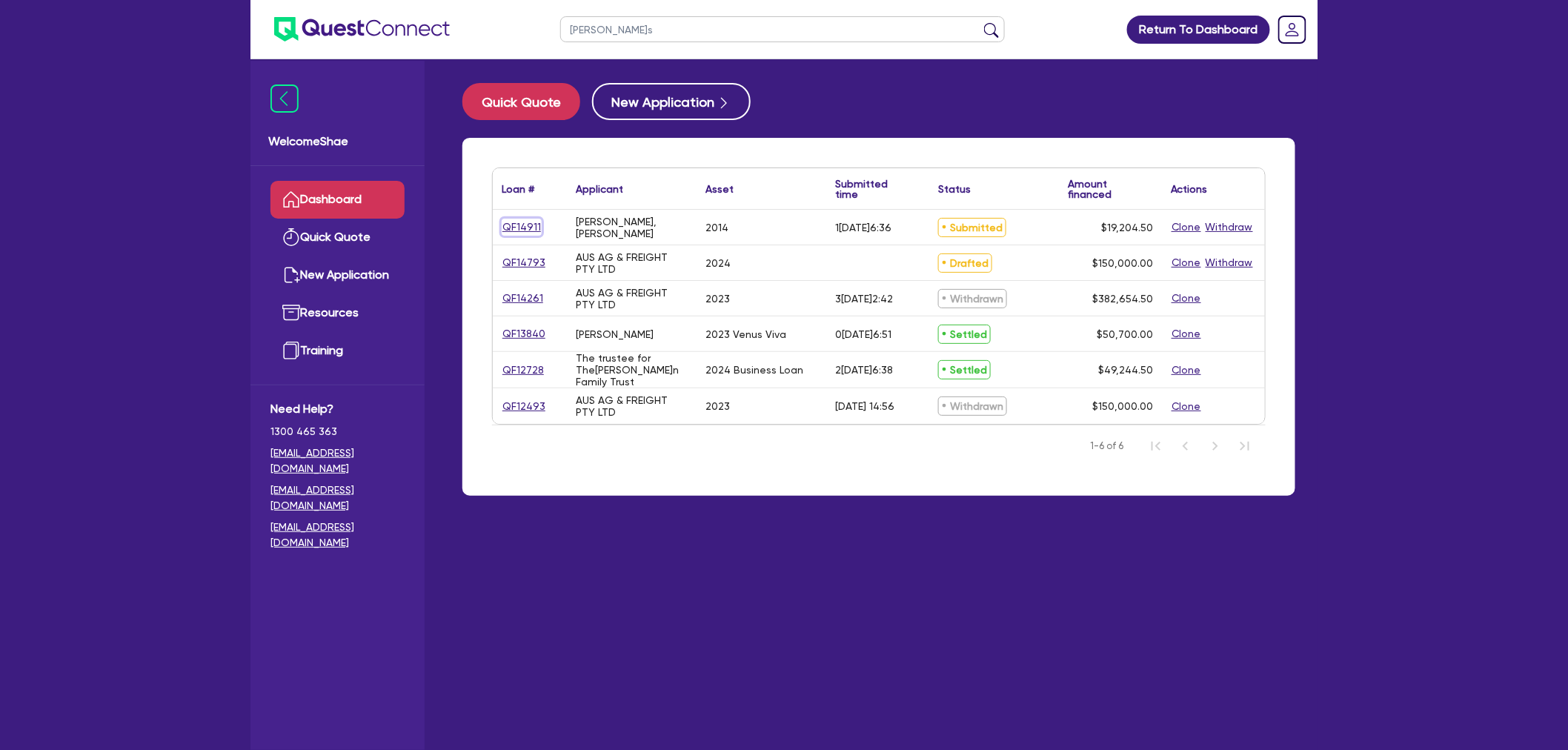
click at [516, 226] on link "QF14911" at bounding box center [522, 227] width 40 height 17
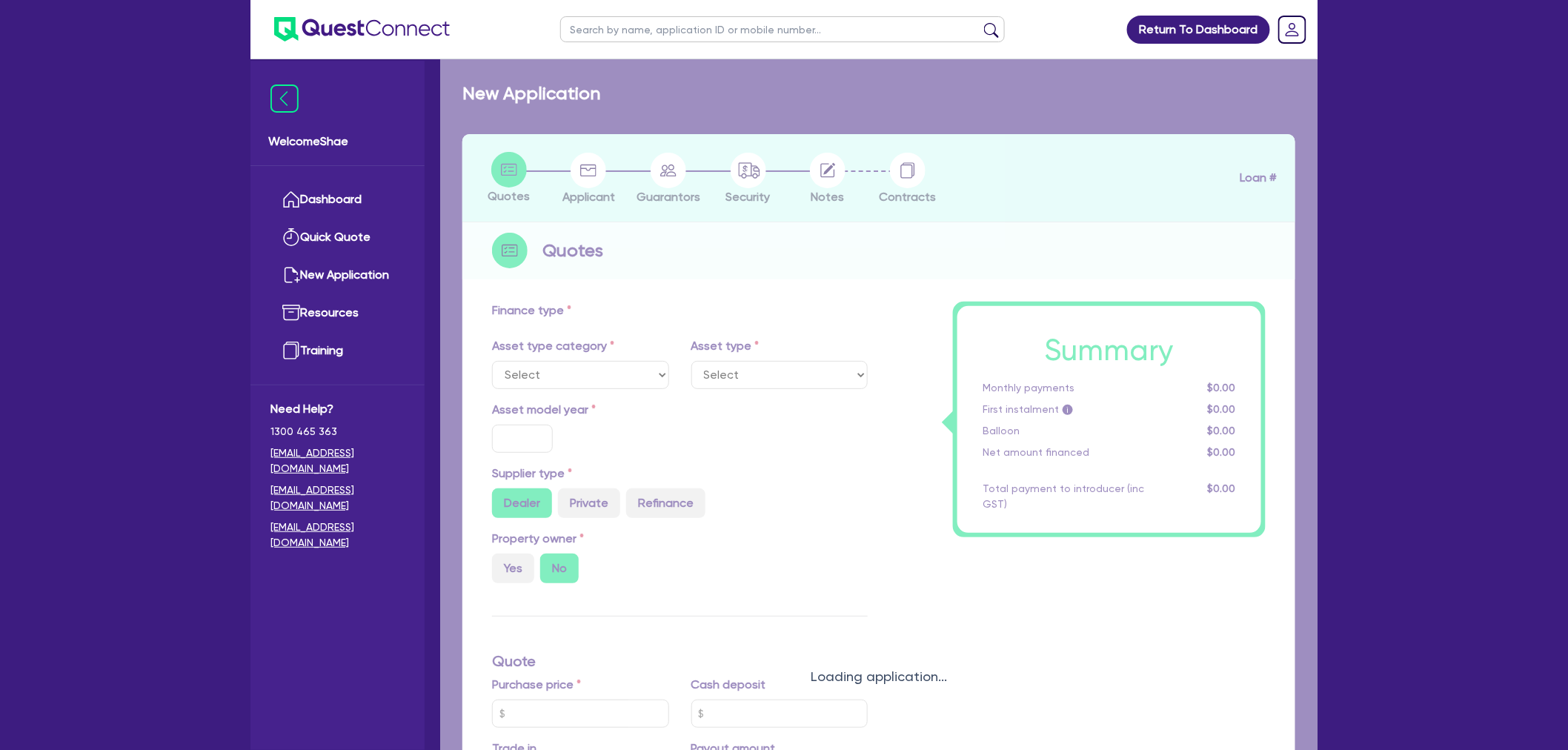
select select "CARS_AND_LIGHT_TRUCKS"
type input "2014"
radio input "true"
type input "16,900"
type input "8"
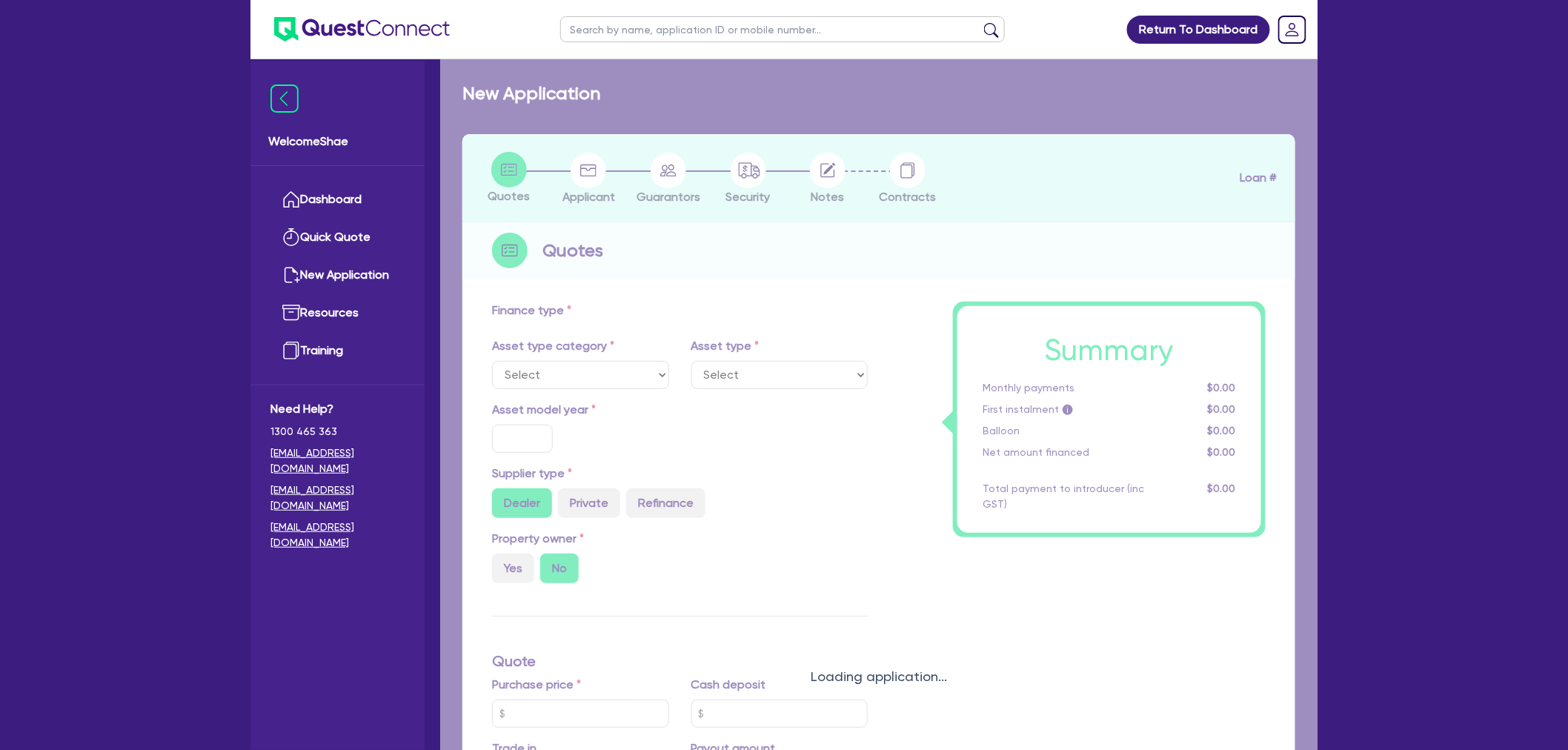
type input "1,536.36"
type input "15.95"
type input "1,500"
select select "PASSENGER_VEHICLES"
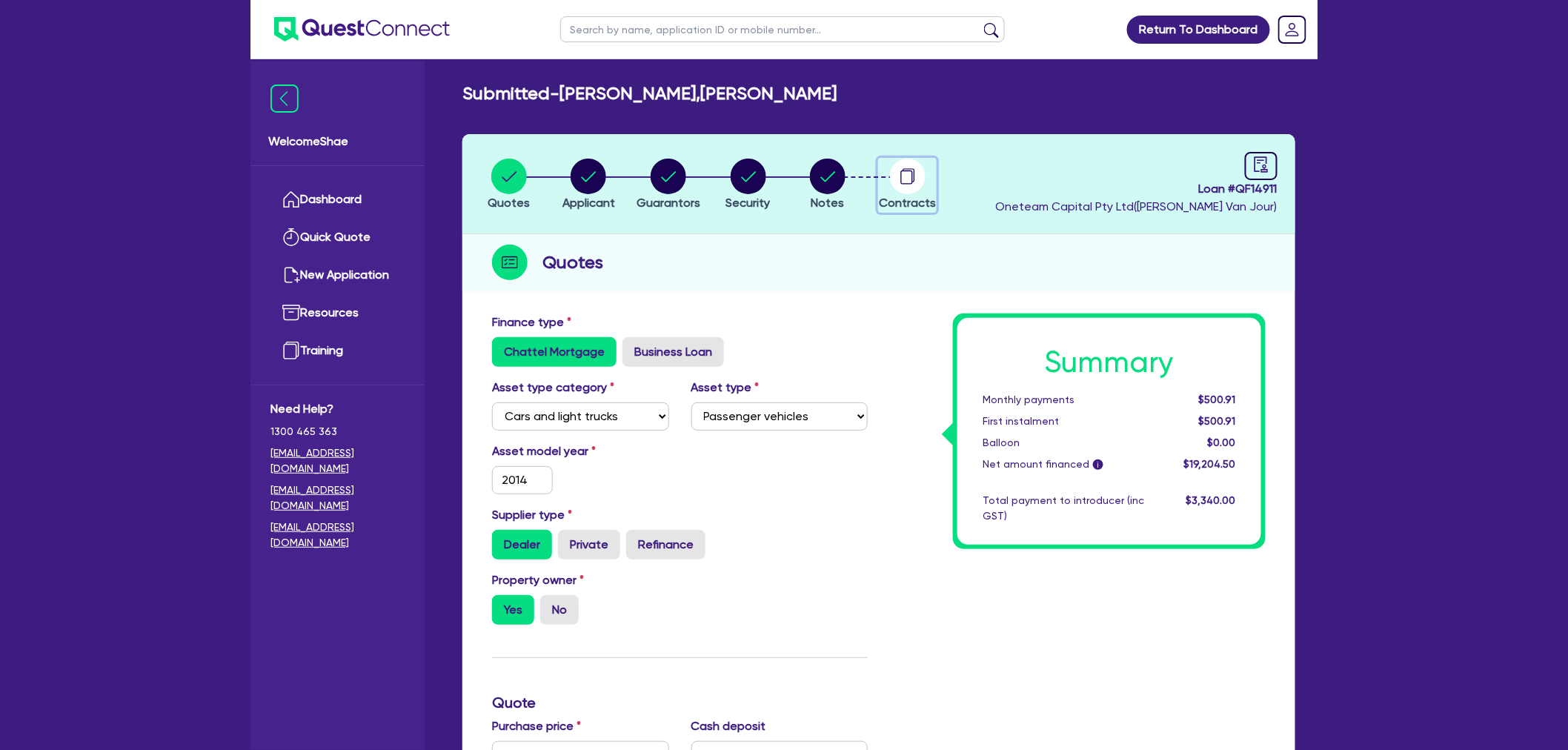
click at [914, 180] on icon "button" at bounding box center [909, 176] width 12 height 14
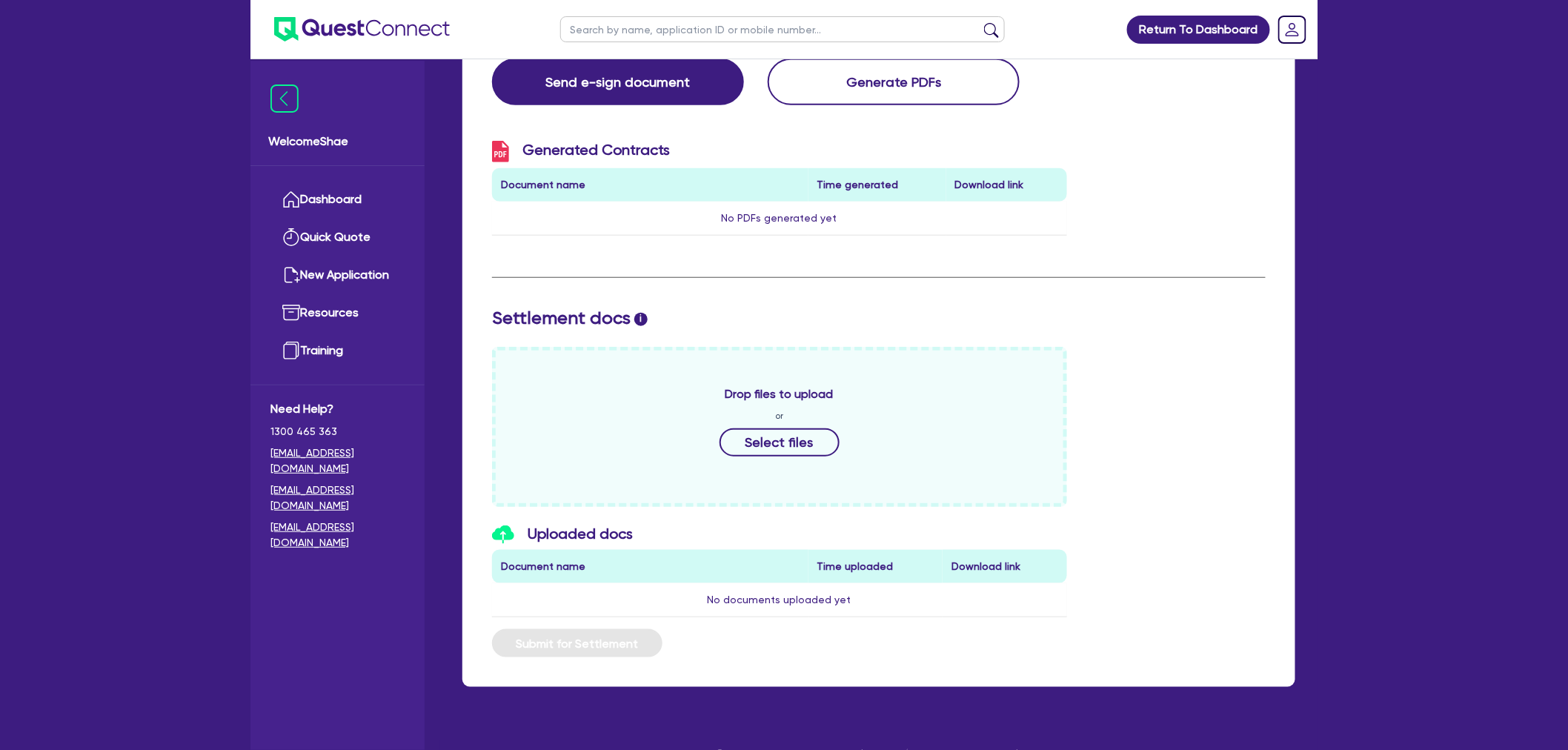
scroll to position [400, 0]
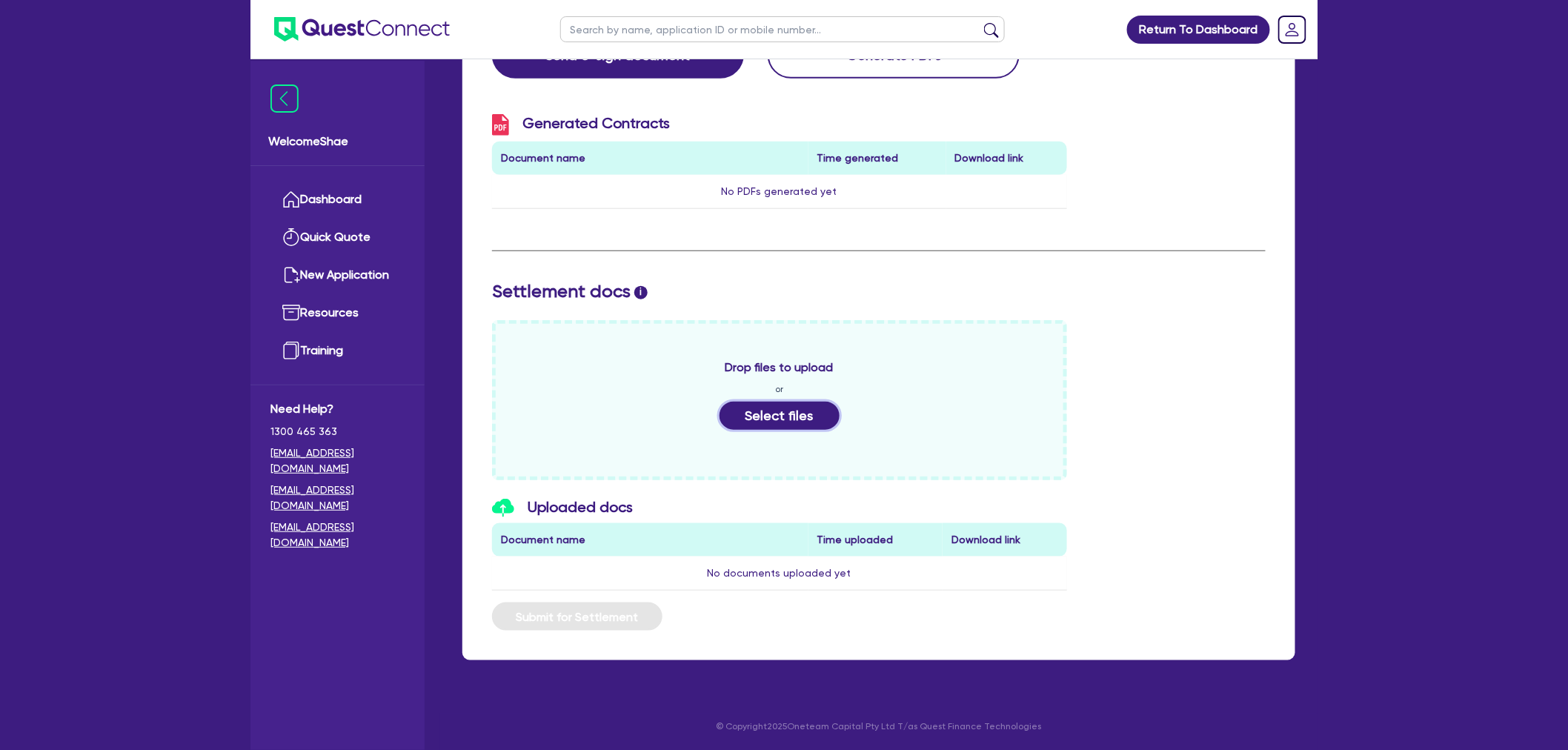
click at [811, 411] on button "Select files" at bounding box center [780, 416] width 120 height 28
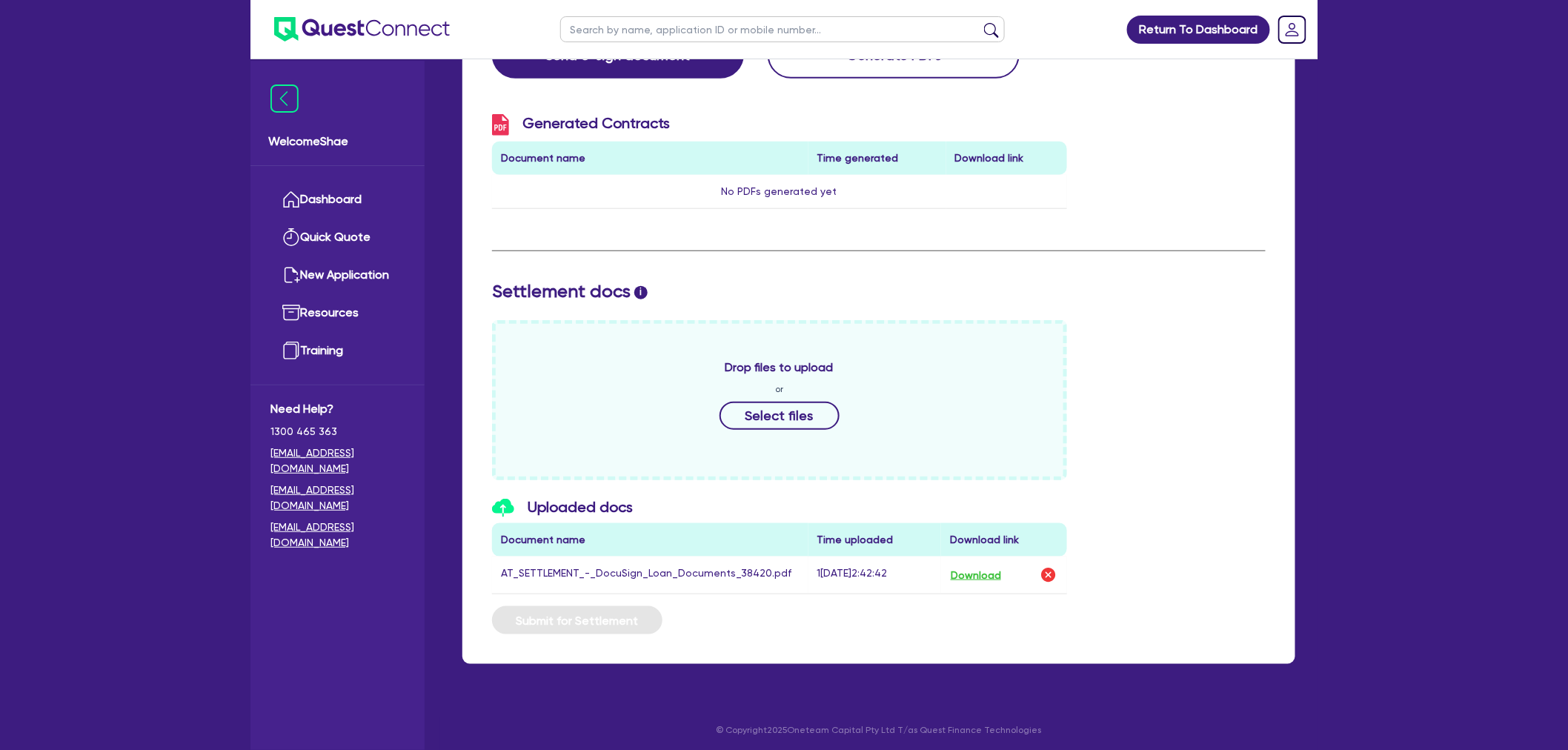
click at [652, 32] on input "text" at bounding box center [783, 29] width 444 height 26
type input "[PERSON_NAME]"
click button "submit" at bounding box center [992, 33] width 24 height 21
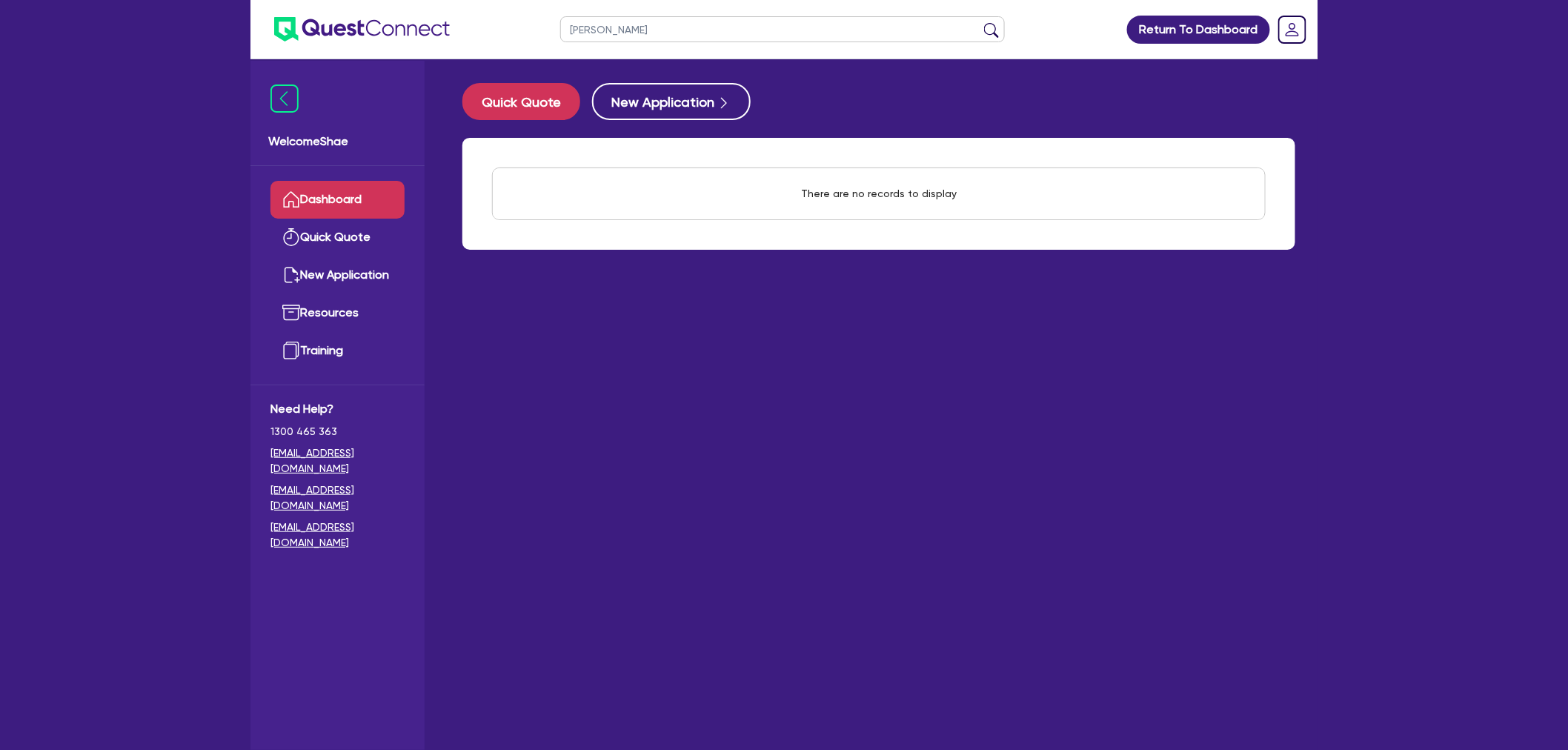
drag, startPoint x: 649, startPoint y: 34, endPoint x: 582, endPoint y: 30, distance: 67.1
click at [582, 30] on input "[PERSON_NAME]" at bounding box center [783, 29] width 444 height 26
type input "tri"
click at [980, 22] on button "submit" at bounding box center [992, 33] width 24 height 21
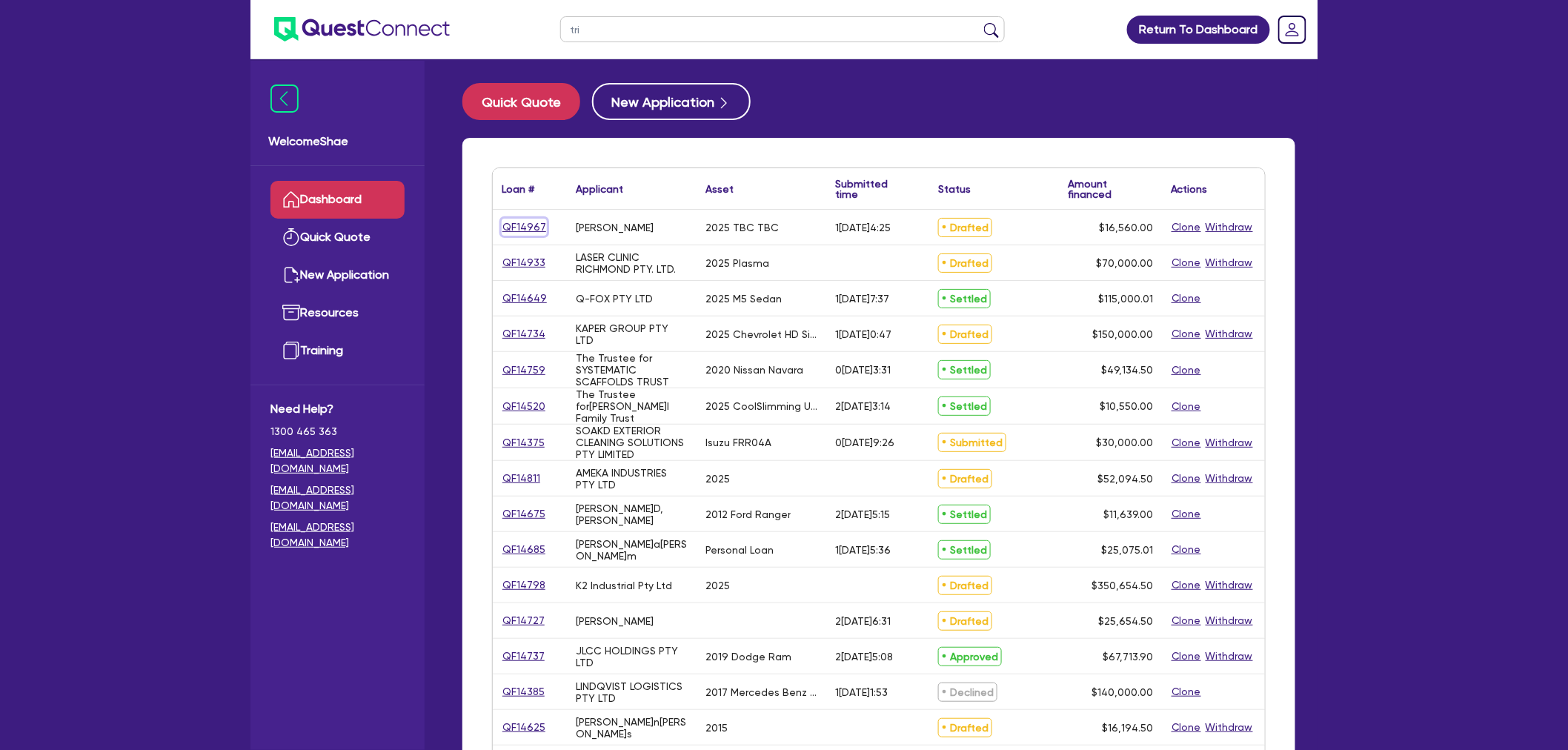
click at [529, 223] on link "QF14967" at bounding box center [525, 227] width 45 height 17
select select "CARS_AND_LIGHT_TRUCKS"
select select "PASSENGER_VEHICLES"
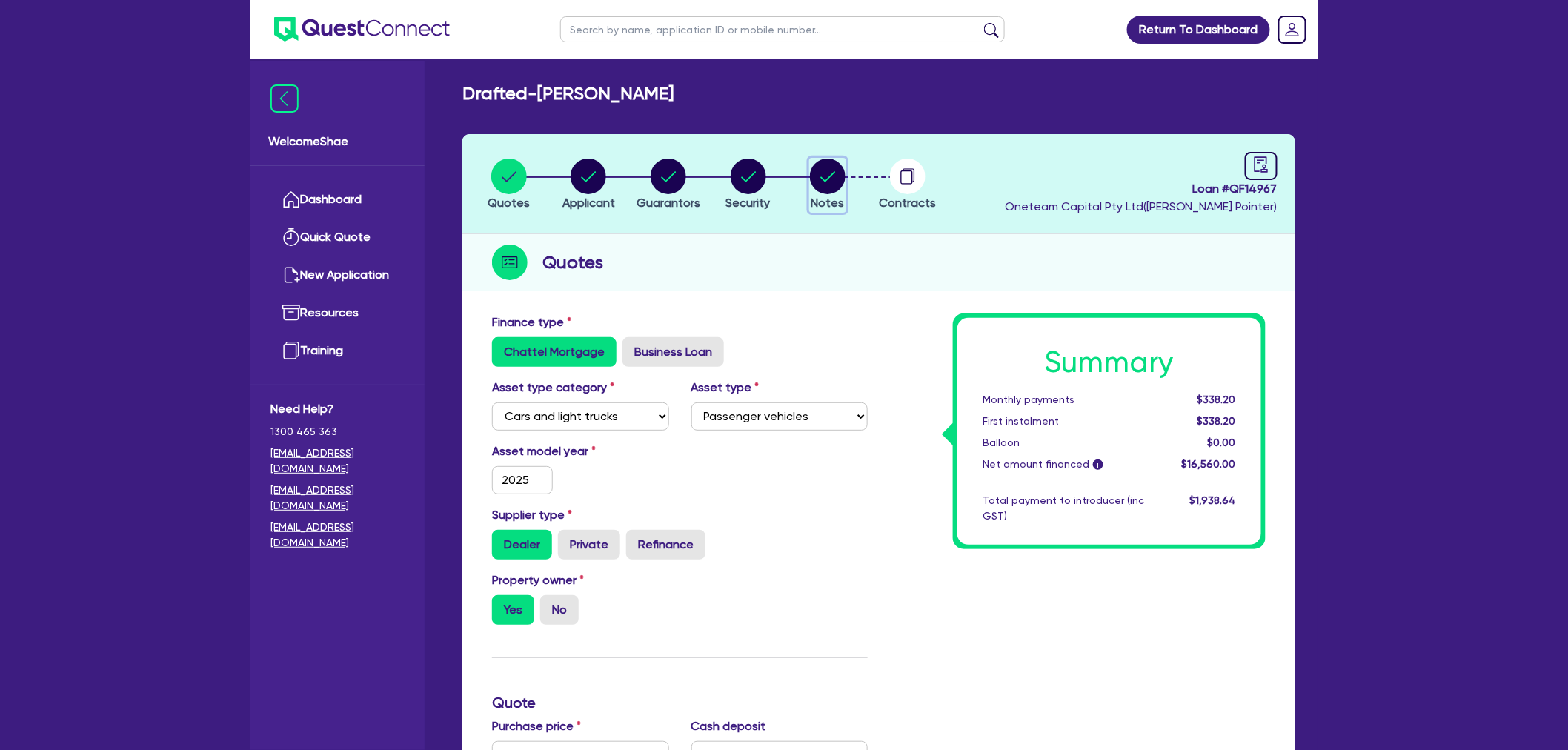
click at [827, 171] on circle "button" at bounding box center [828, 176] width 35 height 35
select select "Other"
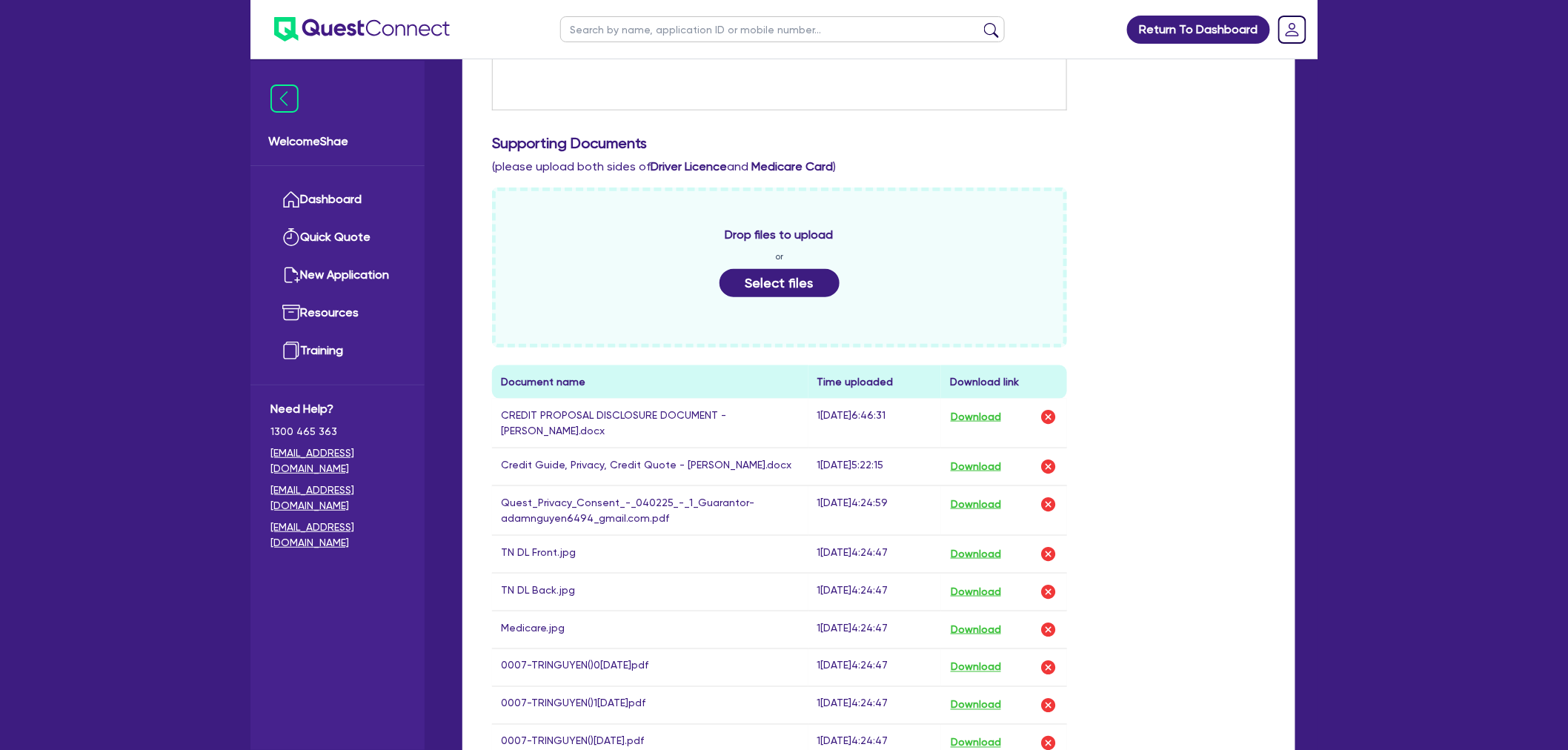
scroll to position [493, 0]
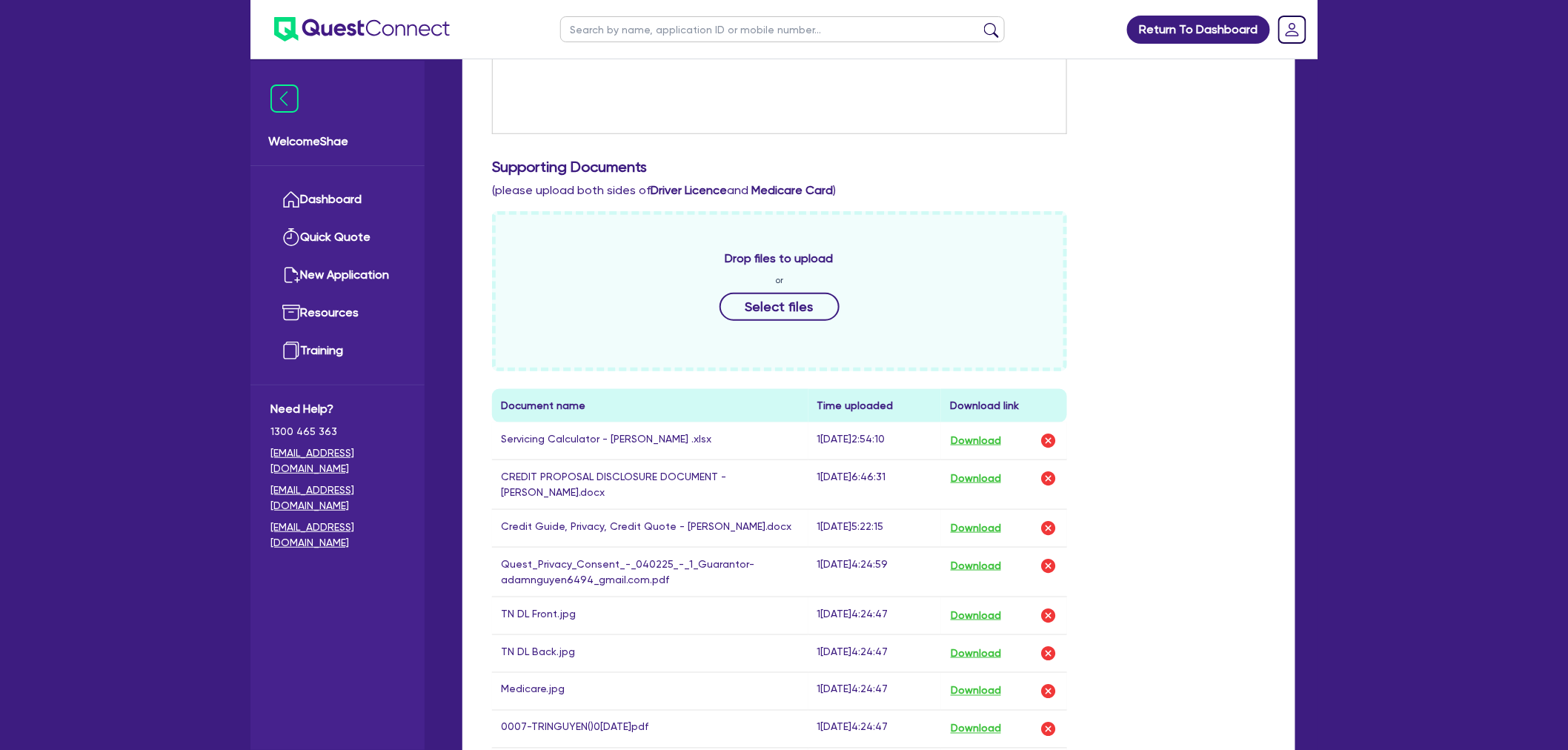
click at [594, 24] on input "text" at bounding box center [783, 29] width 444 height 26
type input "aaa transport"
click button "submit" at bounding box center [992, 33] width 24 height 21
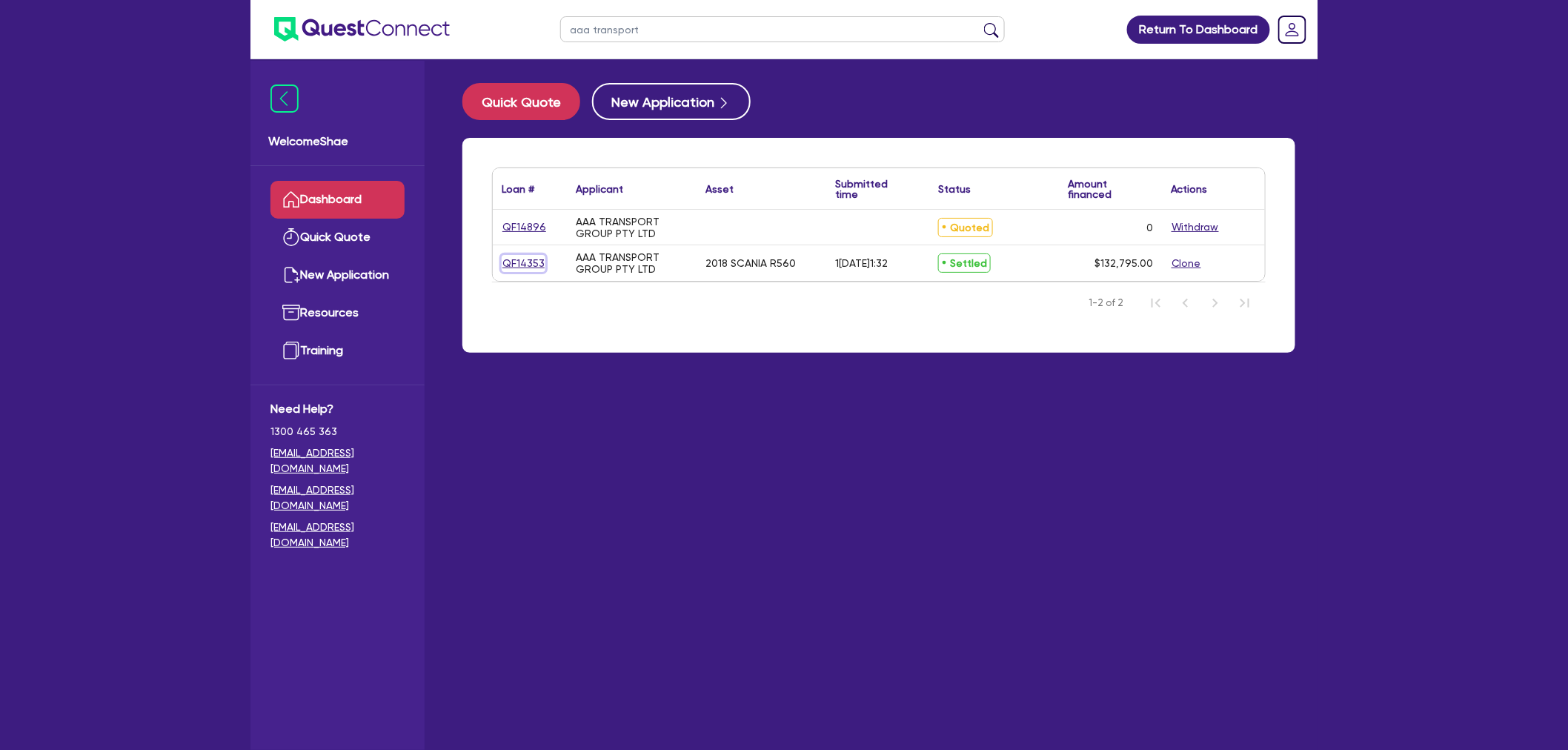
click at [526, 262] on link "QF14353" at bounding box center [524, 263] width 44 height 17
select select "PRIMARY_ASSETS"
select select "HEAVY_TRUCKS"
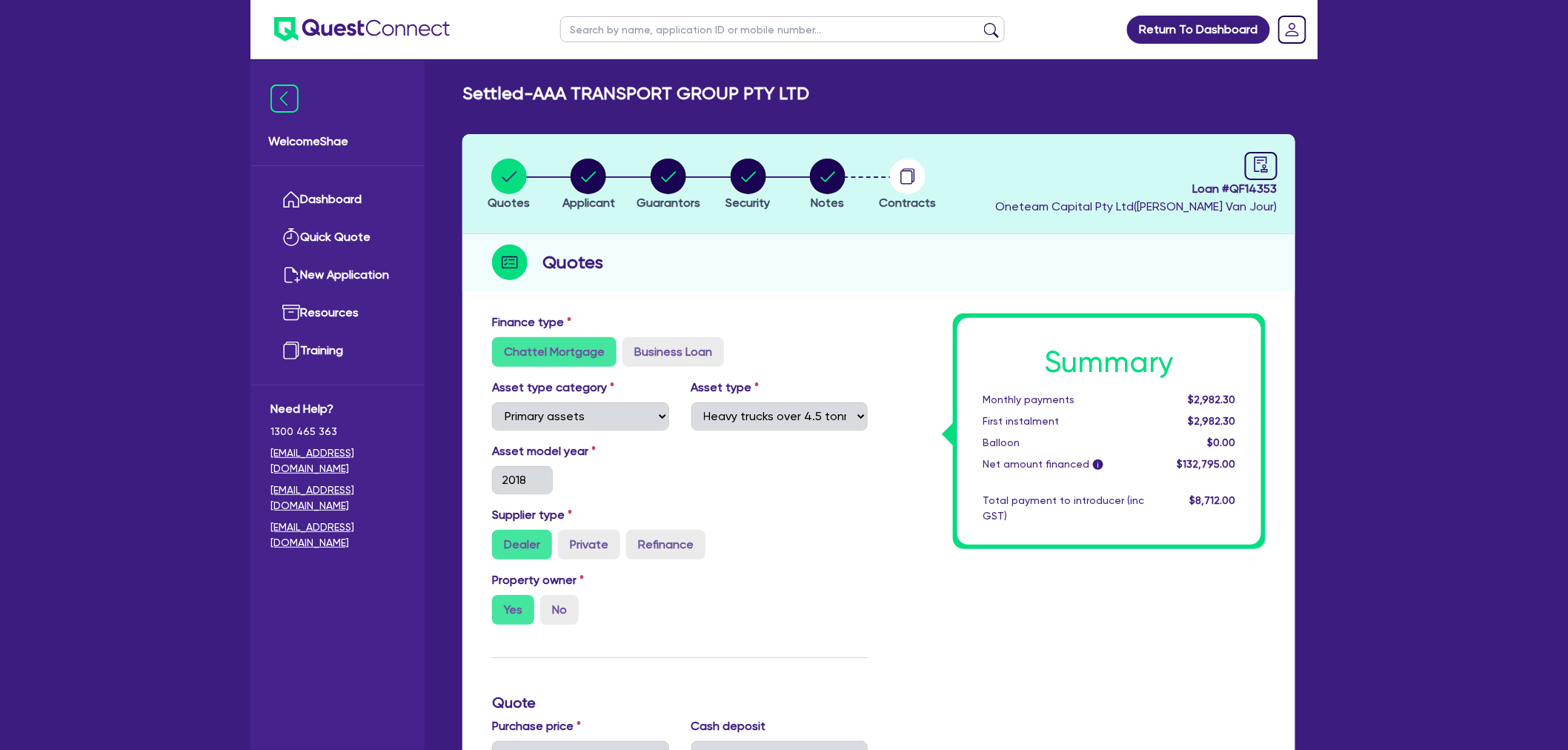
click at [585, 34] on input "text" at bounding box center [783, 29] width 444 height 26
